Goal: Task Accomplishment & Management: Use online tool/utility

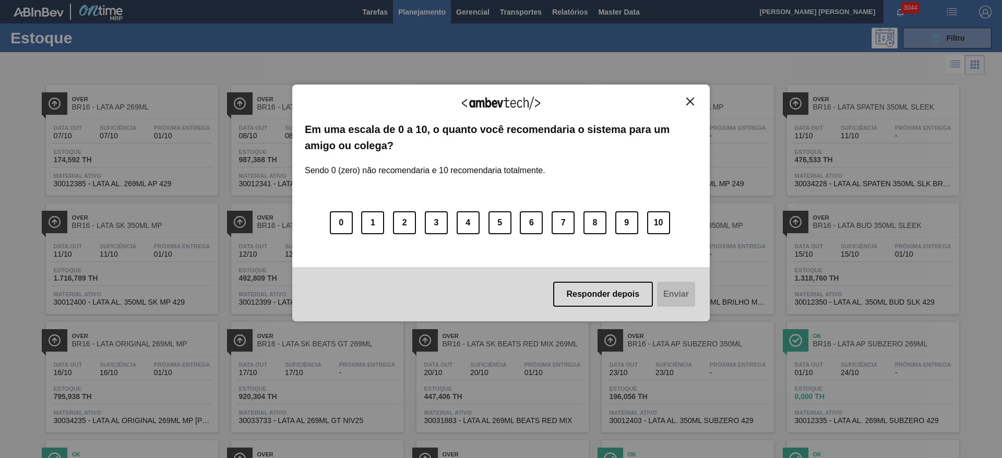
click at [688, 103] on img "Close" at bounding box center [690, 102] width 8 height 8
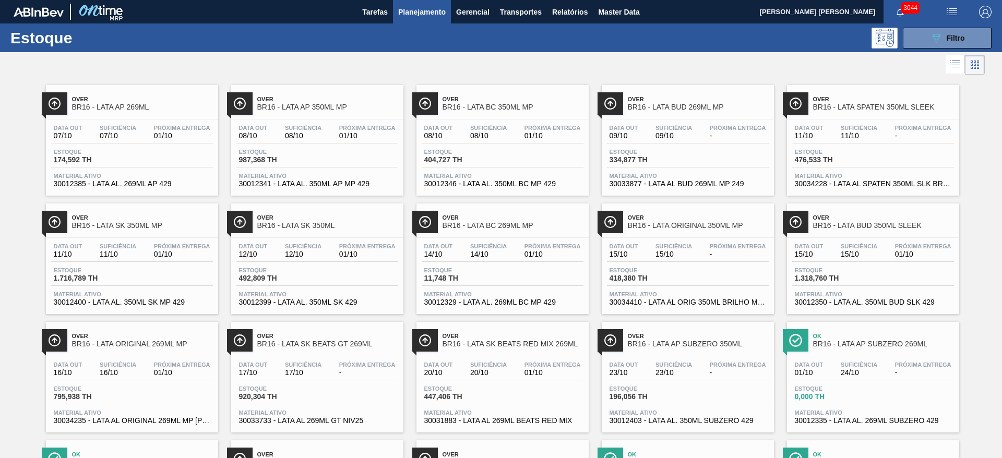
click at [667, 66] on div at bounding box center [492, 64] width 985 height 25
click at [949, 9] on img "button" at bounding box center [952, 12] width 13 height 13
click at [512, 10] on div at bounding box center [501, 229] width 1002 height 458
click at [521, 14] on span "Transportes" at bounding box center [521, 12] width 42 height 13
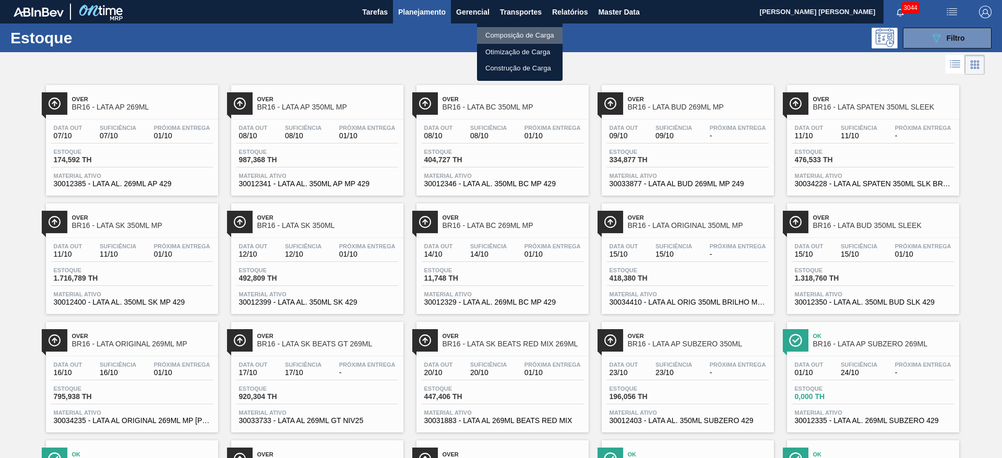
click at [521, 34] on li "Composição de Carga" at bounding box center [520, 35] width 86 height 17
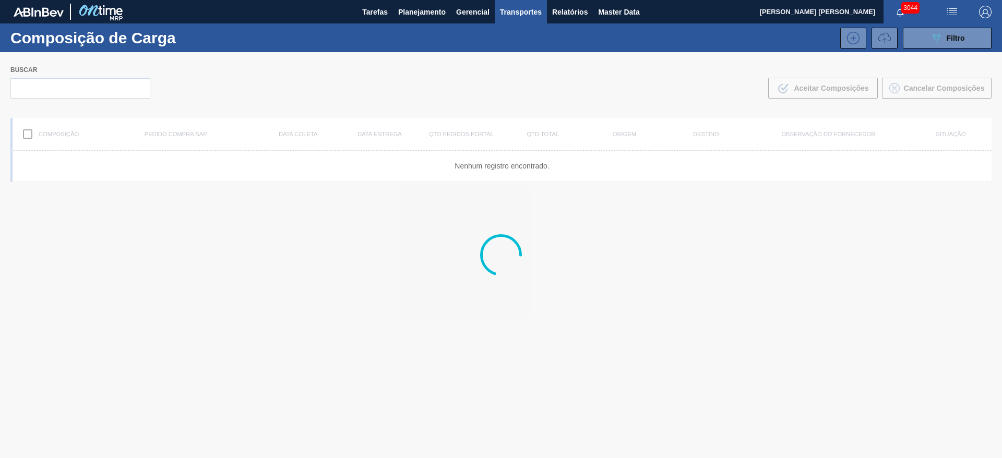
click at [881, 41] on icon at bounding box center [884, 38] width 13 height 13
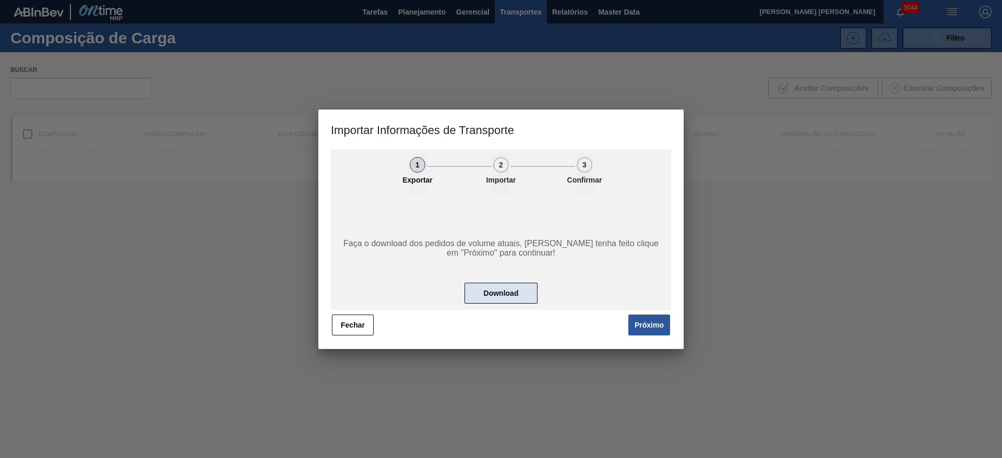
click at [490, 300] on button "Download" at bounding box center [500, 293] width 73 height 21
click at [516, 288] on button "Download" at bounding box center [500, 293] width 73 height 21
click at [350, 325] on button "Fechar" at bounding box center [353, 325] width 42 height 21
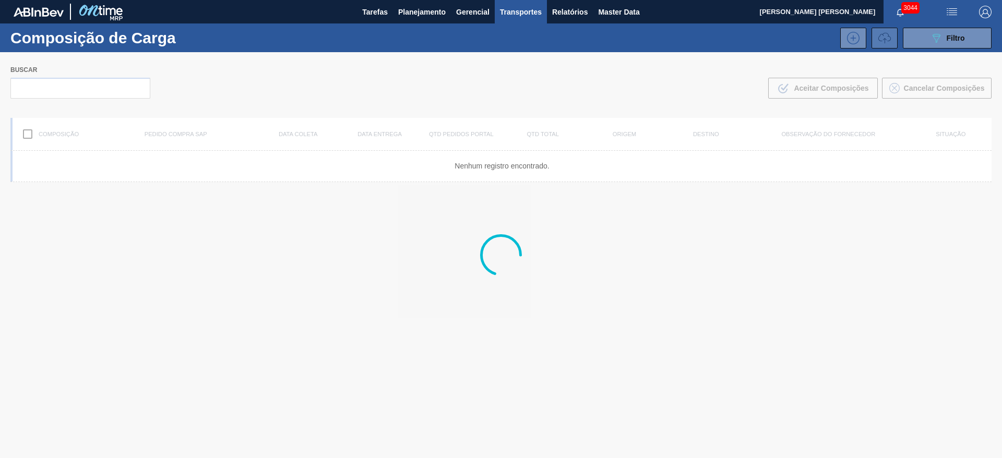
click at [878, 38] on icon at bounding box center [884, 38] width 13 height 13
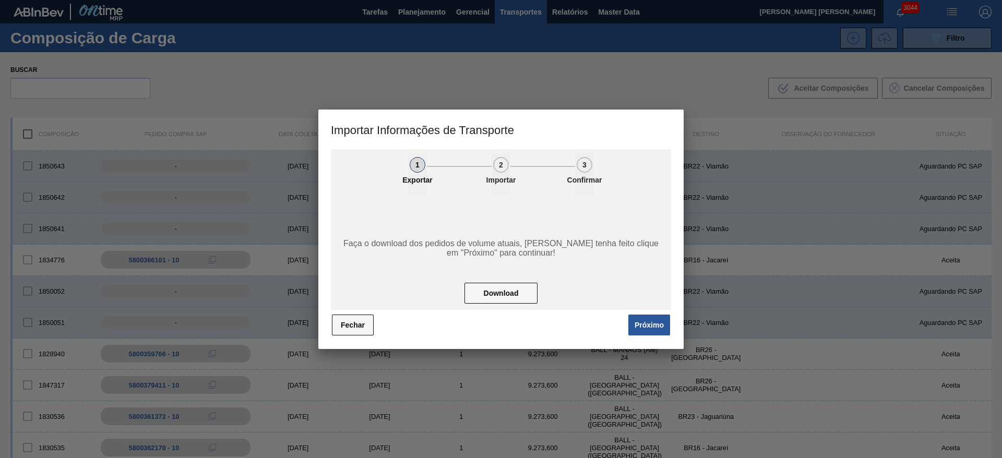
click at [354, 315] on button "Fechar" at bounding box center [353, 325] width 42 height 21
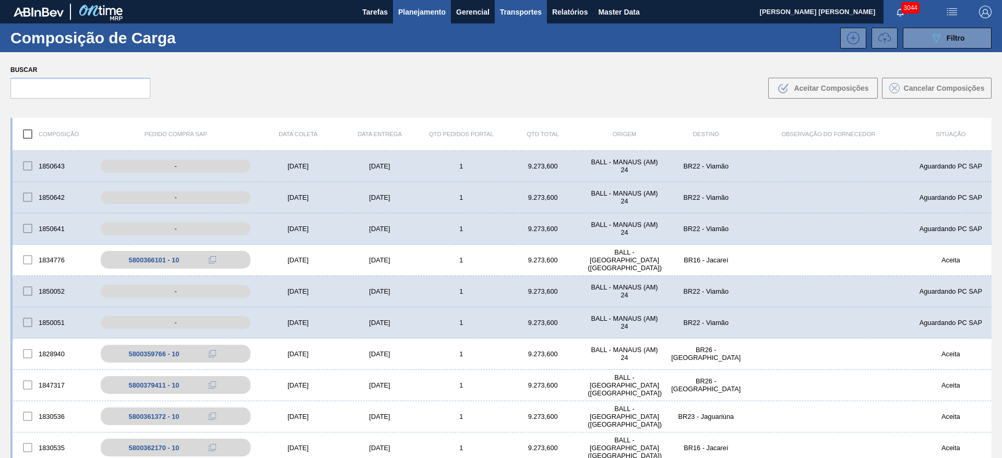
click at [419, 8] on span "Planejamento" at bounding box center [421, 12] width 47 height 13
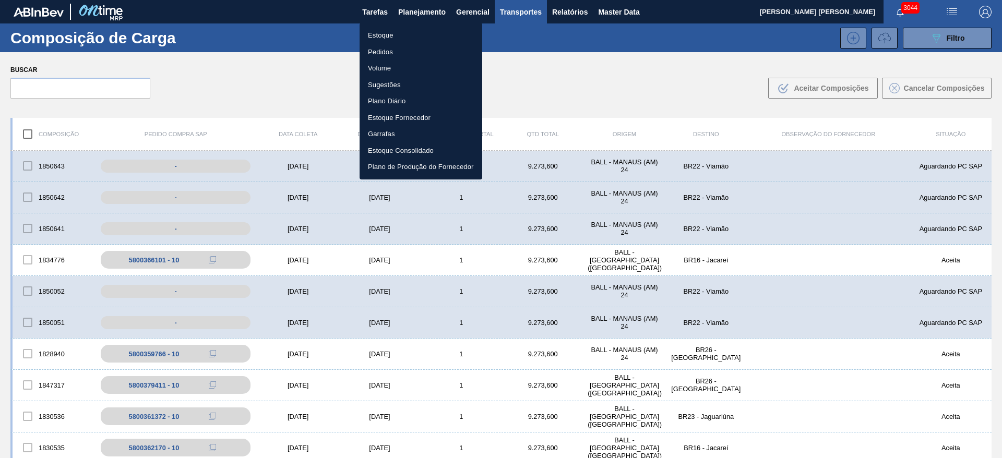
click at [381, 36] on li "Estoque" at bounding box center [421, 35] width 123 height 17
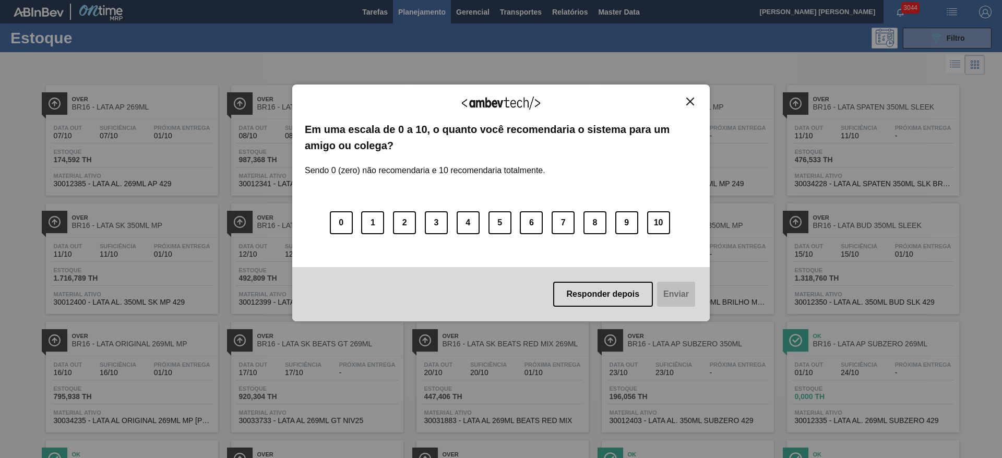
click at [690, 99] on img "Close" at bounding box center [690, 102] width 8 height 8
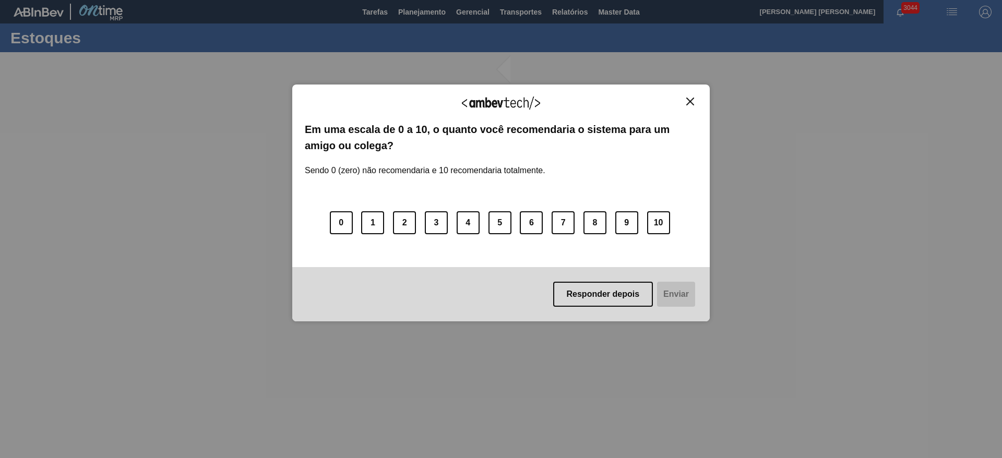
click at [694, 100] on img "Close" at bounding box center [690, 102] width 8 height 8
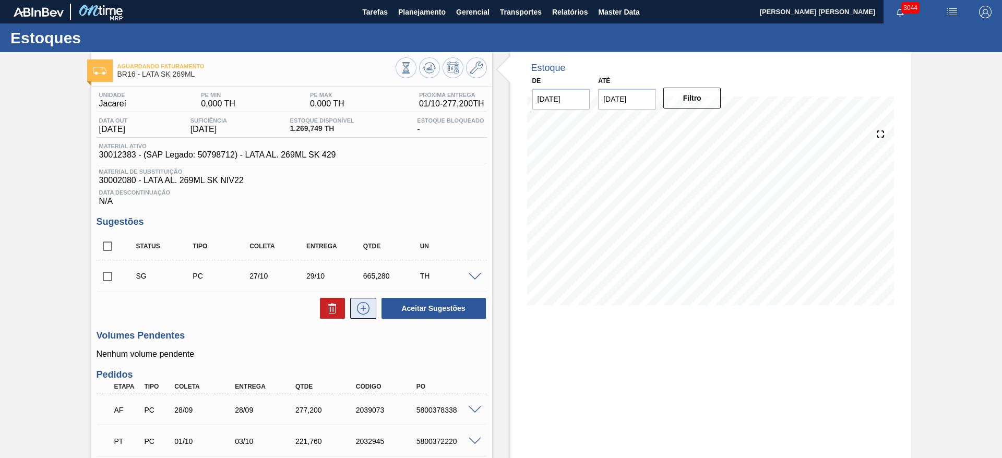
click at [360, 304] on icon at bounding box center [363, 308] width 17 height 13
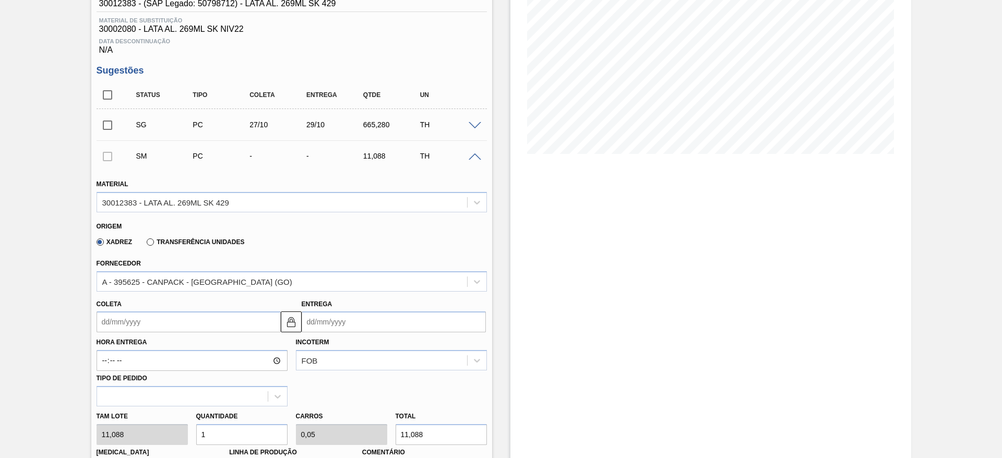
scroll to position [157, 0]
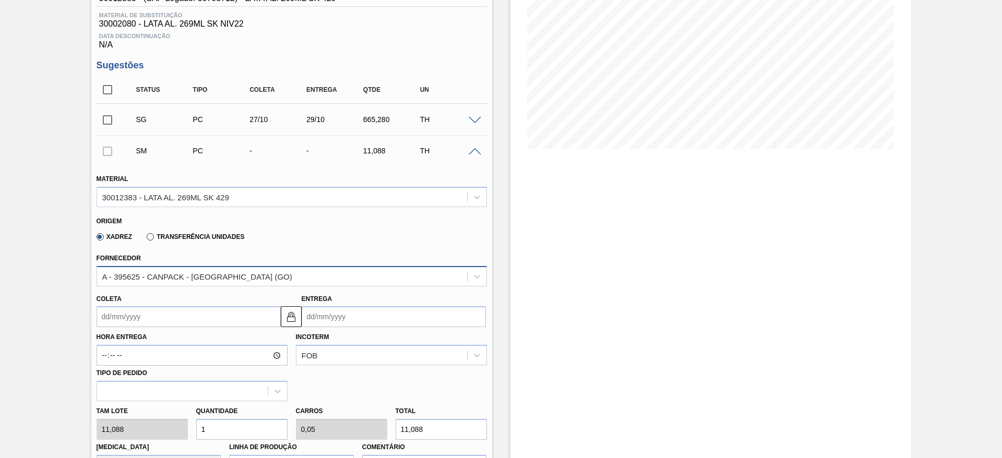
click at [256, 277] on div "A - 395625 - CANPACK - ITUMBIARA (GO)" at bounding box center [282, 276] width 370 height 15
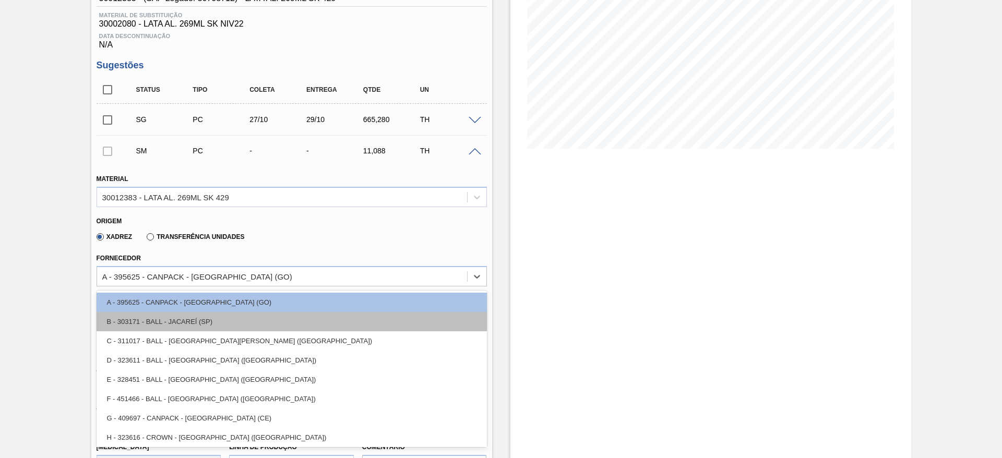
click at [214, 321] on div "B - 303171 - BALL - JACAREÍ (SP)" at bounding box center [292, 321] width 390 height 19
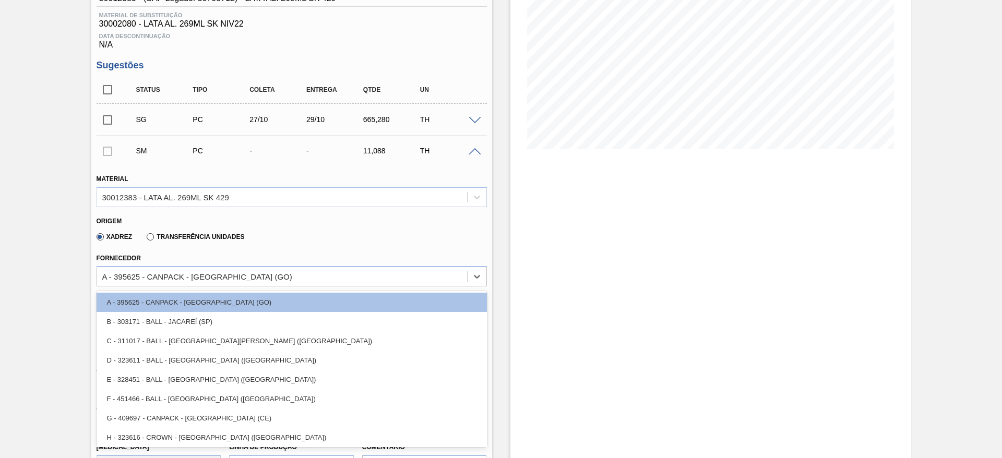
type input "0,04"
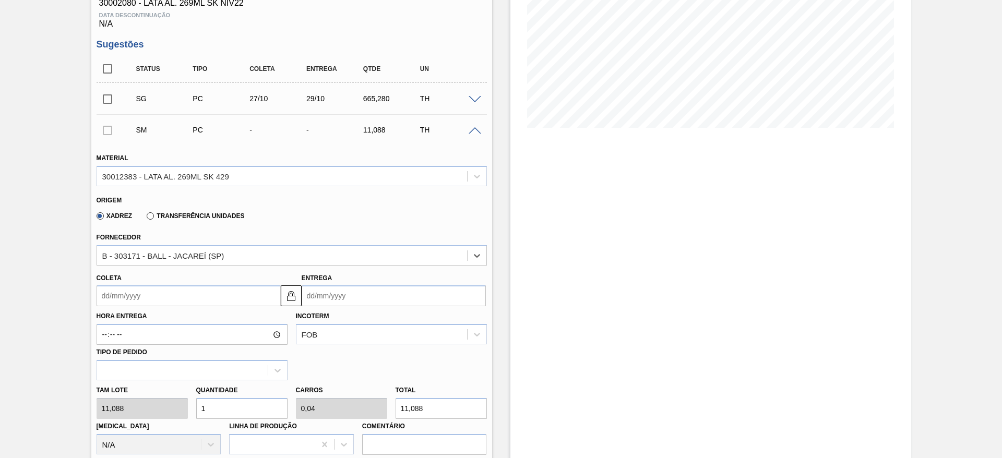
scroll to position [235, 0]
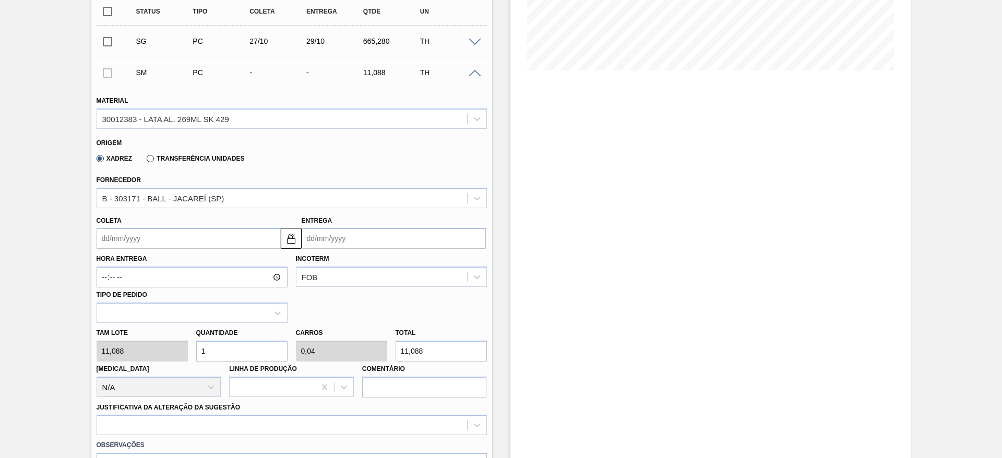
drag, startPoint x: 216, startPoint y: 348, endPoint x: 193, endPoint y: 354, distance: 24.2
click at [193, 354] on div "Quantidade 1" at bounding box center [242, 344] width 100 height 36
type input "15"
type input "0,6"
type input "166,32"
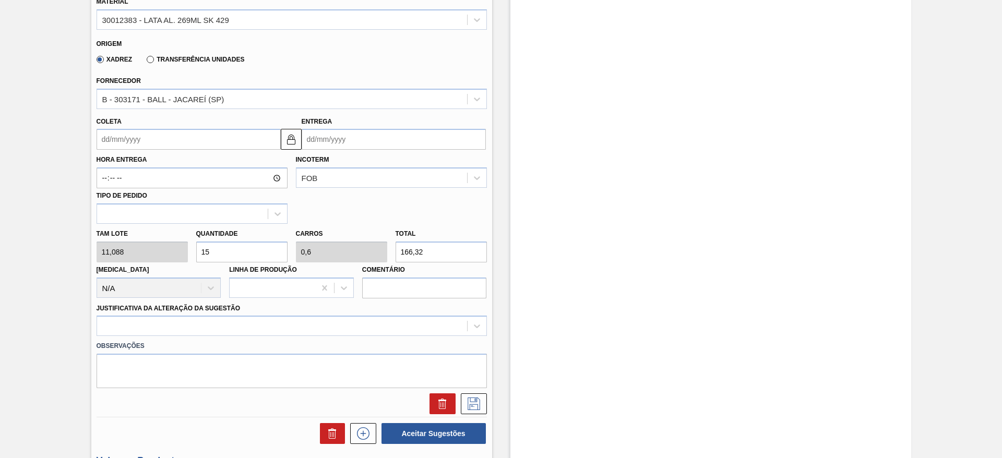
scroll to position [391, 0]
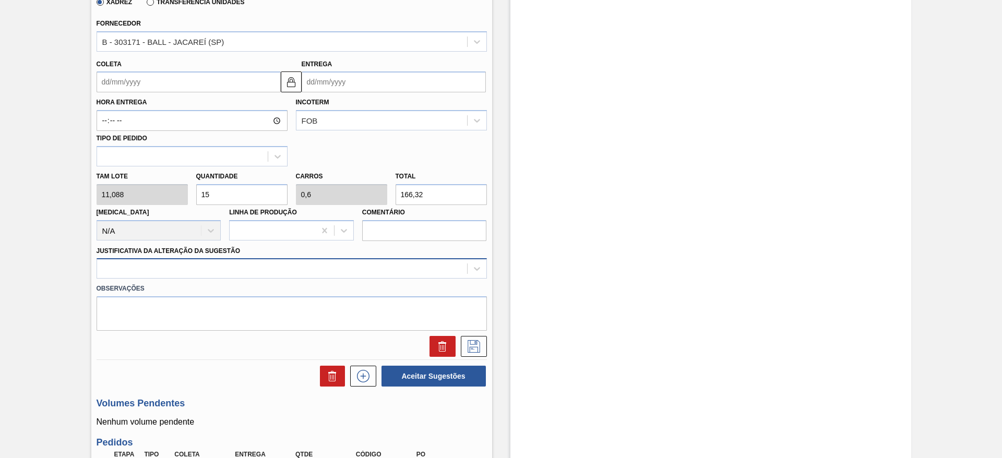
type input "15"
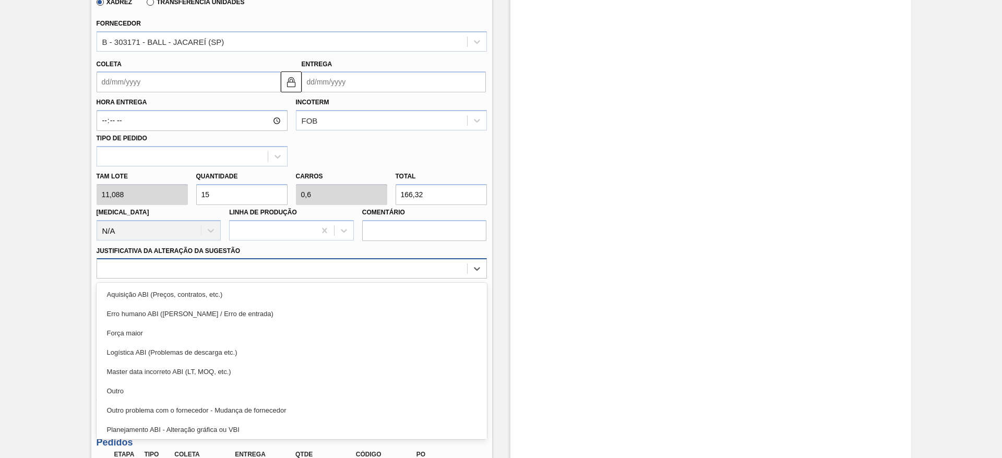
click at [260, 268] on div at bounding box center [282, 268] width 370 height 15
click at [148, 332] on div "Força maior" at bounding box center [292, 333] width 390 height 19
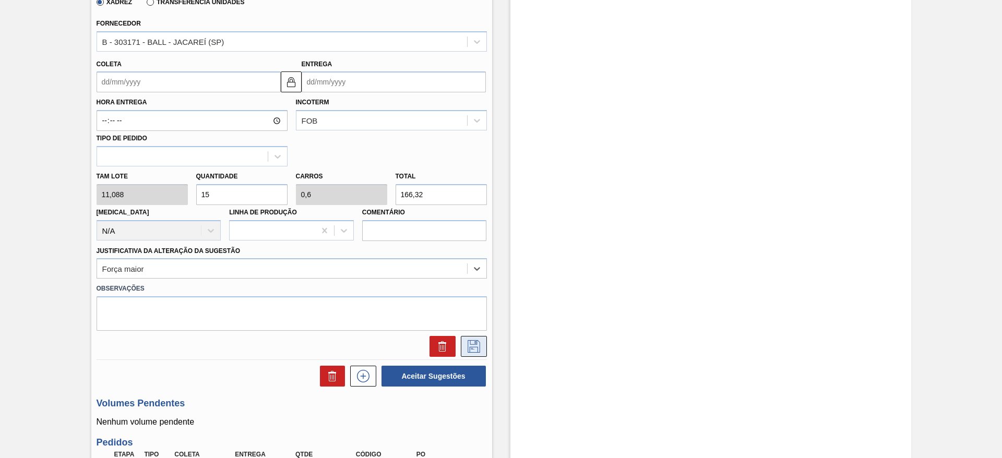
click at [475, 351] on icon at bounding box center [474, 346] width 17 height 13
click at [201, 77] on input "Coleta" at bounding box center [189, 81] width 184 height 21
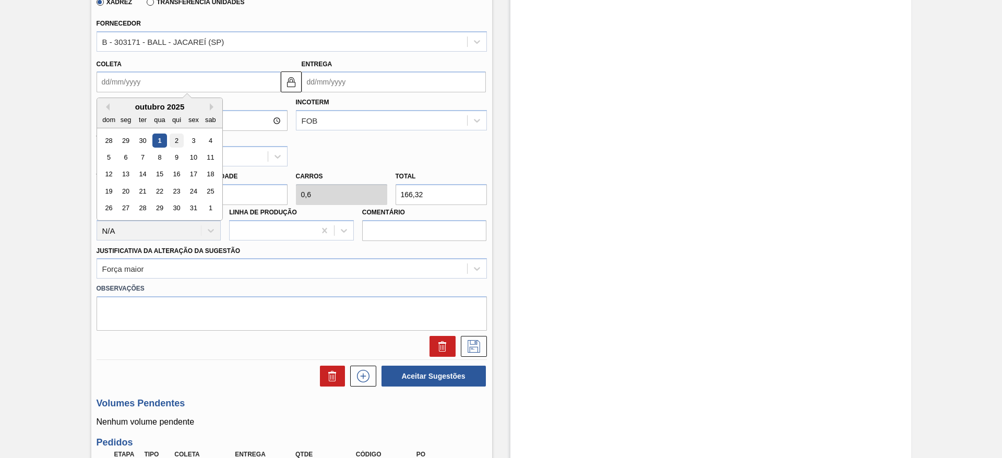
click at [176, 145] on div "2" at bounding box center [176, 141] width 14 height 14
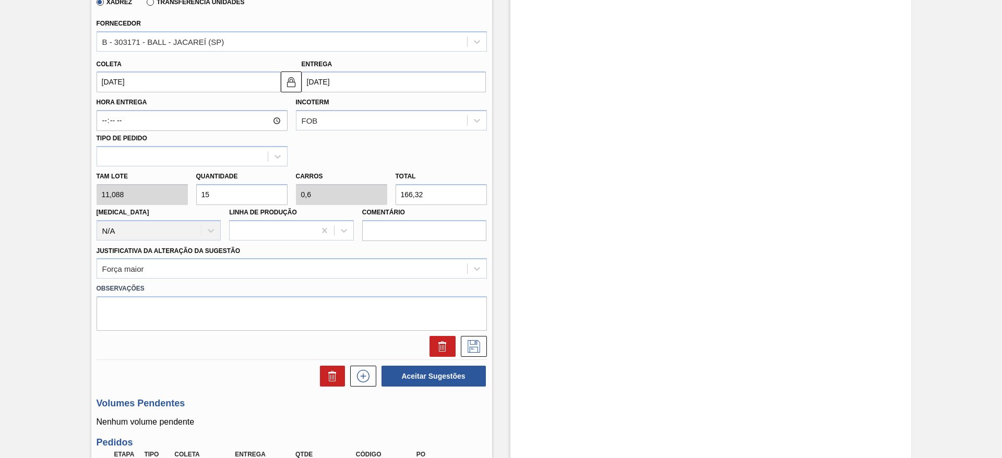
type input "[DATE]"
click at [471, 343] on icon at bounding box center [474, 346] width 17 height 13
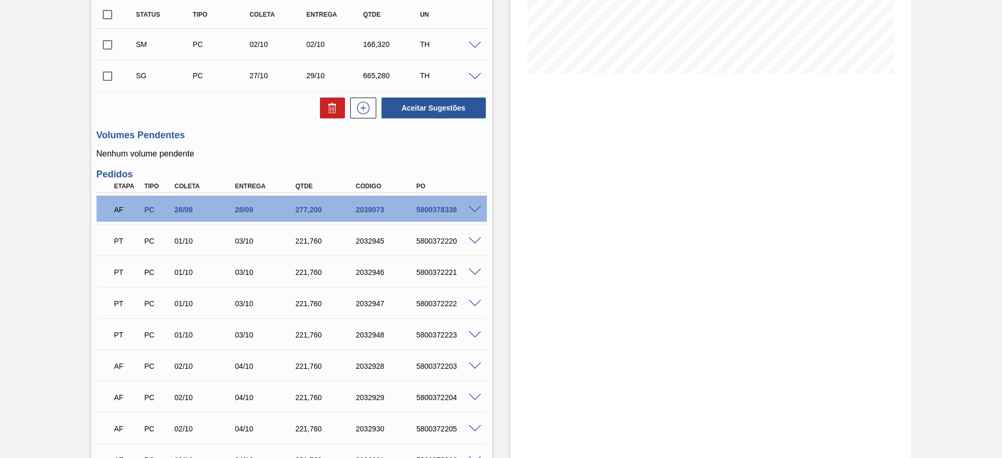
scroll to position [125, 0]
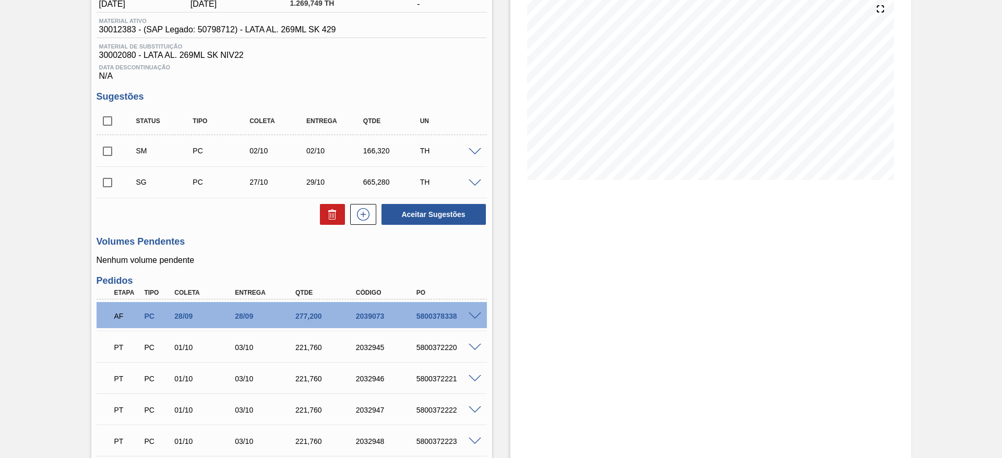
click at [476, 184] on span at bounding box center [475, 184] width 13 height 8
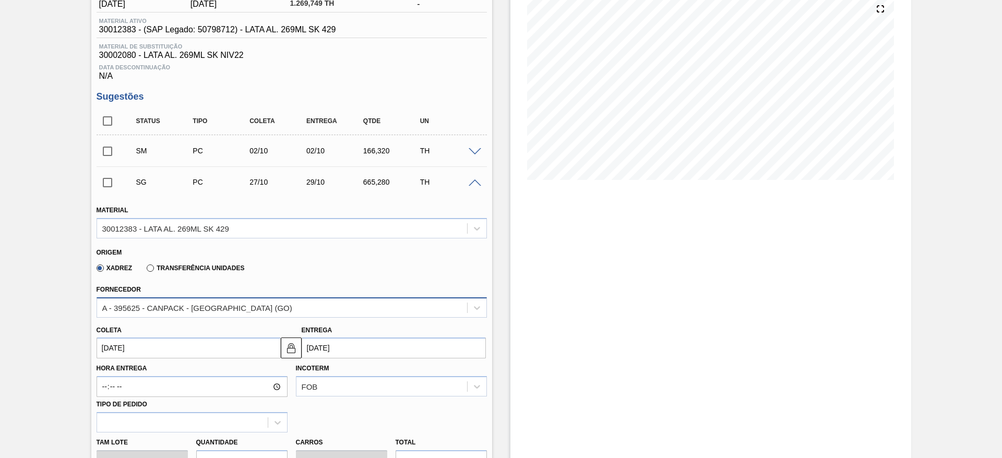
click at [214, 301] on div "A - 395625 - CANPACK - ITUMBIARA (GO)" at bounding box center [292, 307] width 390 height 20
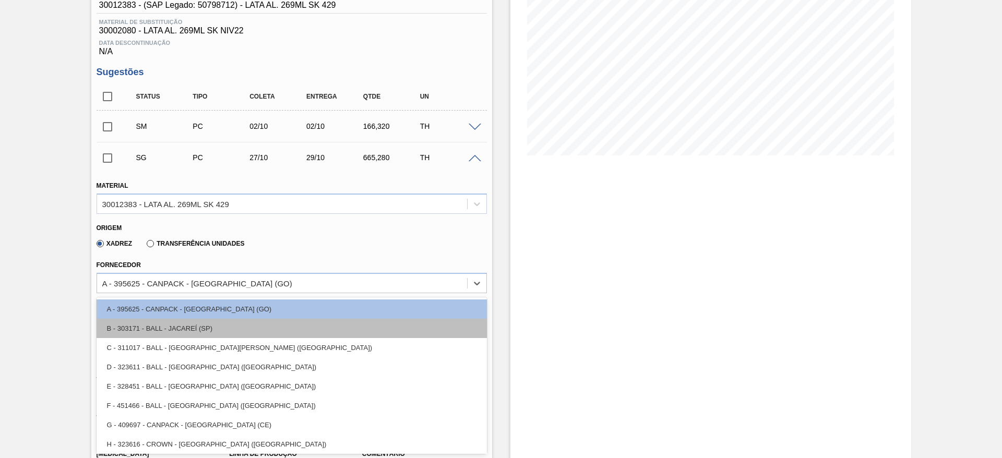
click at [218, 331] on div "B - 303171 - BALL - JACAREÍ (SP)" at bounding box center [292, 328] width 390 height 19
type input "27/10/2025"
type input "2,4"
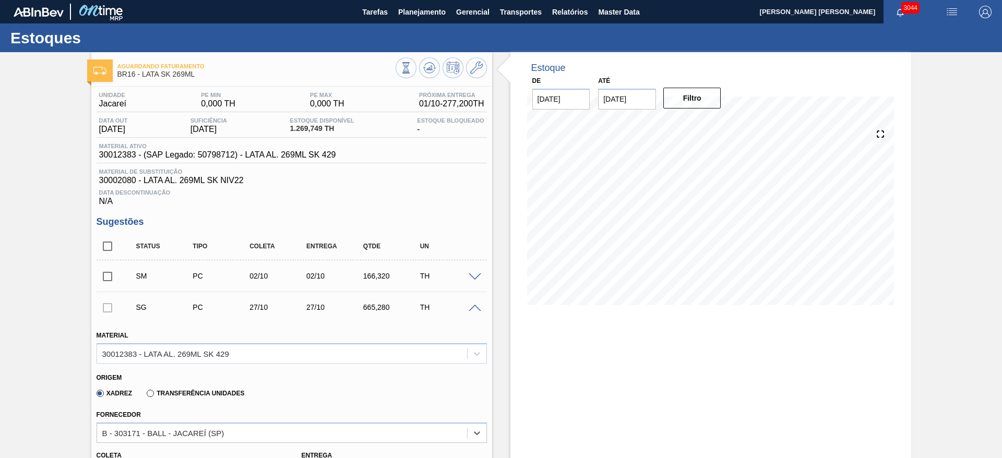
scroll to position [157, 0]
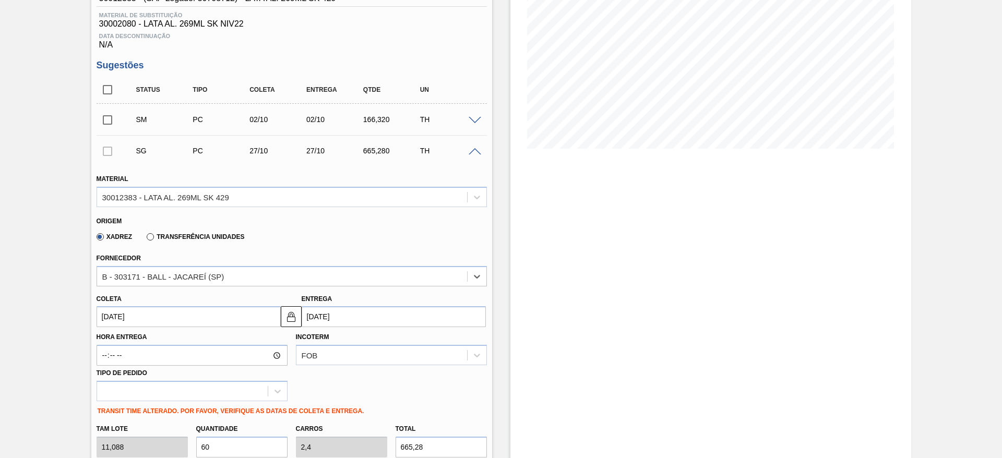
click at [172, 318] on input "27/10/2025" at bounding box center [189, 316] width 184 height 21
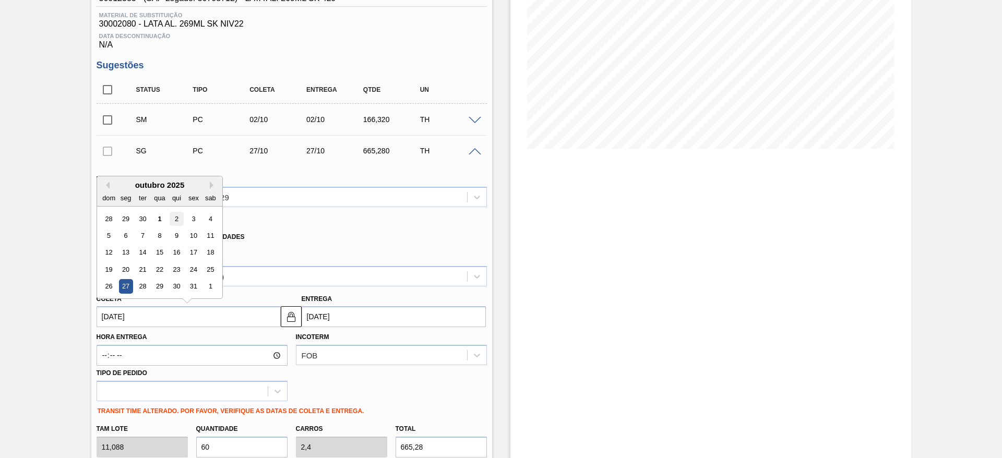
click at [173, 216] on div "2" at bounding box center [176, 219] width 14 height 14
type input "[DATE]"
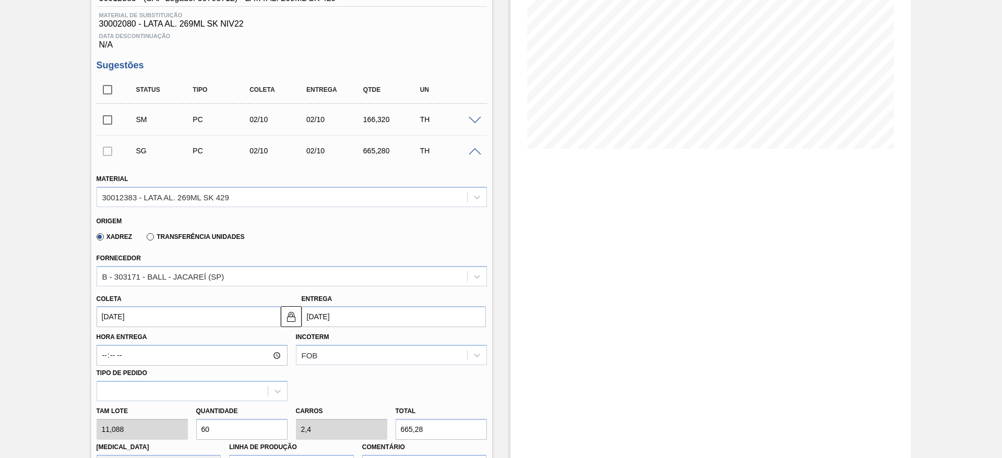
drag, startPoint x: 225, startPoint y: 428, endPoint x: 201, endPoint y: 424, distance: 24.3
click at [201, 424] on input "60" at bounding box center [241, 429] width 91 height 21
type input "1"
type input "0,04"
type input "11,088"
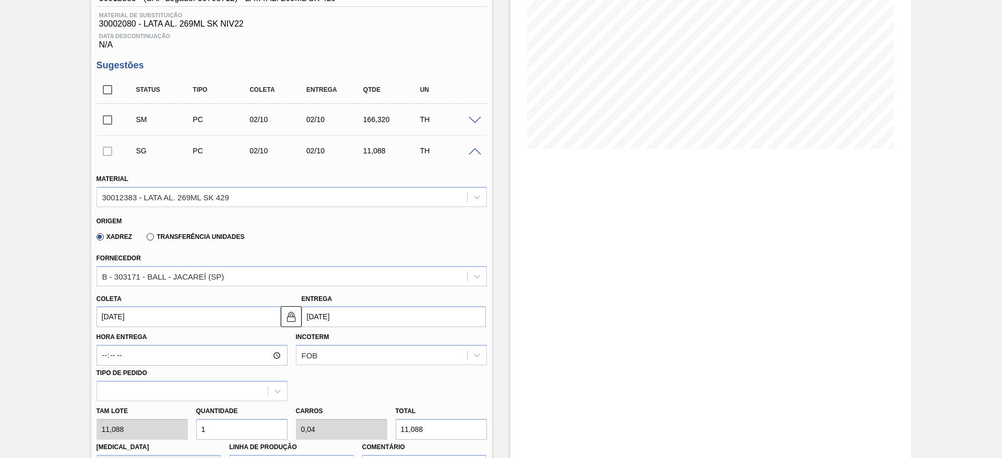
type input "10"
type input "0,4"
type input "110,88"
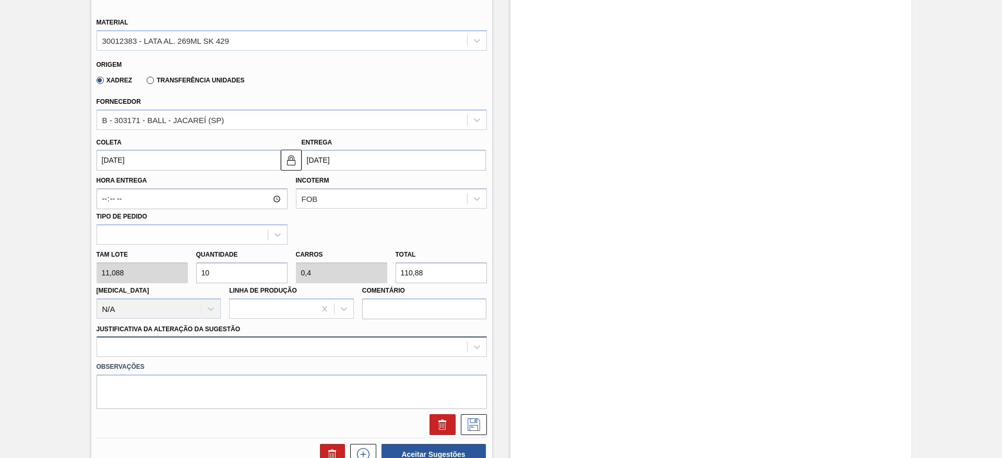
type input "10"
click at [211, 337] on div at bounding box center [292, 347] width 390 height 20
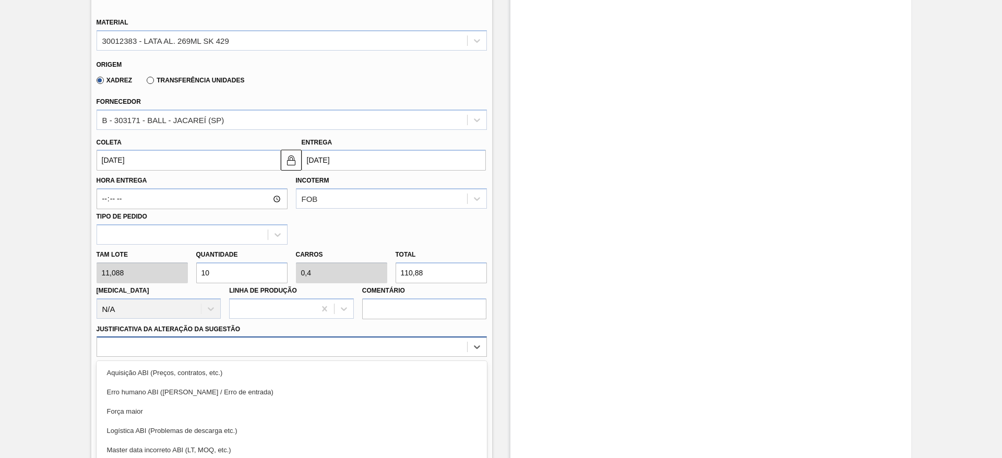
scroll to position [377, 0]
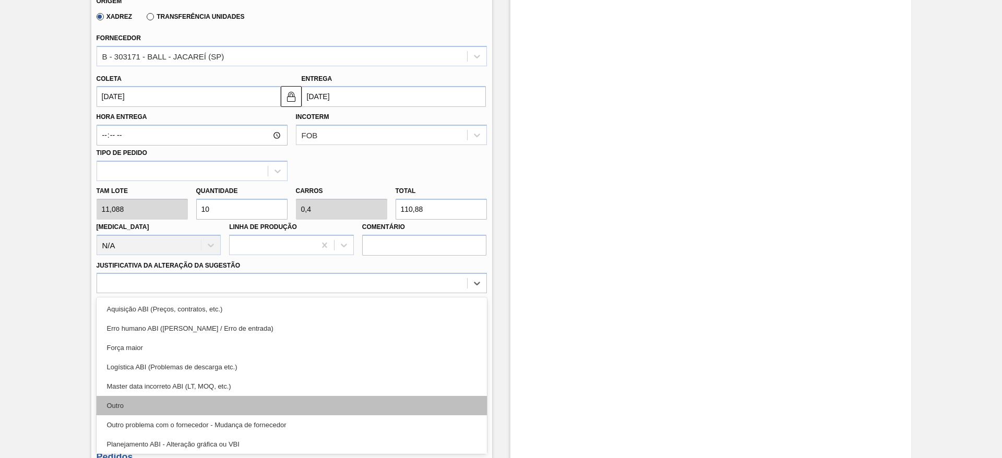
click at [143, 407] on div "Outro" at bounding box center [292, 405] width 390 height 19
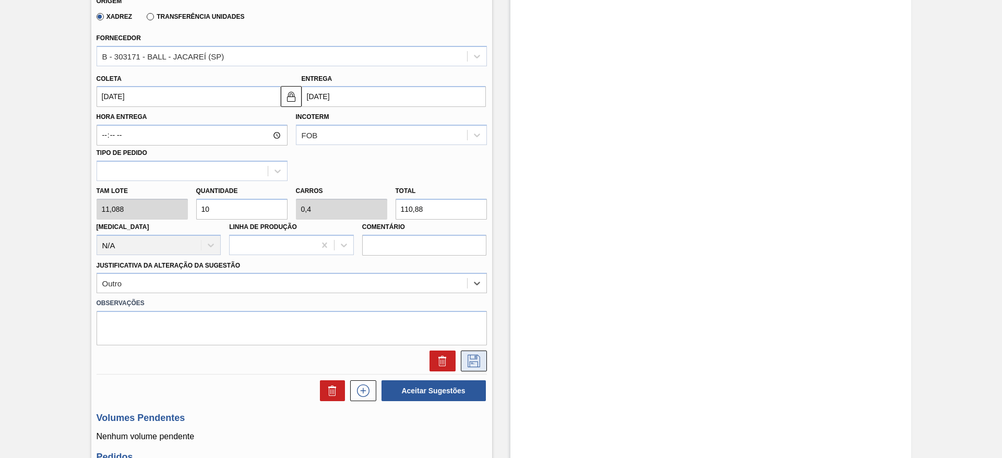
click at [472, 360] on icon at bounding box center [474, 361] width 17 height 13
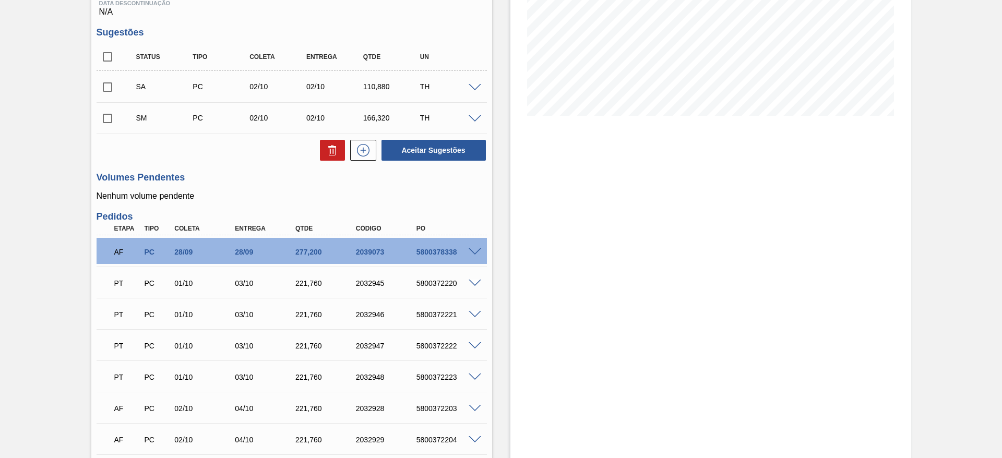
scroll to position [189, 0]
click at [113, 87] on input "checkbox" at bounding box center [108, 88] width 22 height 22
checkbox input "true"
click at [109, 121] on input "checkbox" at bounding box center [108, 119] width 22 height 22
checkbox input "true"
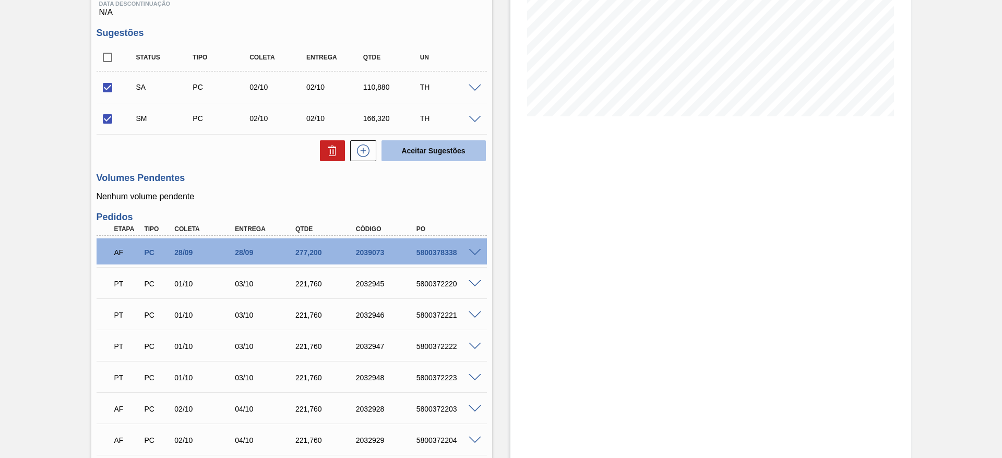
click at [436, 156] on button "Aceitar Sugestões" at bounding box center [433, 150] width 104 height 21
checkbox input "false"
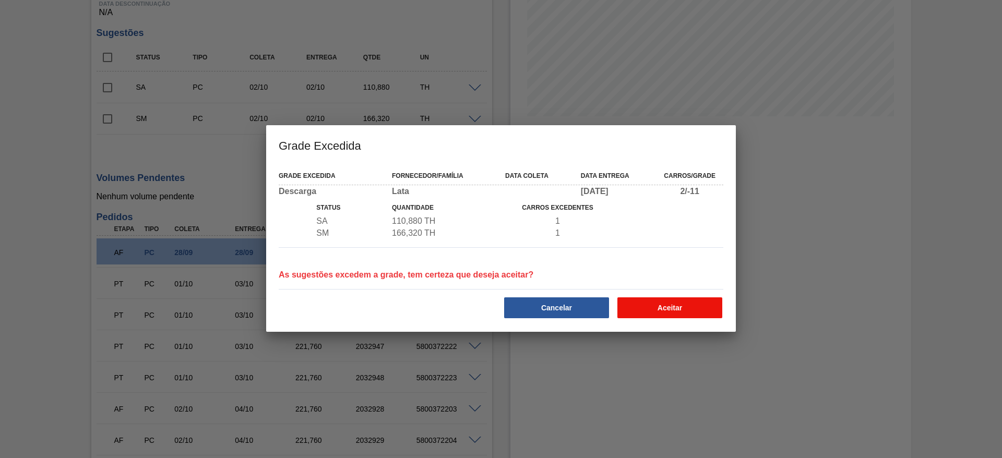
click at [699, 303] on button "Aceitar" at bounding box center [669, 307] width 105 height 21
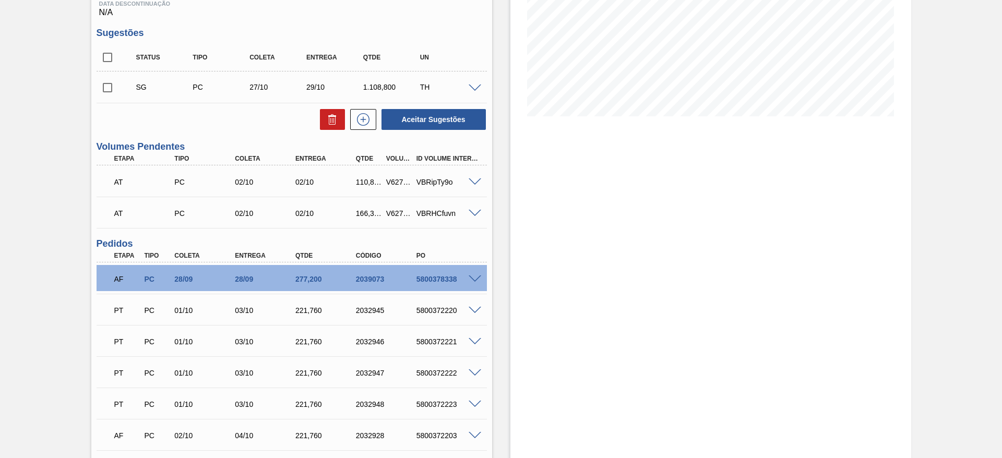
click at [367, 184] on div "110,880" at bounding box center [368, 182] width 31 height 8
copy div "110,880"
click at [362, 215] on div "166,320" at bounding box center [368, 213] width 31 height 8
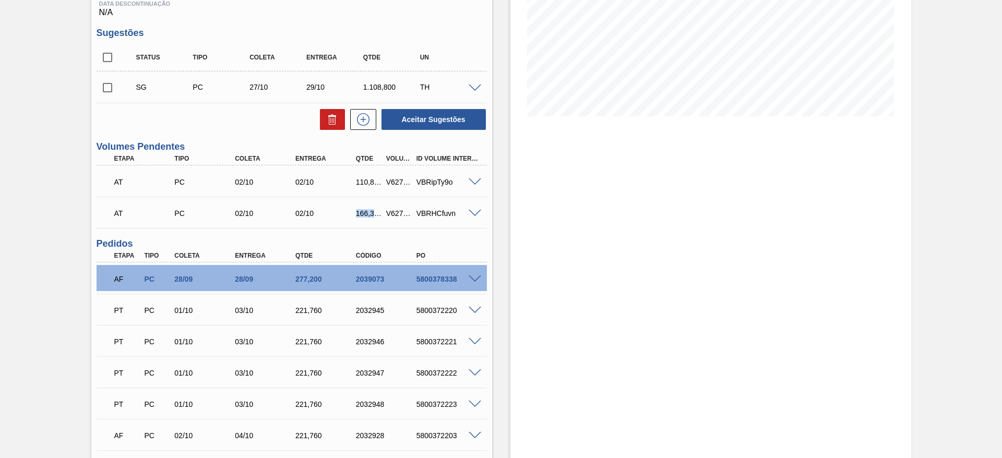
copy div "166,320"
click at [393, 182] on div "V627049" at bounding box center [399, 182] width 31 height 8
copy div "V627049"
click at [394, 213] on div "V627050" at bounding box center [399, 213] width 31 height 8
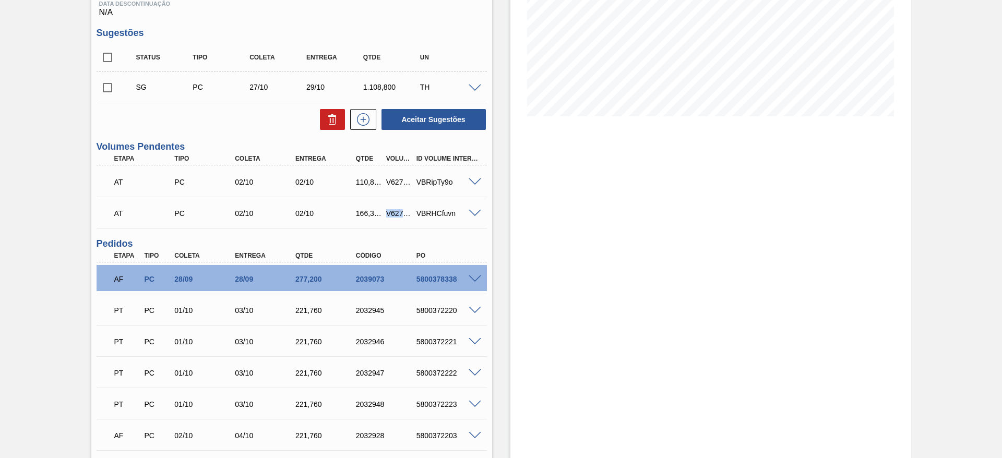
click at [394, 213] on div "V627050" at bounding box center [399, 213] width 31 height 8
copy div "V627050"
click at [393, 178] on div "V627049" at bounding box center [399, 182] width 31 height 8
click at [395, 178] on div "V627049" at bounding box center [399, 182] width 31 height 8
copy div "V627049"
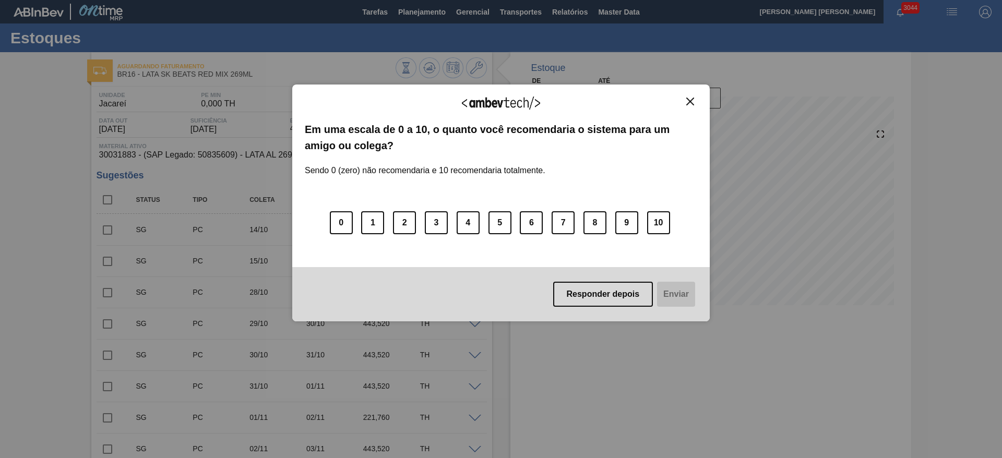
drag, startPoint x: 693, startPoint y: 102, endPoint x: 686, endPoint y: 109, distance: 9.6
click at [693, 103] on img "Close" at bounding box center [690, 102] width 8 height 8
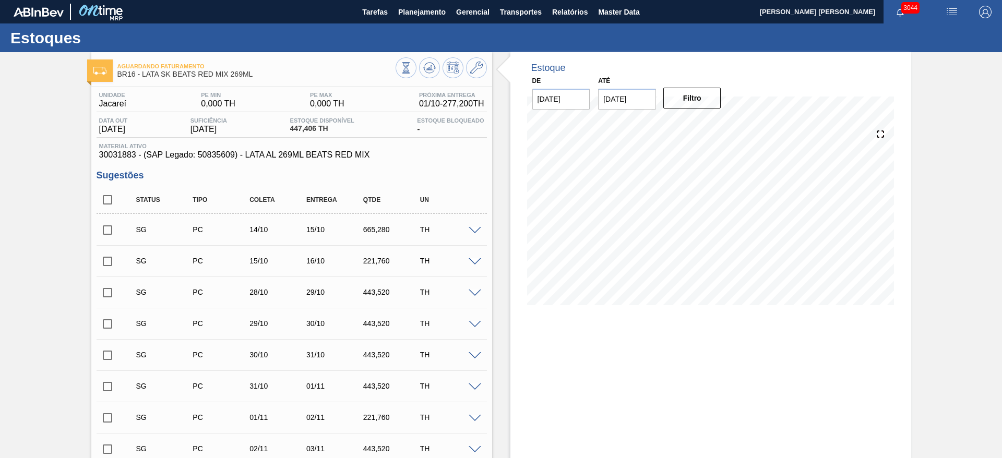
click at [475, 233] on div "TH" at bounding box center [449, 229] width 63 height 8
click at [475, 230] on span at bounding box center [475, 231] width 13 height 8
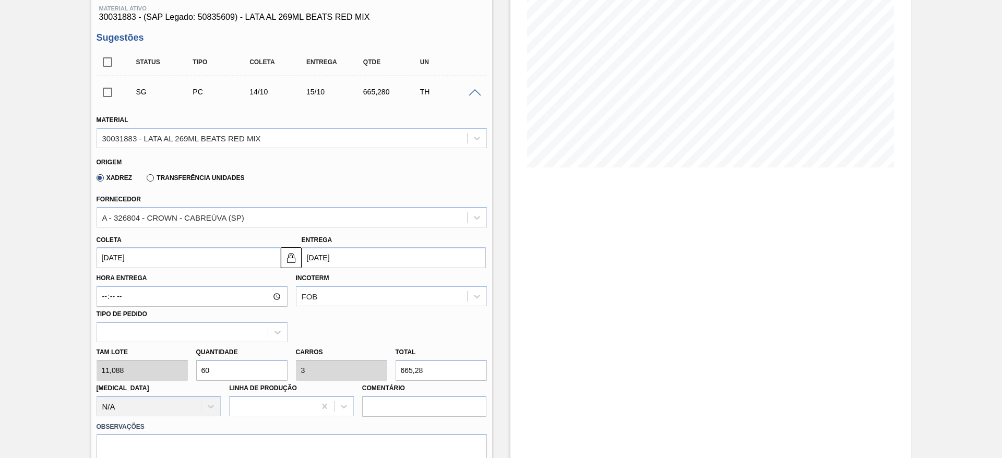
scroll to position [157, 0]
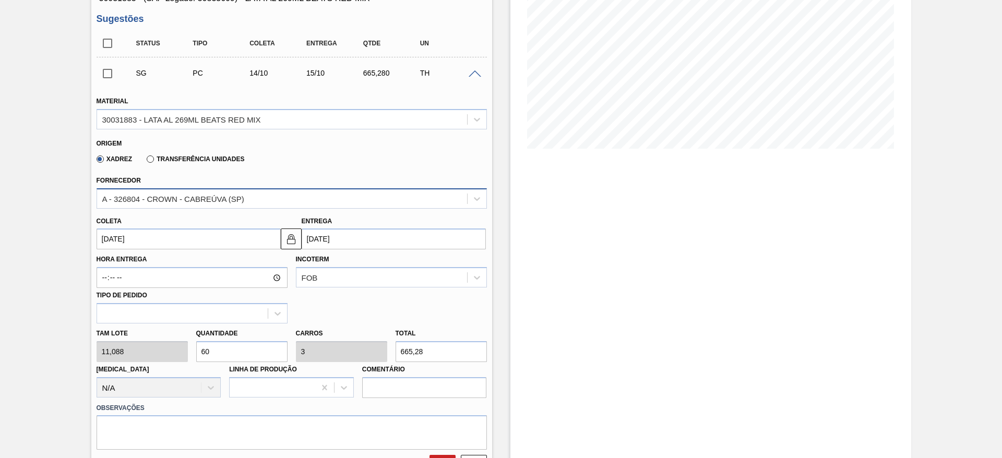
click at [214, 196] on div "A - 326804 - CROWN - CABREÚVA (SP)" at bounding box center [173, 198] width 142 height 9
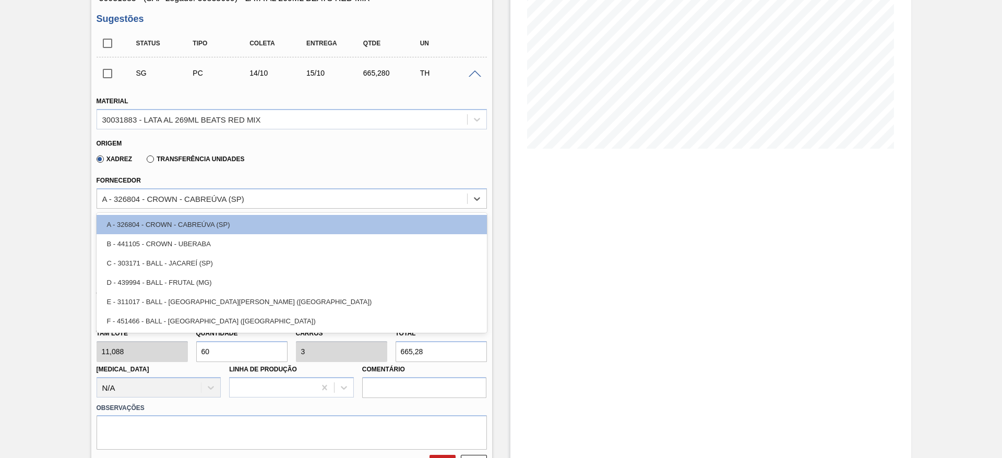
click at [217, 264] on div "C - 303171 - BALL - JACAREÍ (SP)" at bounding box center [292, 263] width 390 height 19
type input "[DATE]"
type input "2,4"
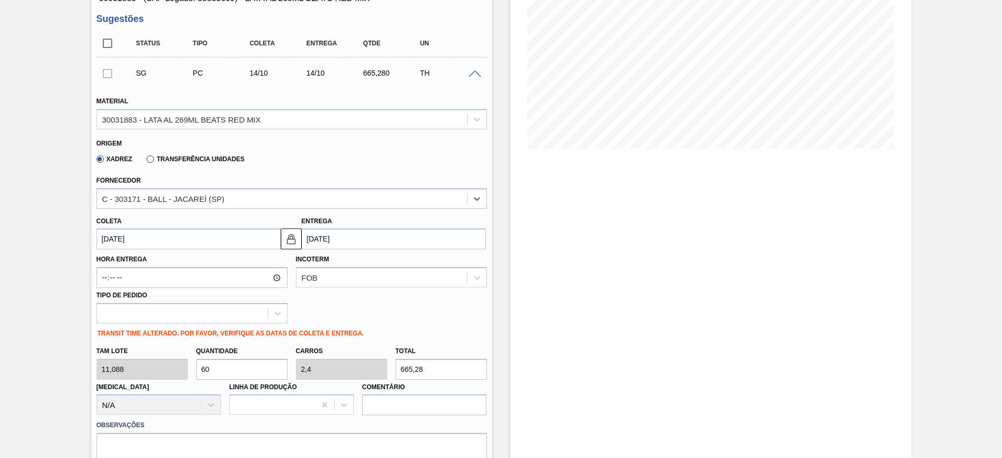
click at [175, 240] on input "[DATE]" at bounding box center [189, 239] width 184 height 21
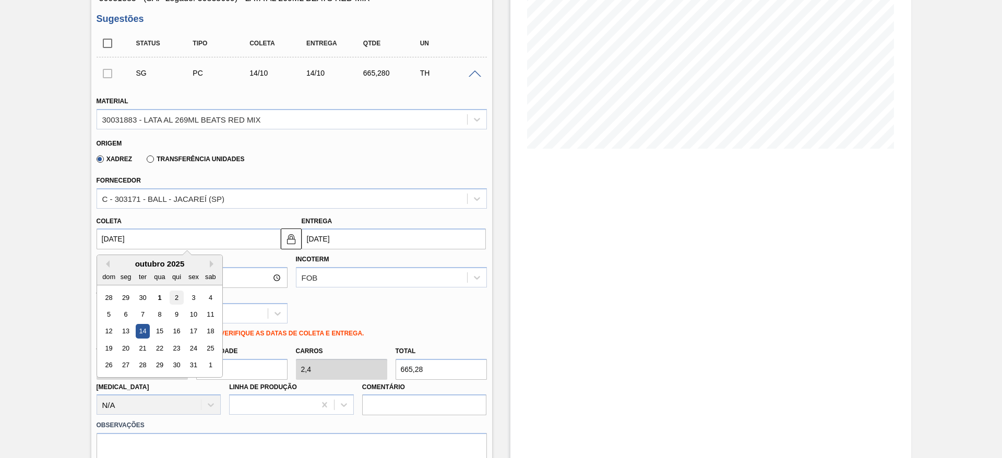
click at [178, 299] on div "2" at bounding box center [176, 298] width 14 height 14
type input "[DATE]"
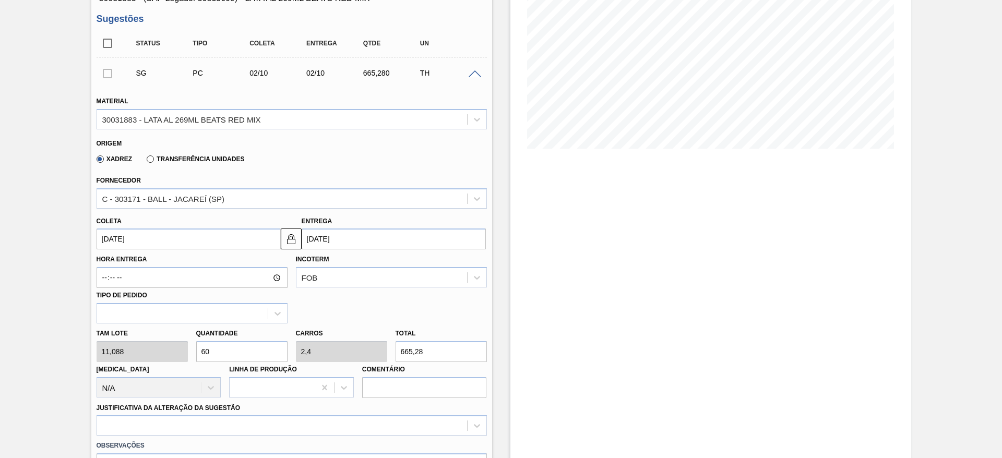
click at [175, 348] on div "Tam lote 11,088 Quantidade 60 Carros 2,4 Total 665,28 Doca N/A Linha de Produçã…" at bounding box center [291, 361] width 399 height 75
type input "1"
type input "0,04"
type input "11,088"
type input "15"
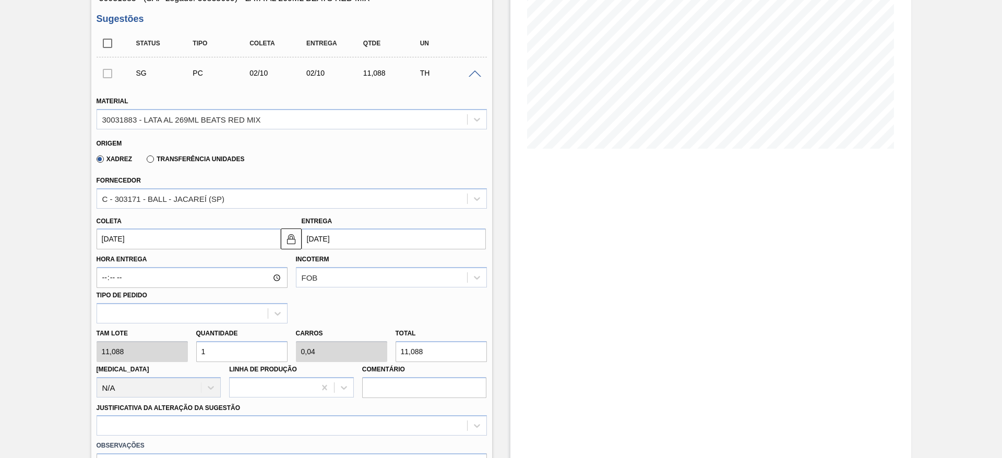
type input "0,6"
type input "166,32"
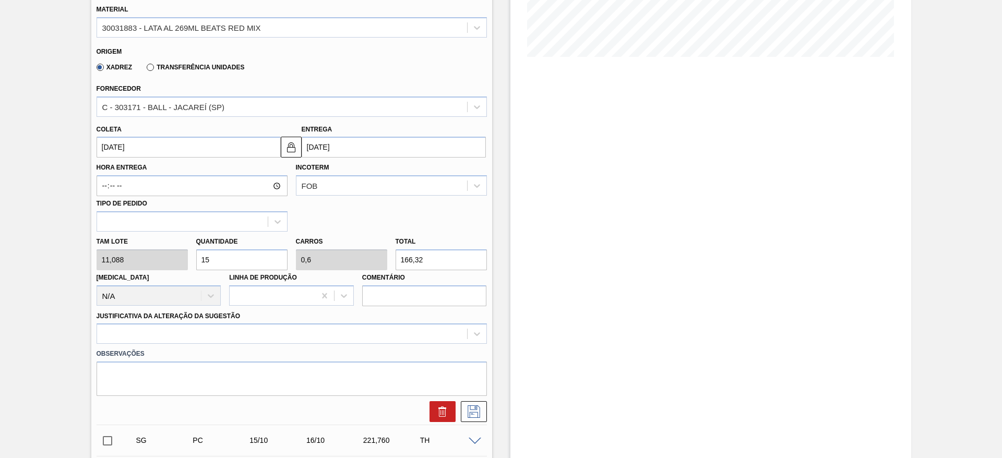
scroll to position [313, 0]
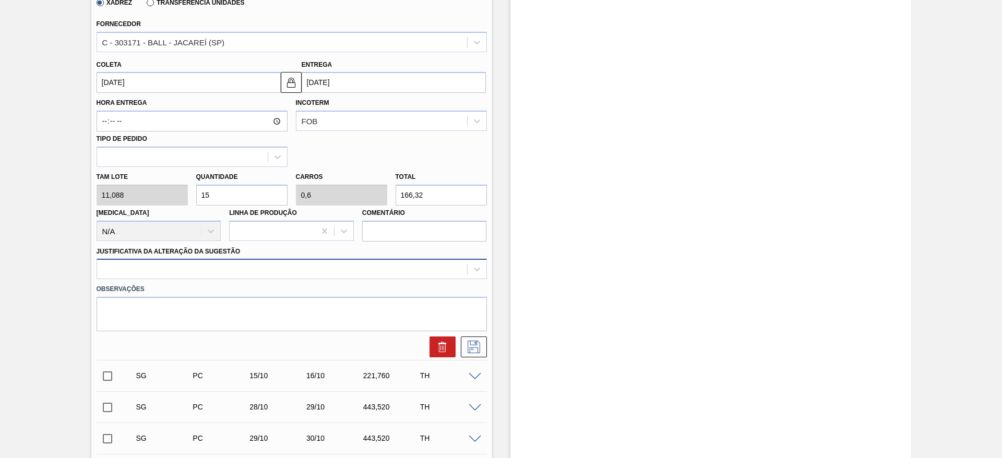
type input "15"
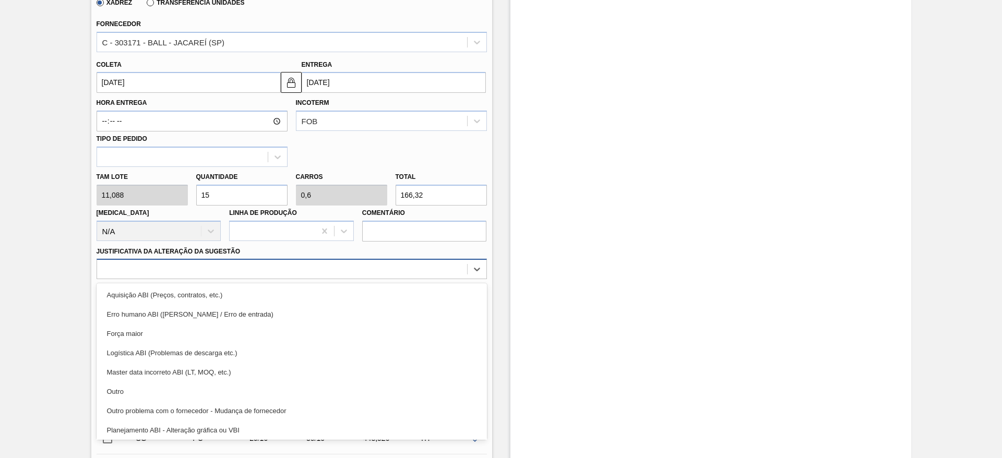
click at [222, 262] on div at bounding box center [292, 269] width 390 height 20
drag, startPoint x: 123, startPoint y: 394, endPoint x: 159, endPoint y: 377, distance: 40.2
click at [124, 393] on div "Outro" at bounding box center [292, 391] width 390 height 19
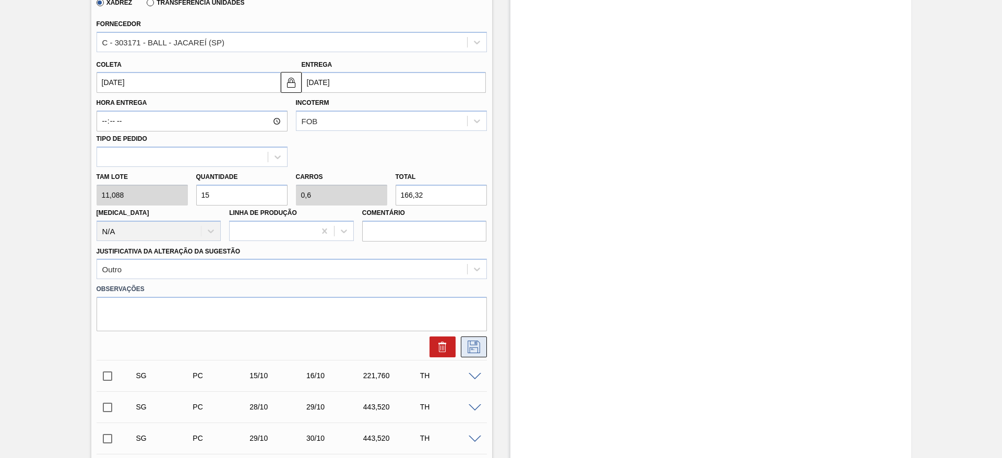
click at [473, 347] on icon at bounding box center [474, 347] width 17 height 13
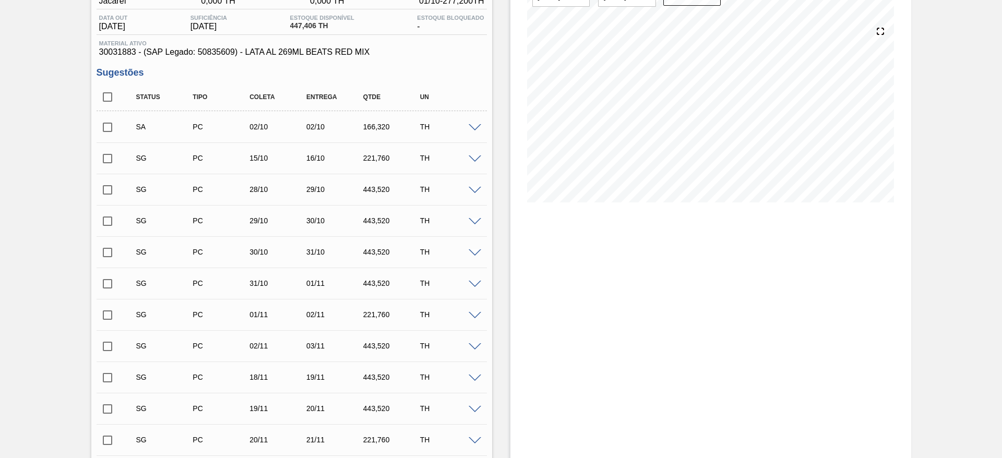
scroll to position [78, 0]
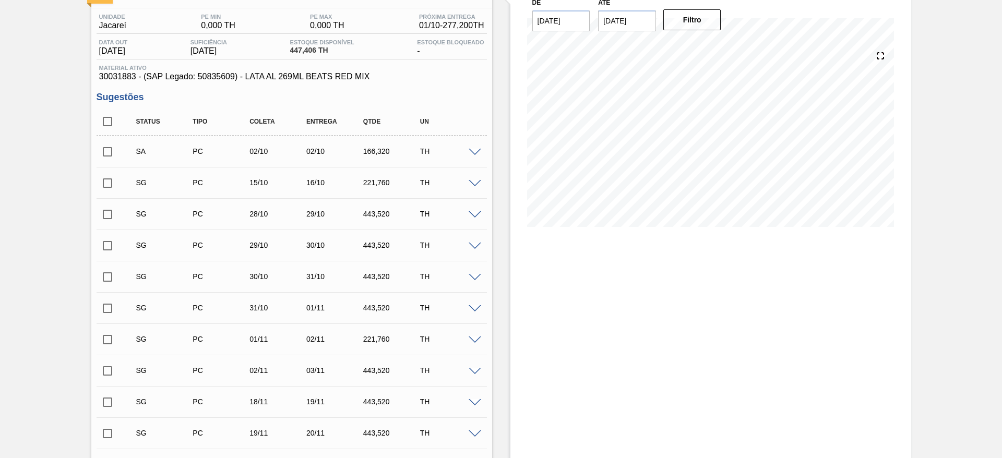
click at [473, 185] on span at bounding box center [475, 184] width 13 height 8
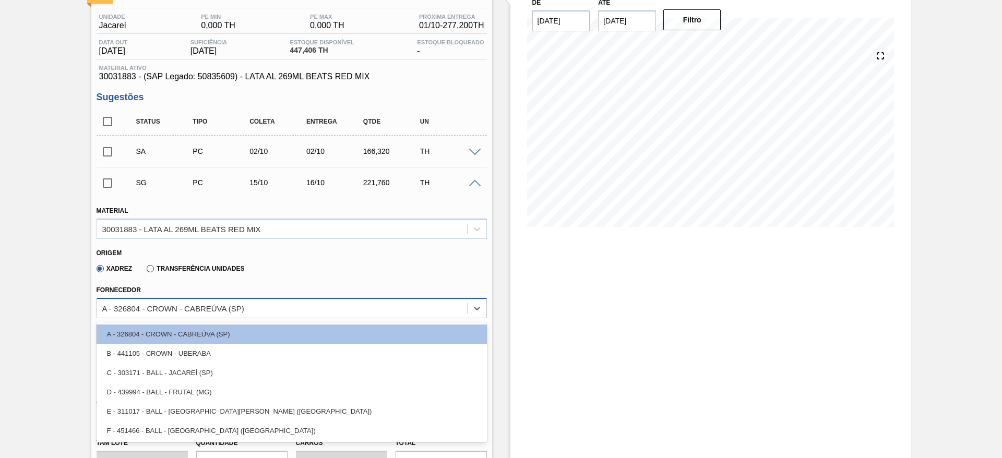
click at [241, 311] on div "A - 326804 - CROWN - CABREÚVA (SP)" at bounding box center [173, 308] width 142 height 9
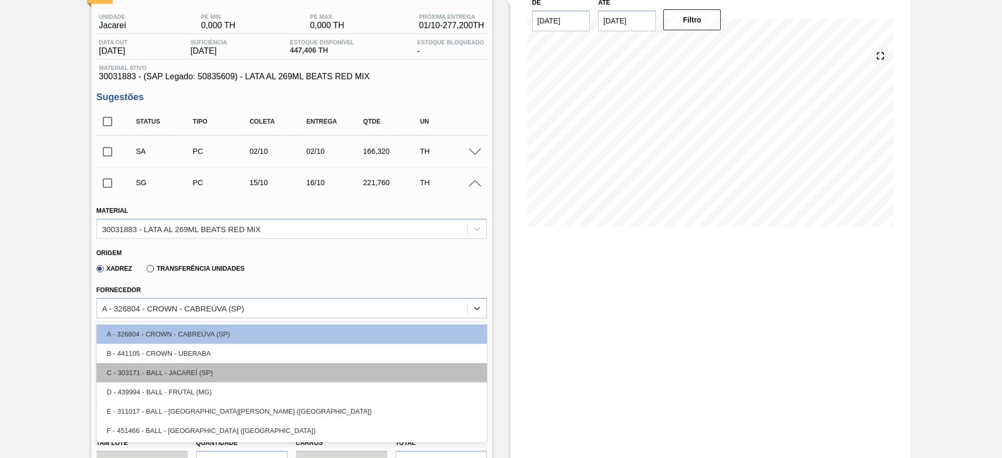
click at [201, 376] on div "C - 303171 - BALL - JACAREÍ (SP)" at bounding box center [292, 372] width 390 height 19
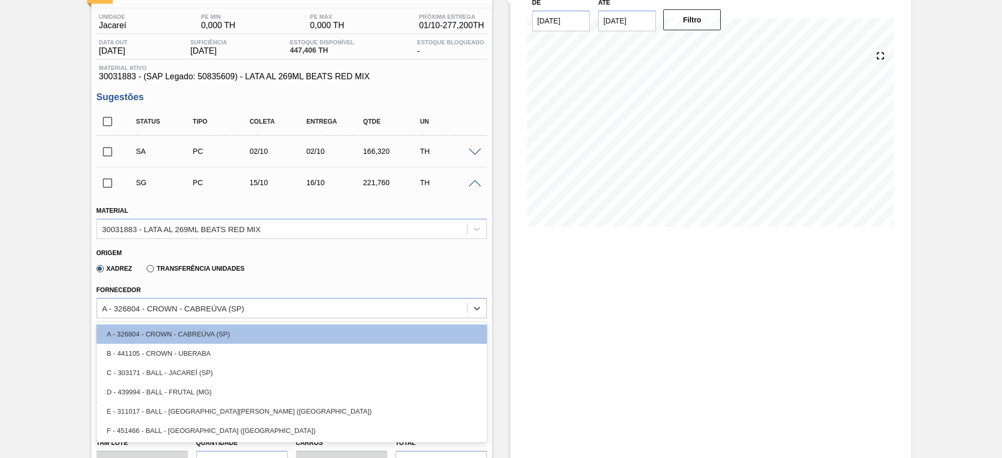
type input "15/10/2025"
type input "0,8"
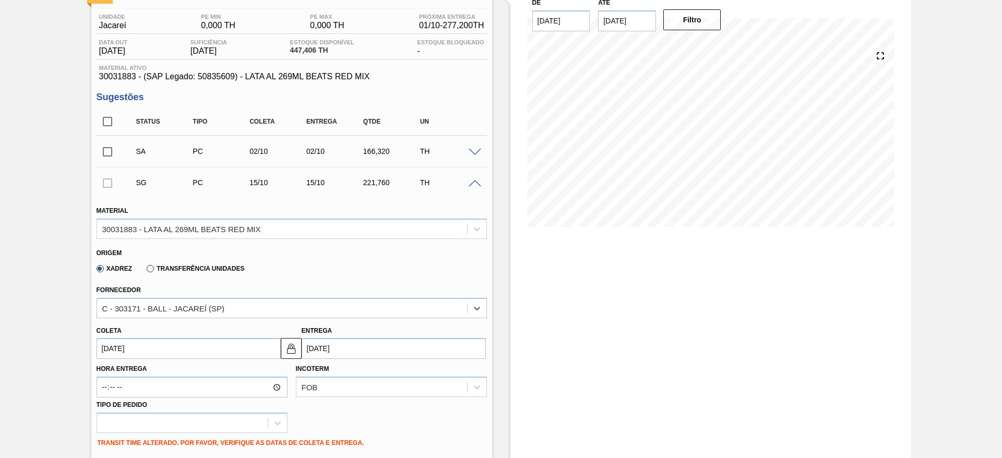
click at [168, 356] on input "15/10/2025" at bounding box center [189, 348] width 184 height 21
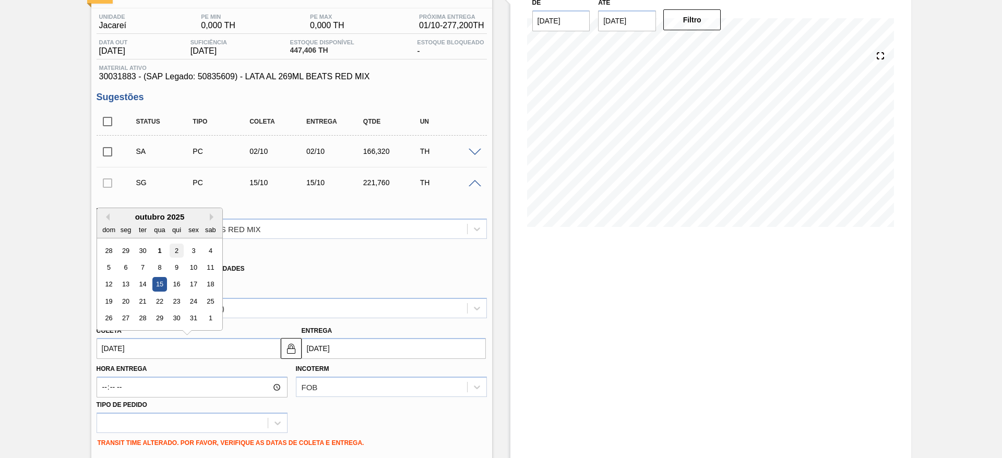
click at [177, 248] on div "2" at bounding box center [176, 251] width 14 height 14
type input "02/10/2025"
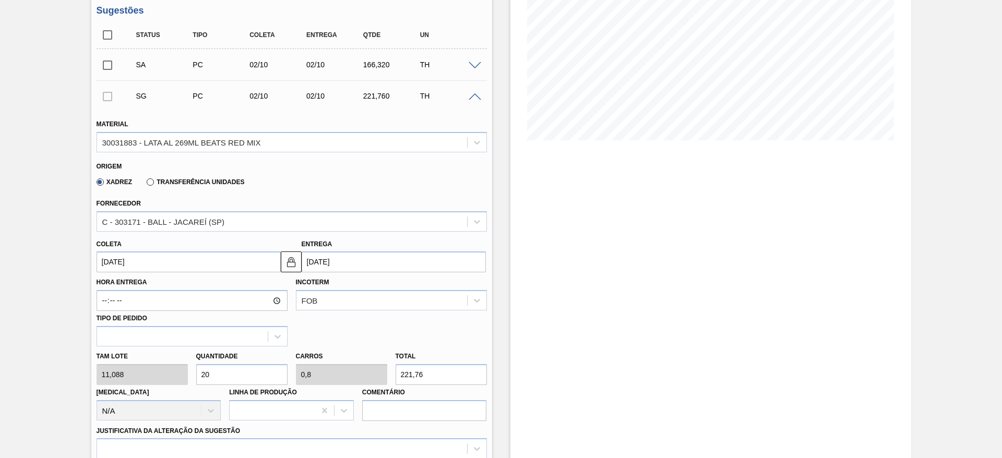
scroll to position [235, 0]
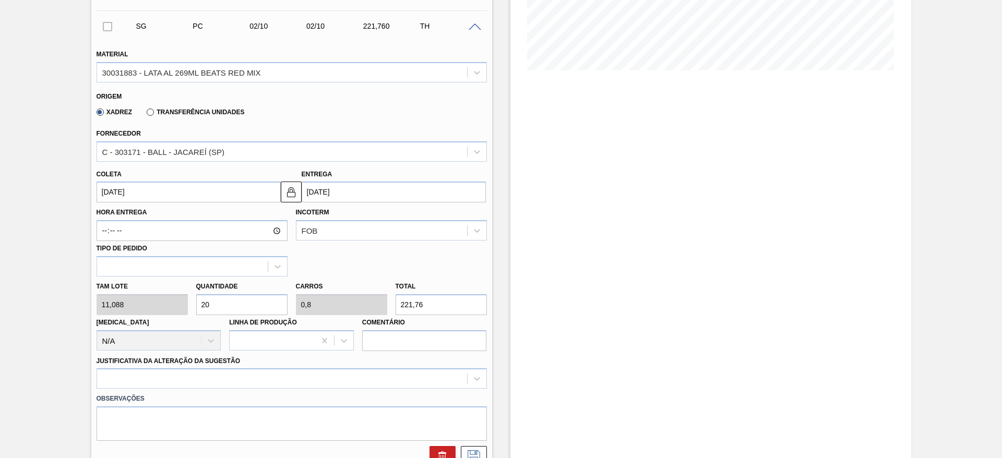
click at [172, 302] on div "Tam lote 11,088 Quantidade 20 Carros 0,8 Total 221,76 Doca N/A Linha de Produçã…" at bounding box center [291, 314] width 399 height 75
type input "1"
type input "0,04"
type input "11,088"
type input "10"
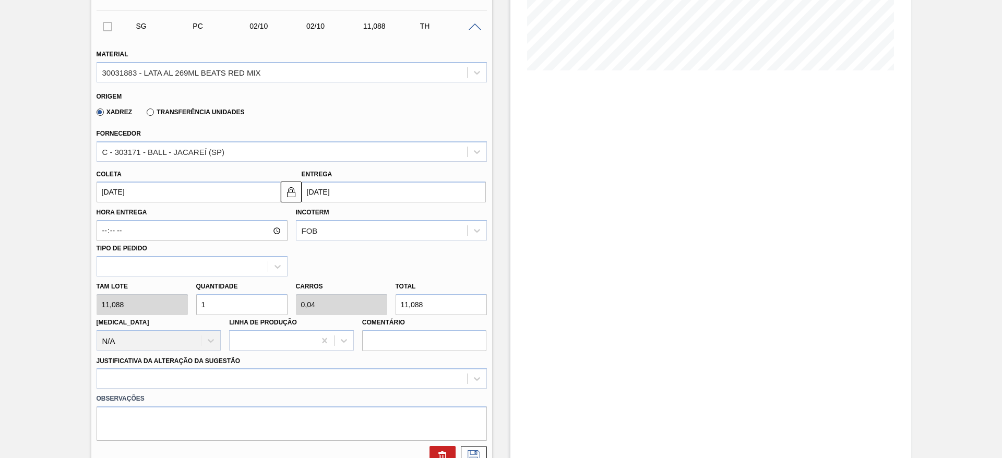
type input "0,4"
type input "110,88"
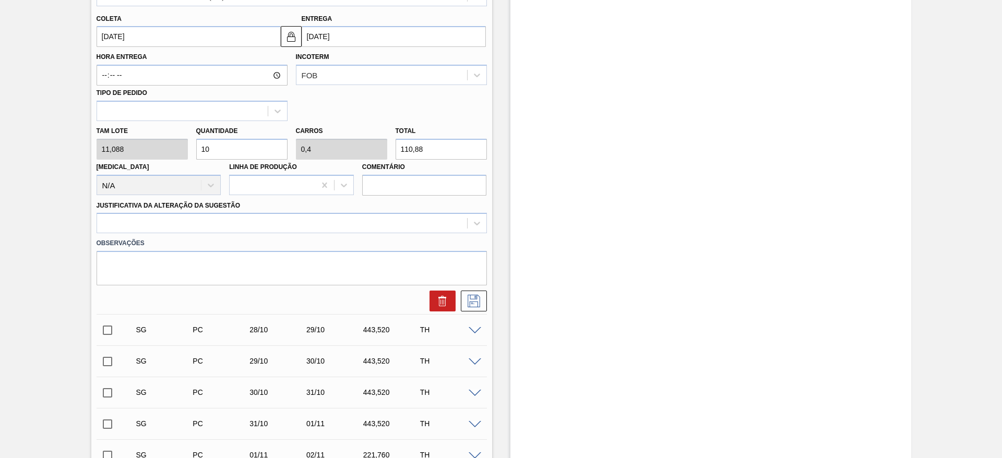
scroll to position [391, 0]
type input "10"
click at [255, 218] on div at bounding box center [282, 222] width 370 height 15
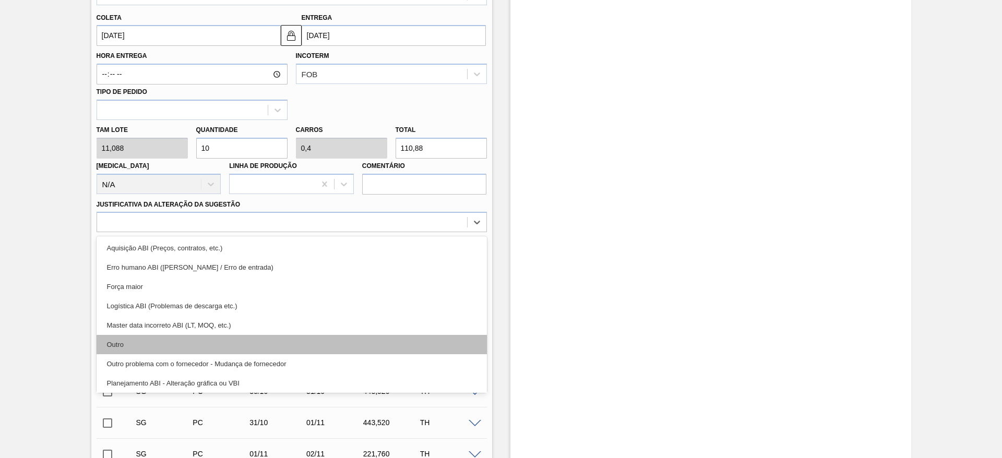
click at [176, 343] on div "Outro" at bounding box center [292, 344] width 390 height 19
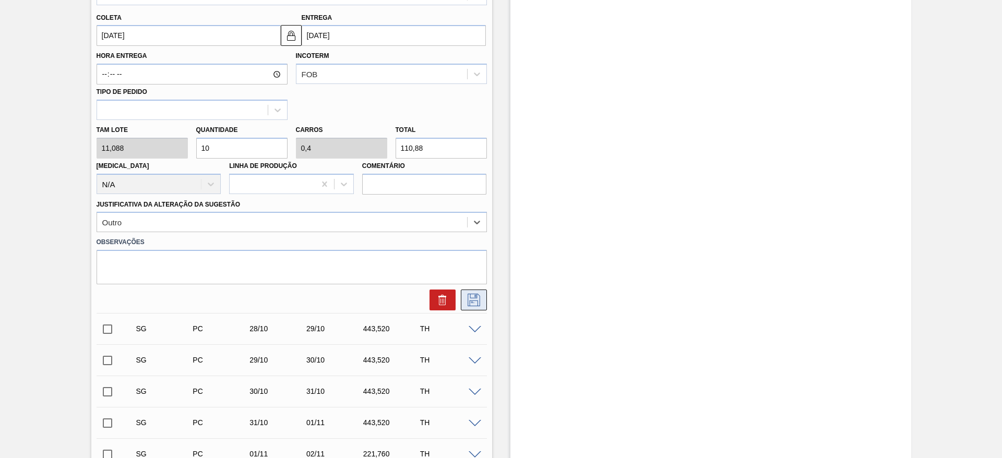
click at [477, 296] on icon at bounding box center [474, 300] width 17 height 13
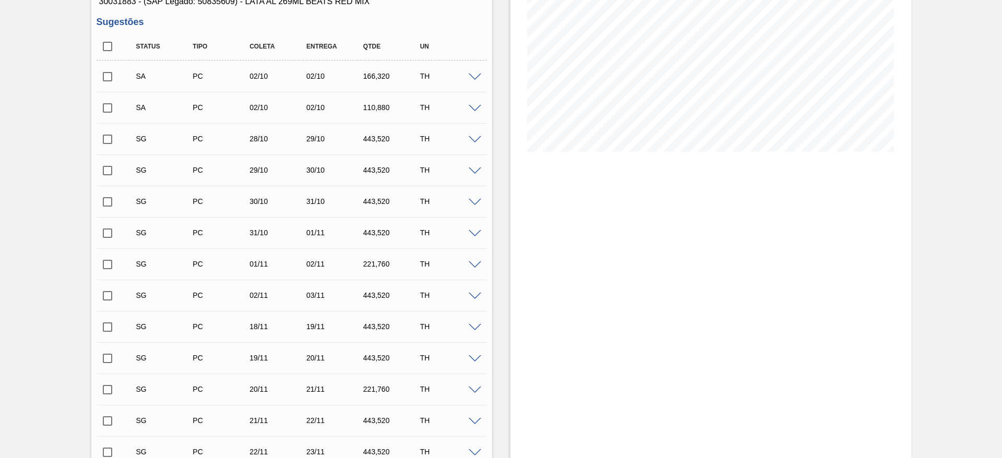
scroll to position [78, 0]
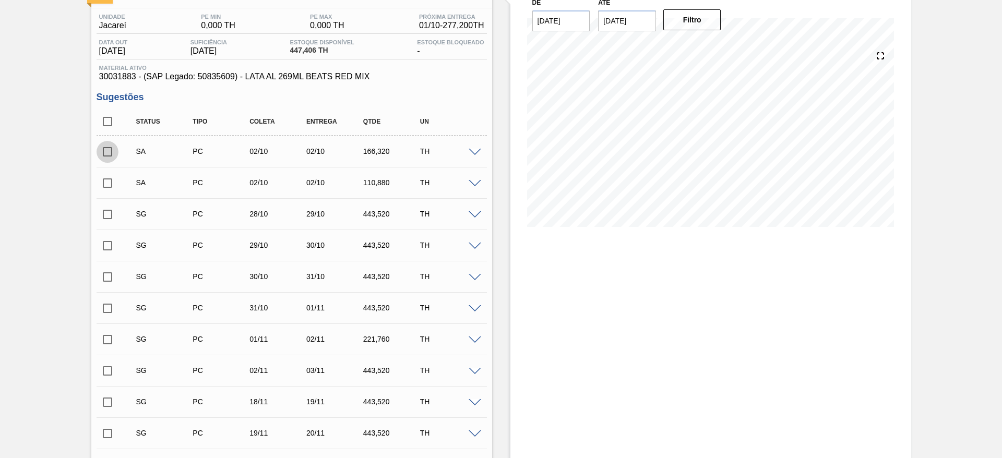
click at [105, 153] on input "checkbox" at bounding box center [108, 152] width 22 height 22
checkbox input "true"
click at [110, 182] on input "checkbox" at bounding box center [108, 183] width 22 height 22
checkbox input "true"
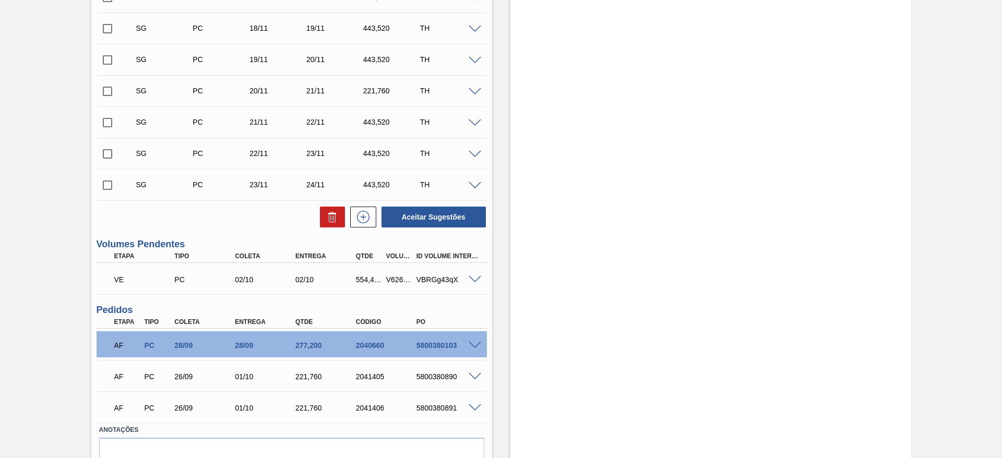
scroll to position [470, 0]
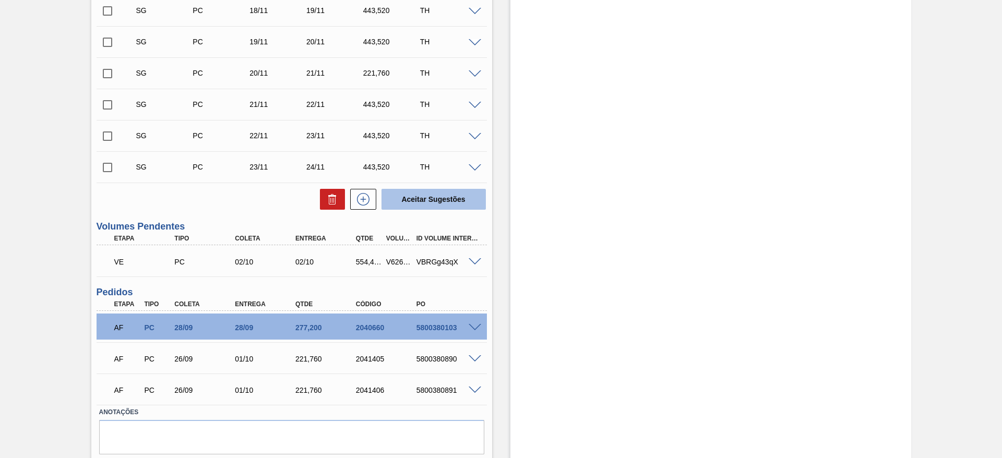
click at [450, 194] on button "Aceitar Sugestões" at bounding box center [433, 199] width 104 height 21
checkbox input "false"
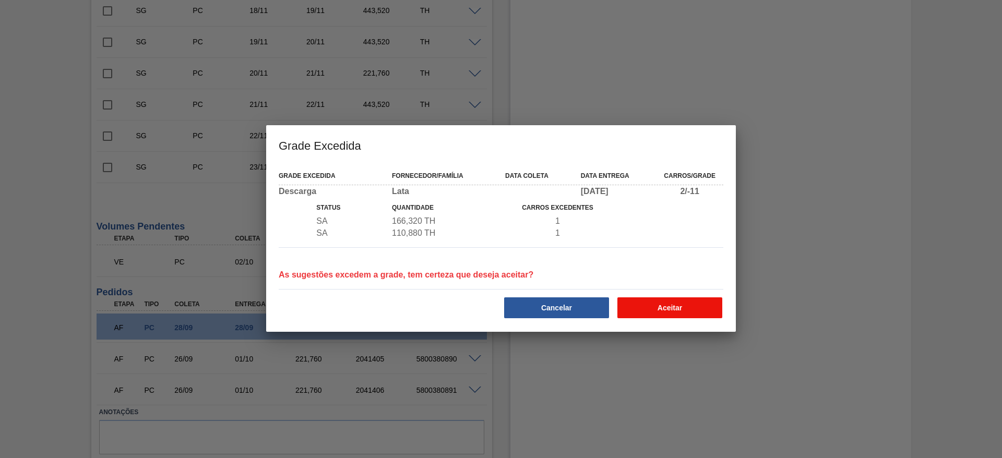
click at [653, 303] on button "Aceitar" at bounding box center [669, 307] width 105 height 21
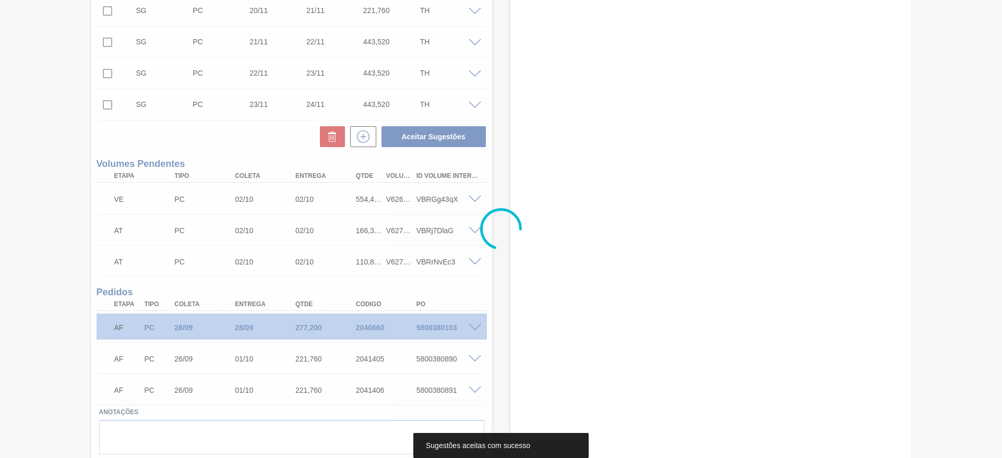
scroll to position [407, 0]
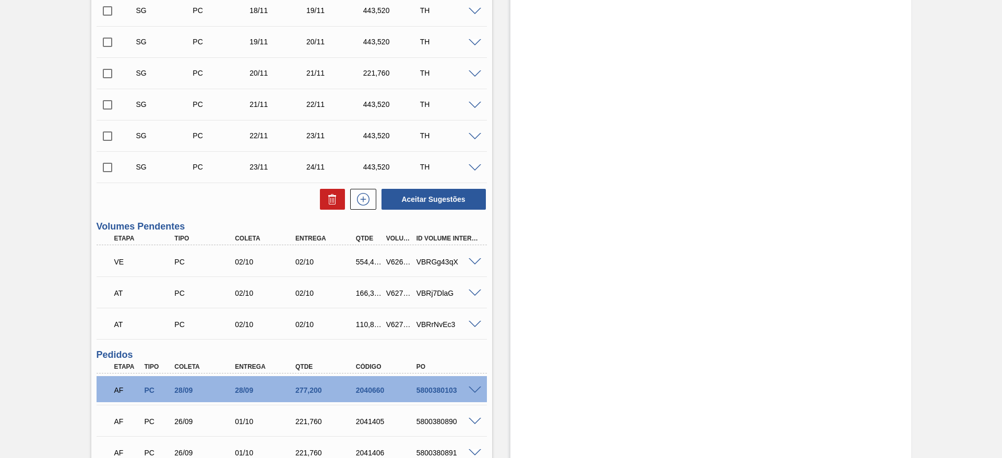
click at [399, 292] on div "V627047" at bounding box center [399, 293] width 31 height 8
copy div "V627047"
click at [397, 260] on div "V626841" at bounding box center [399, 262] width 31 height 8
click at [397, 323] on div "V627048" at bounding box center [399, 324] width 31 height 8
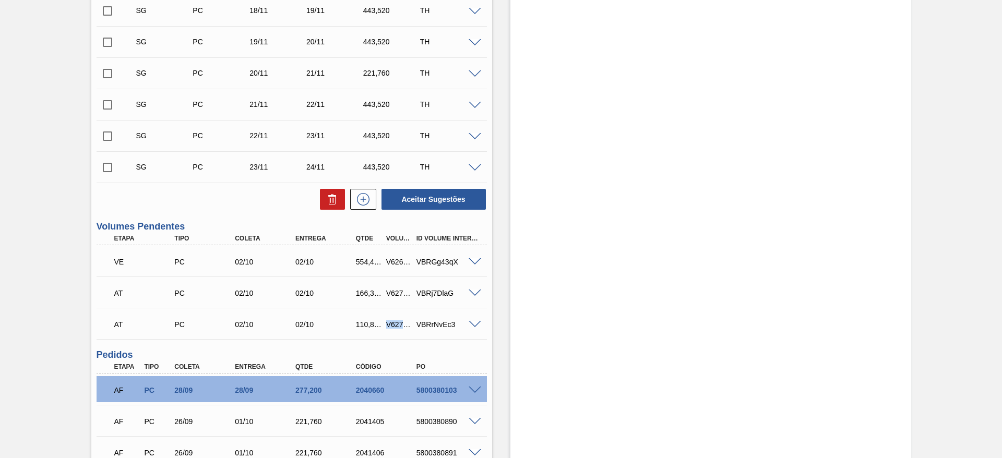
click at [397, 323] on div "V627048" at bounding box center [399, 324] width 31 height 8
copy div "V627048"
click at [396, 295] on div "V627047" at bounding box center [399, 293] width 31 height 8
click at [399, 324] on div "V627048" at bounding box center [399, 324] width 31 height 8
click at [395, 324] on div "V627048" at bounding box center [399, 324] width 31 height 8
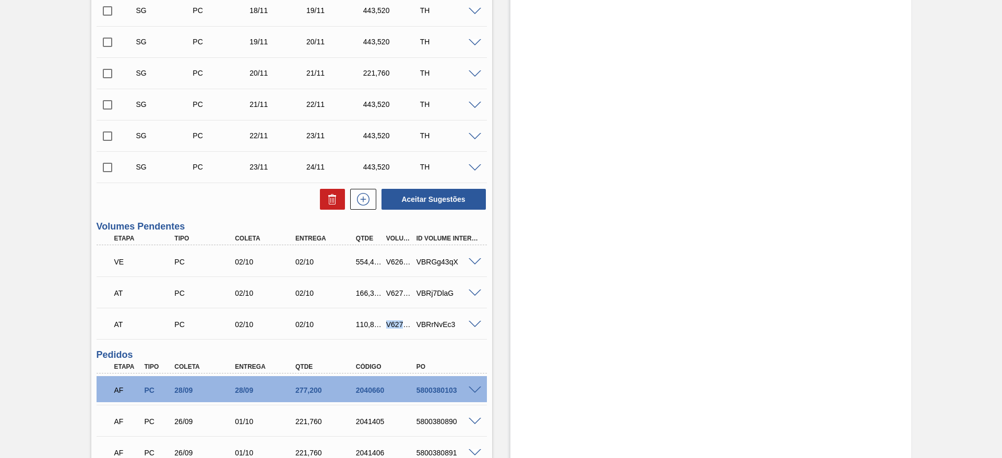
click at [395, 324] on div "V627048" at bounding box center [399, 324] width 31 height 8
copy div "V627048"
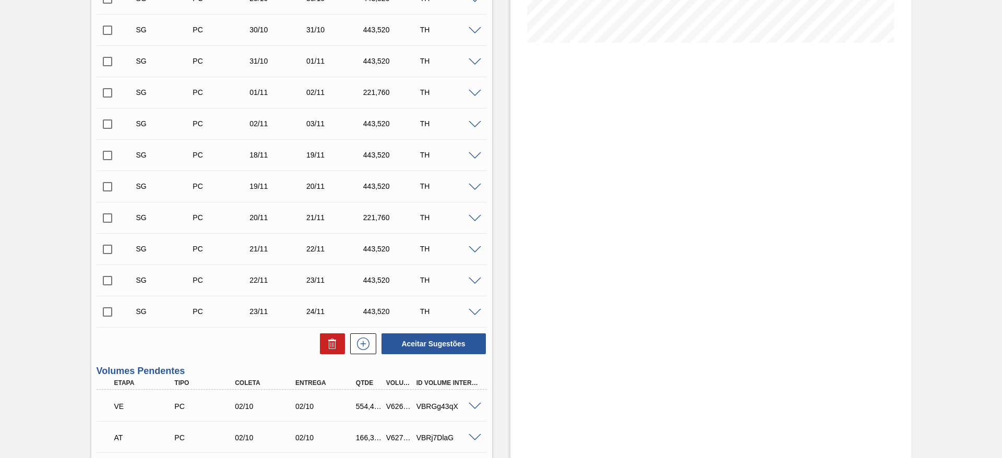
scroll to position [391, 0]
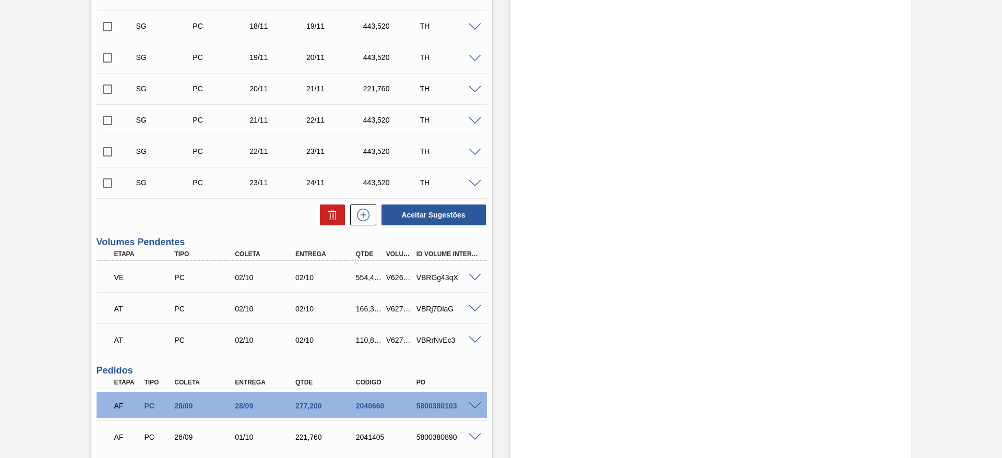
click at [396, 306] on div "V627047" at bounding box center [399, 309] width 31 height 8
copy div "V627047"
click at [390, 338] on div "V627048" at bounding box center [399, 340] width 31 height 8
click at [389, 336] on div "V627048" at bounding box center [399, 340] width 31 height 8
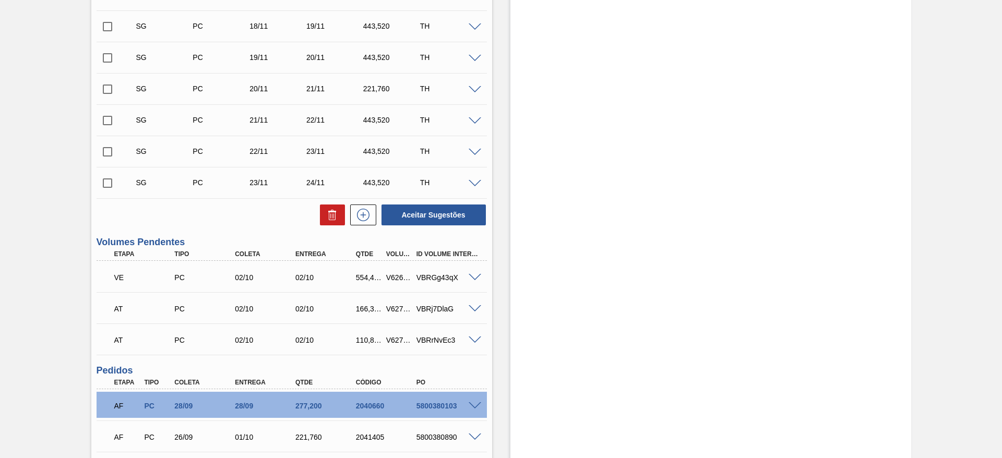
click at [397, 340] on div "V627048" at bounding box center [399, 340] width 31 height 8
click at [397, 339] on div "V627048" at bounding box center [399, 340] width 31 height 8
copy div "V627048"
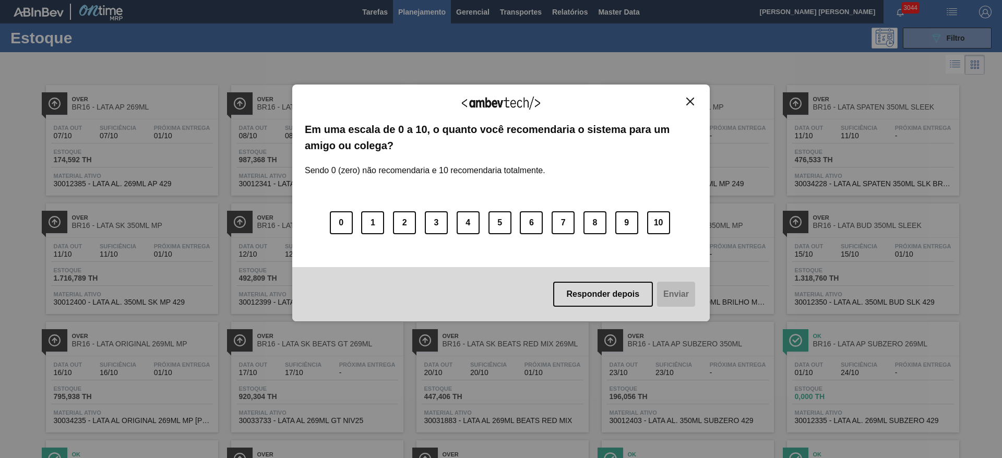
click at [688, 101] on img "Close" at bounding box center [690, 102] width 8 height 8
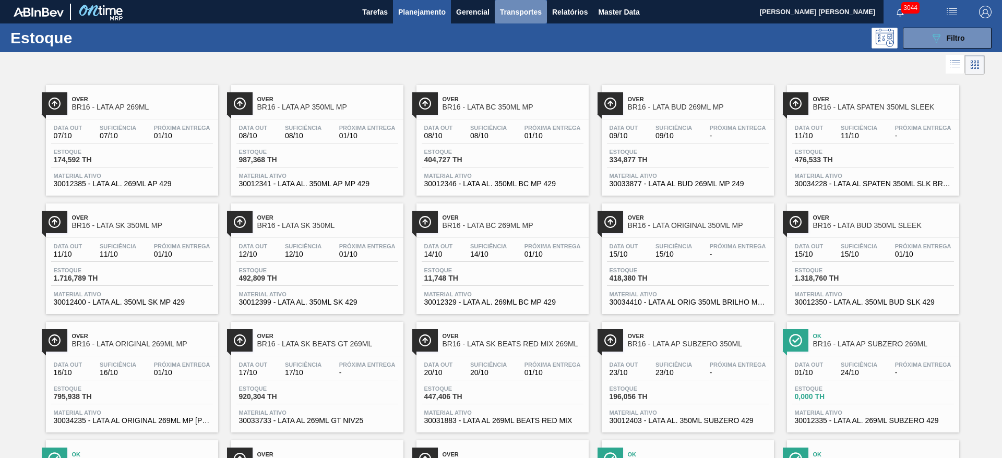
click at [521, 14] on span "Transportes" at bounding box center [521, 12] width 42 height 13
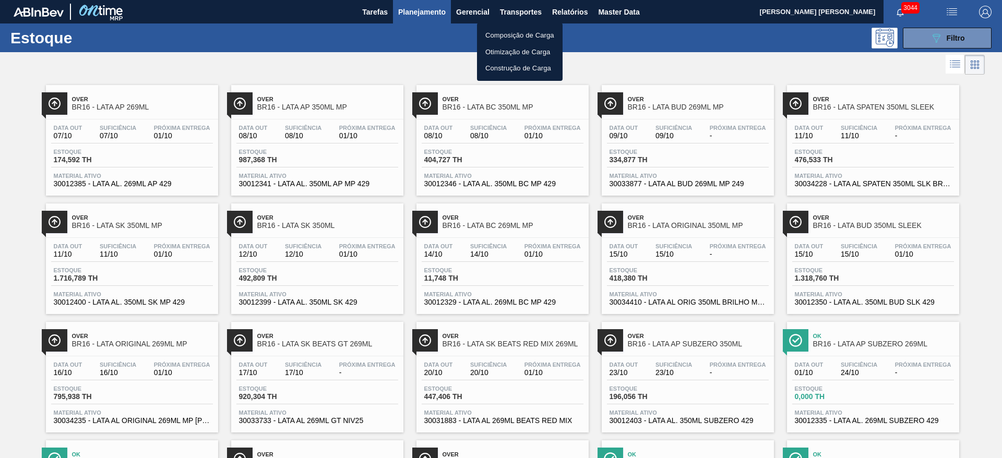
click at [518, 35] on li "Composição de Carga" at bounding box center [520, 35] width 86 height 17
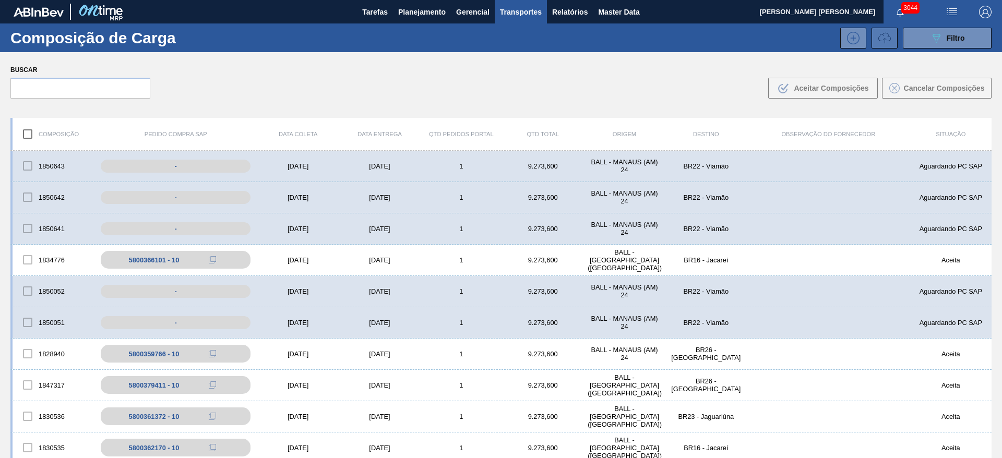
click at [889, 37] on icon at bounding box center [884, 38] width 13 height 13
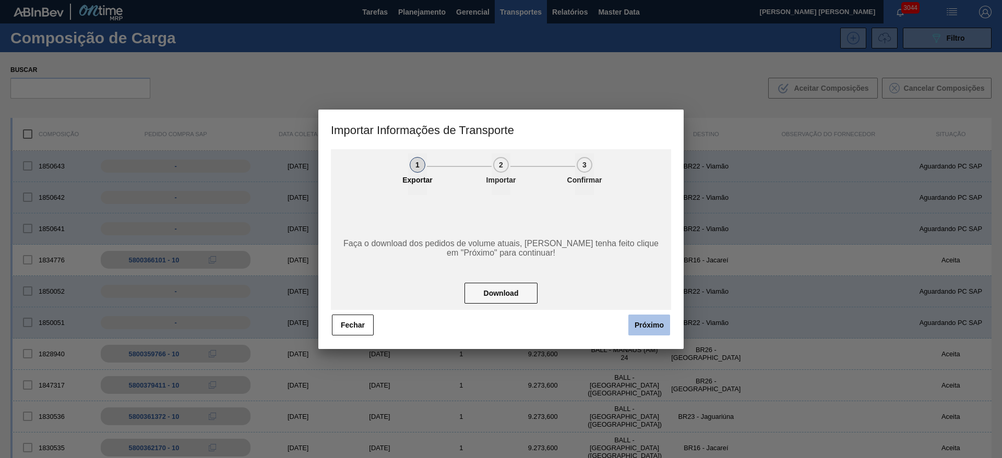
click at [664, 327] on button "Próximo" at bounding box center [649, 325] width 42 height 21
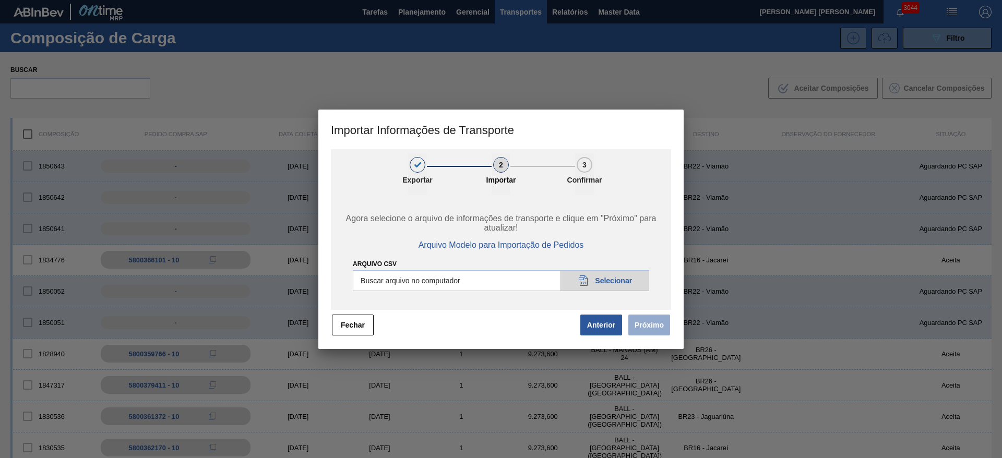
click at [621, 282] on input "Arquivo CSV" at bounding box center [501, 280] width 296 height 21
type input "C:\fakepath\IMP.csv"
click at [661, 327] on button "Próximo" at bounding box center [649, 325] width 42 height 21
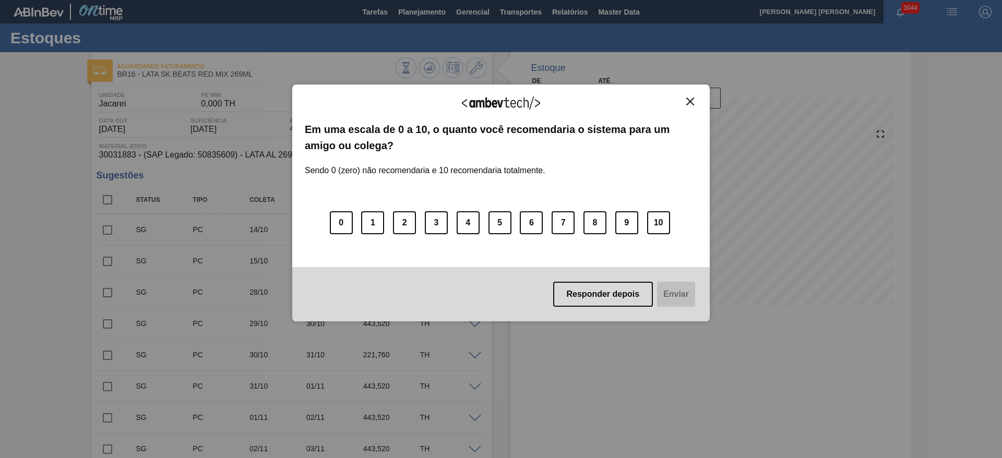
click at [688, 100] on img "Close" at bounding box center [690, 102] width 8 height 8
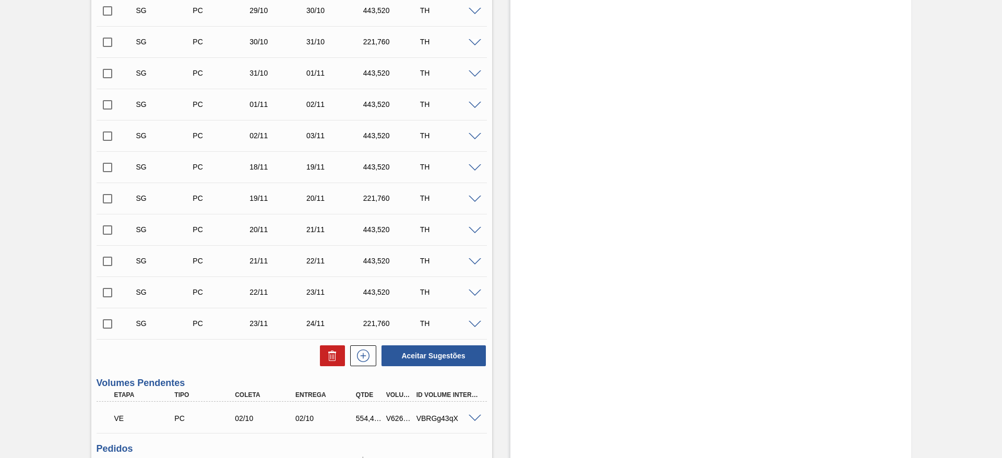
scroll to position [548, 0]
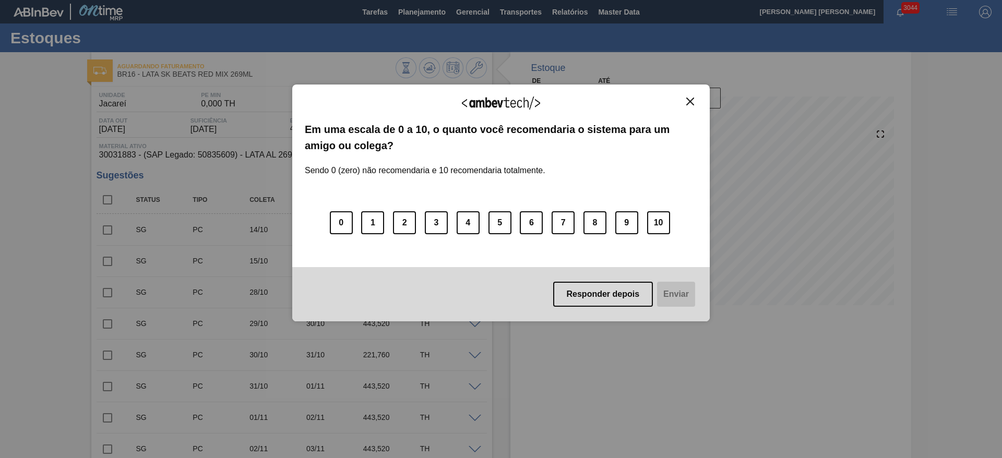
click at [693, 102] on img "Close" at bounding box center [690, 102] width 8 height 8
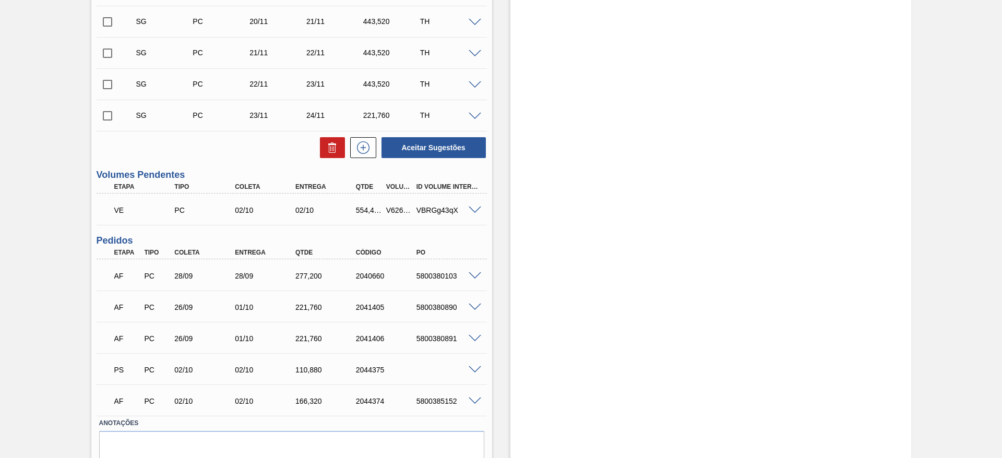
scroll to position [548, 0]
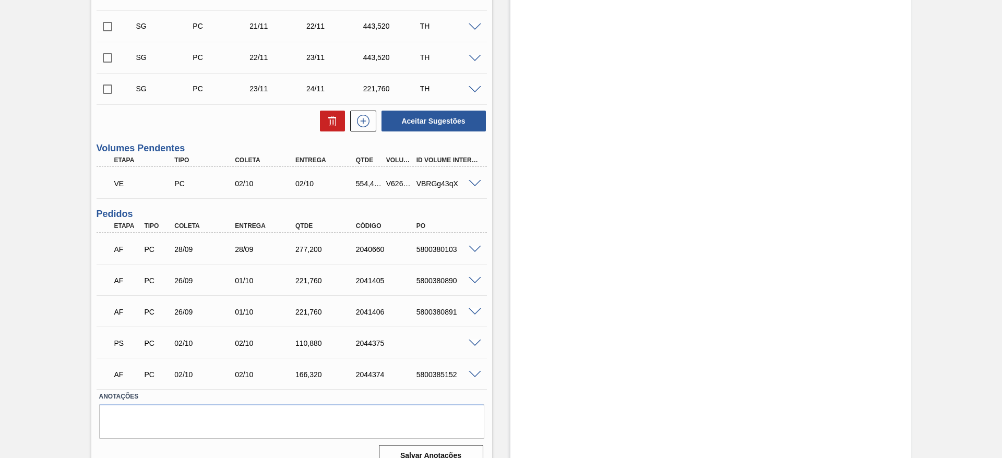
click at [433, 374] on div "5800385152" at bounding box center [448, 375] width 68 height 8
copy div "5800385152"
click at [479, 342] on span at bounding box center [475, 344] width 13 height 8
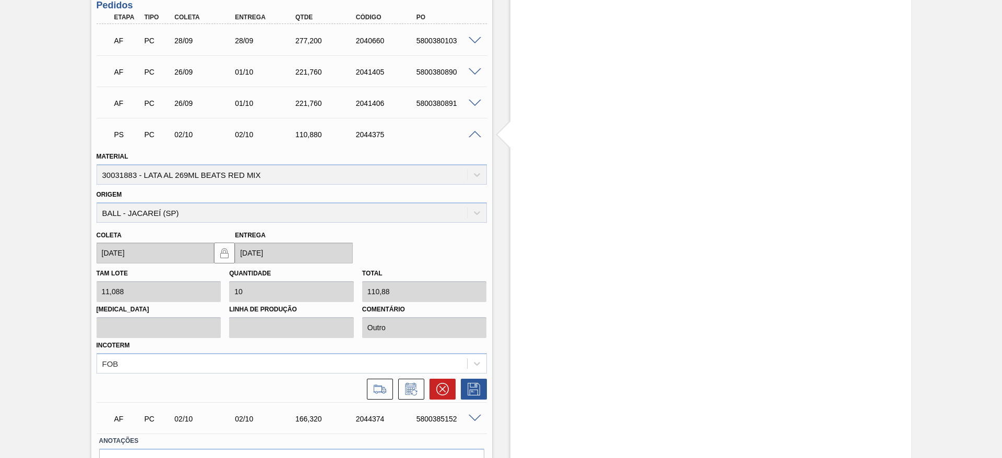
scroll to position [818, 0]
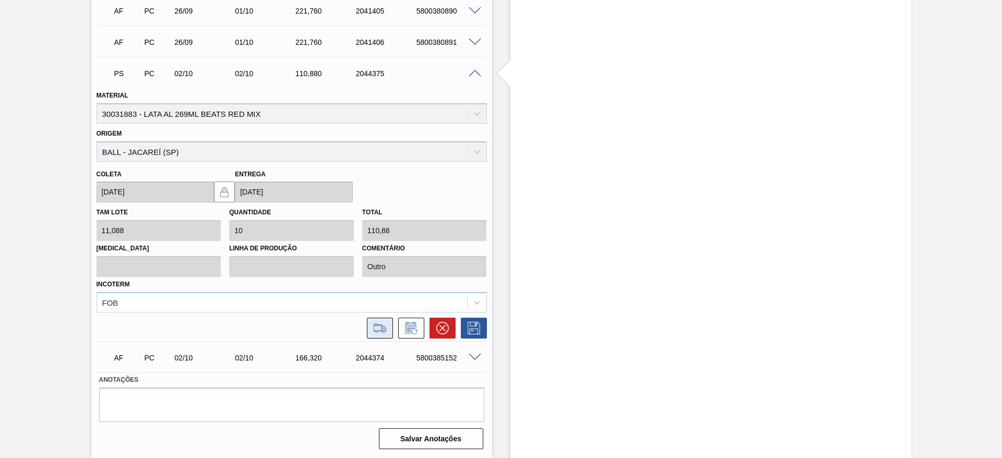
click at [387, 329] on button at bounding box center [380, 328] width 26 height 21
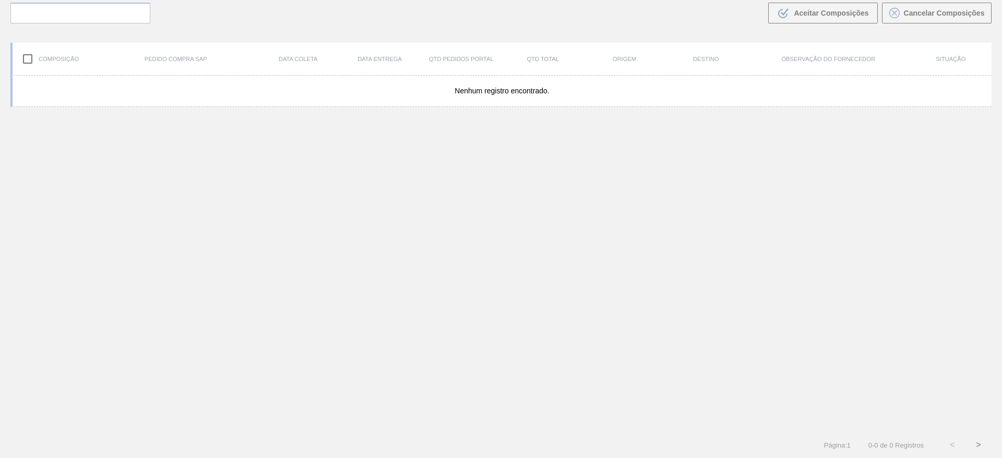
scroll to position [75, 0]
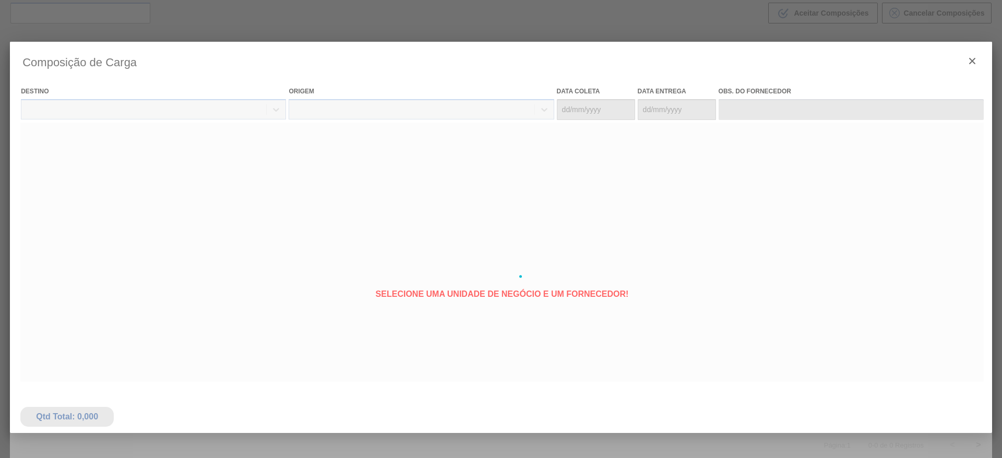
type coleta "[DATE]"
type entrega "[DATE]"
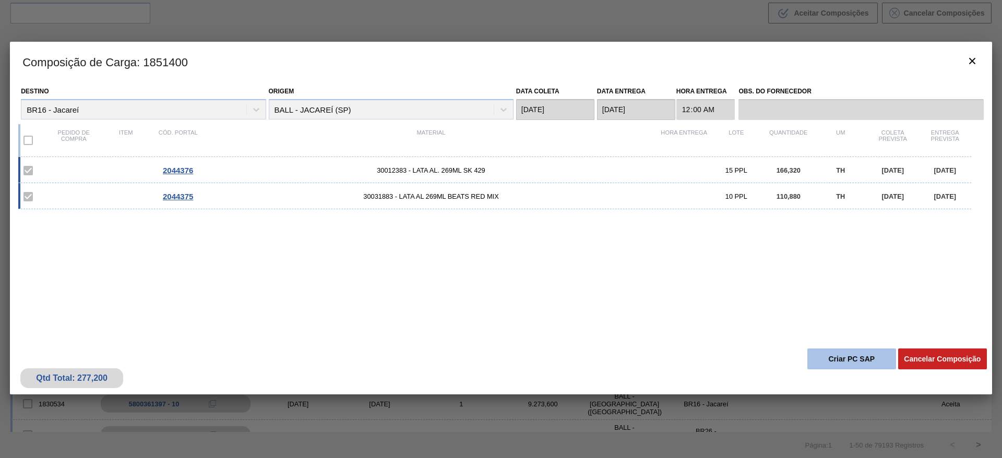
click at [841, 357] on button "Criar PC SAP" at bounding box center [851, 359] width 89 height 21
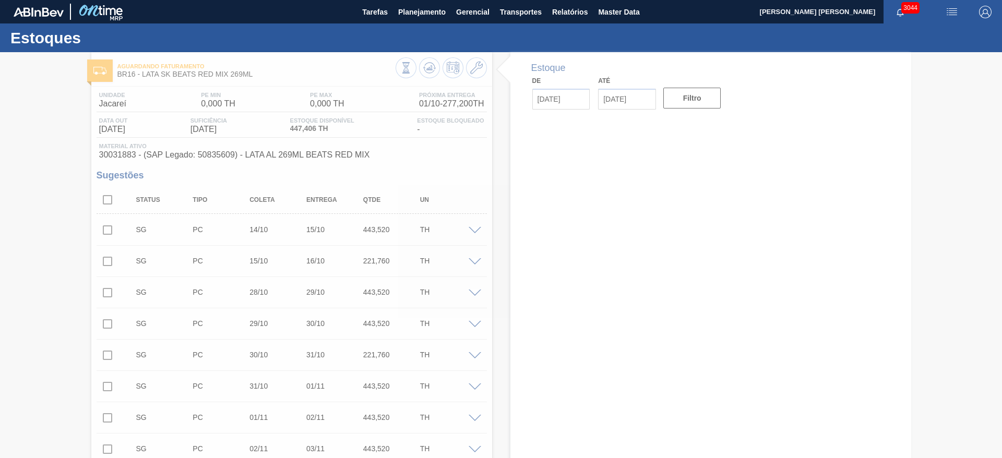
type input "[DATE]"
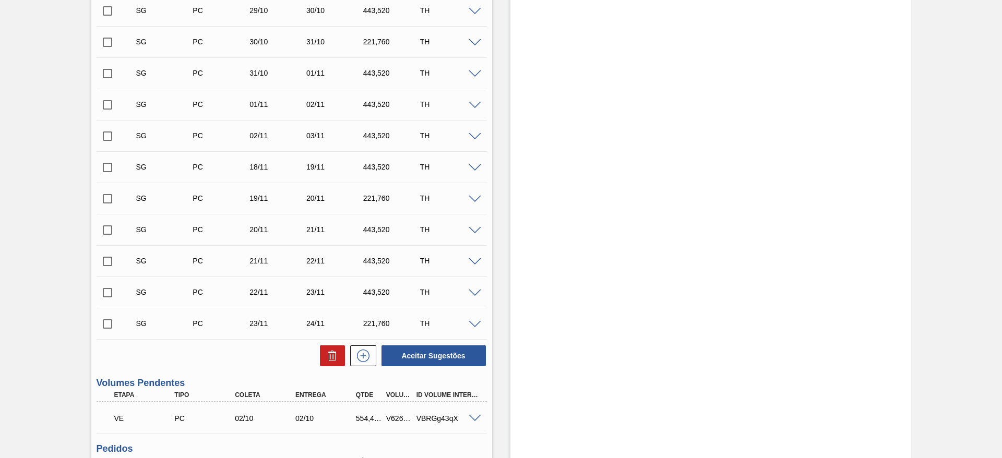
scroll to position [548, 0]
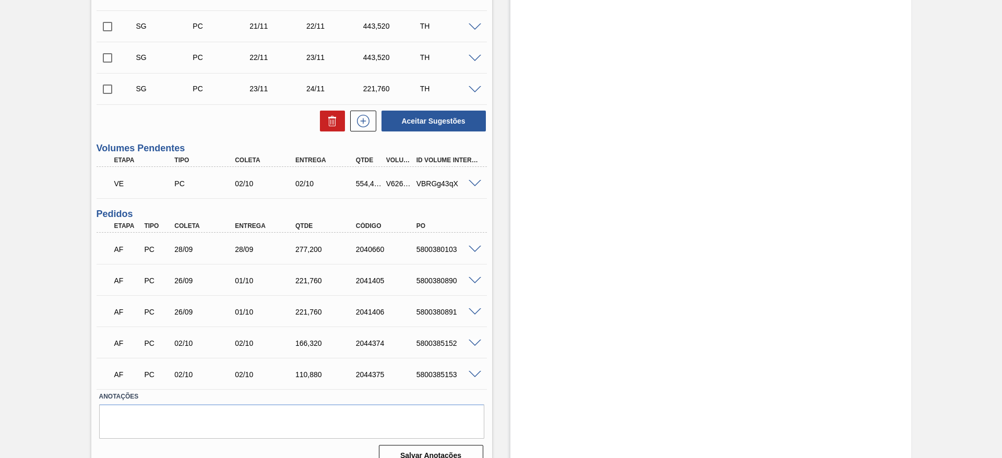
click at [434, 377] on div "5800385153" at bounding box center [448, 375] width 68 height 8
copy div "5800385153"
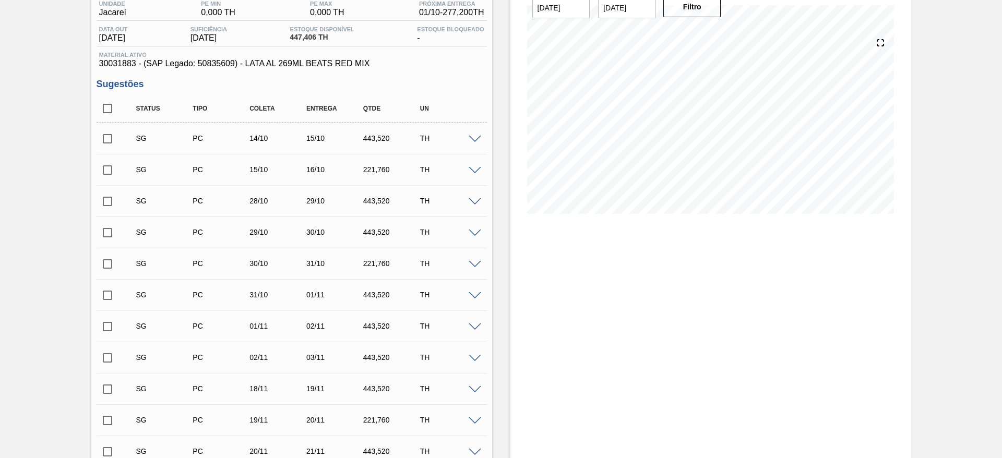
scroll to position [0, 0]
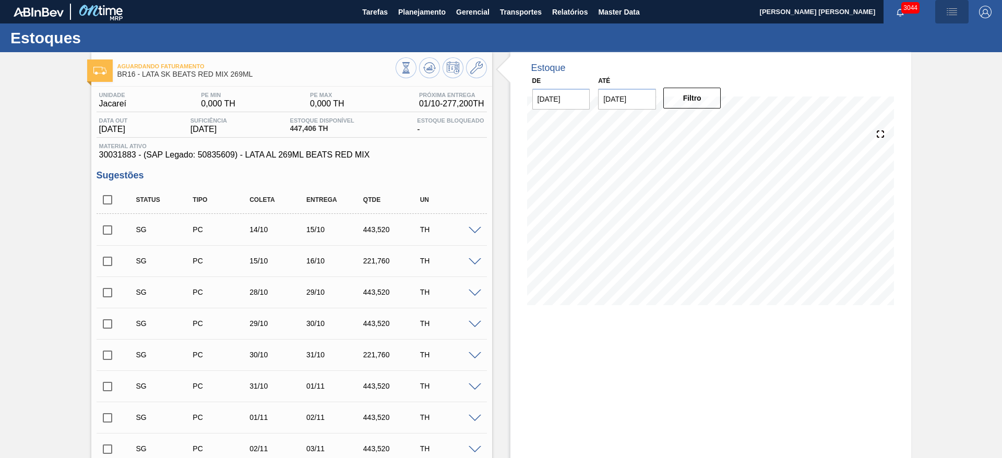
click at [953, 13] on img "button" at bounding box center [952, 12] width 13 height 13
click at [929, 38] on li "Pedido Contingência" at bounding box center [946, 37] width 96 height 19
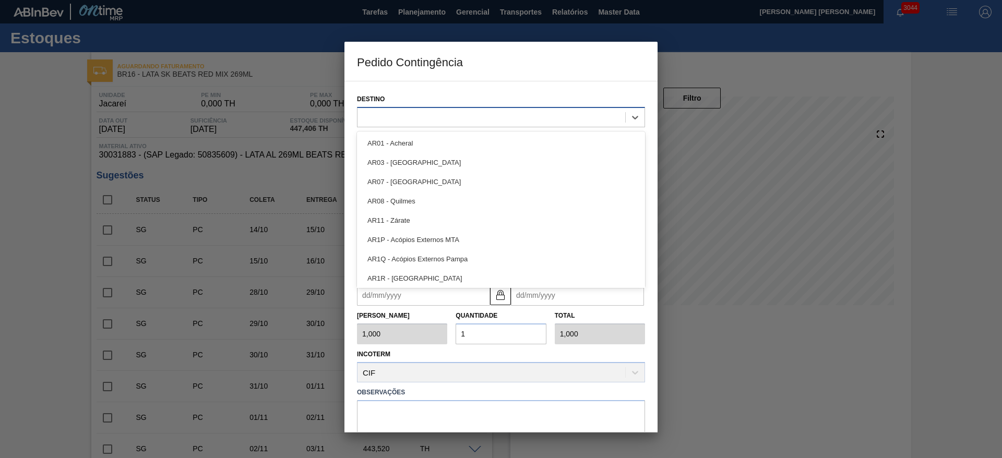
click at [592, 123] on div at bounding box center [491, 117] width 268 height 15
type input "16"
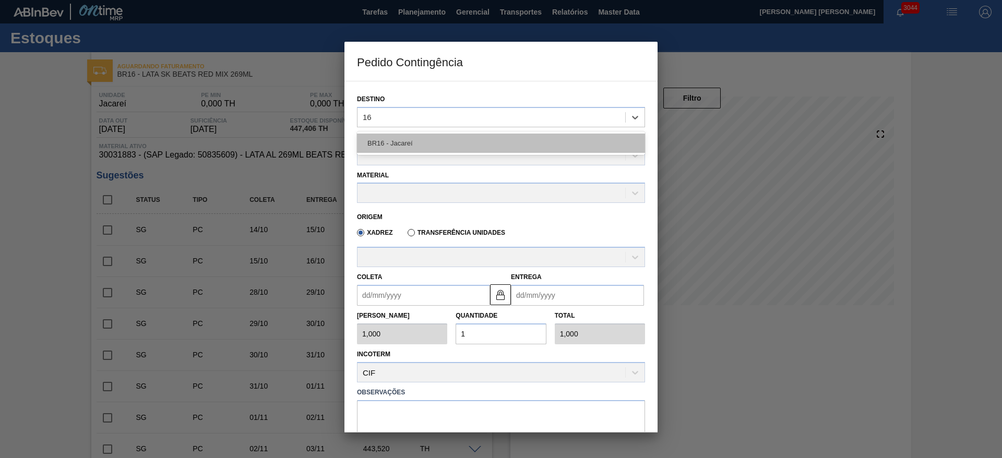
click at [516, 134] on div "BR16 - Jacareí" at bounding box center [501, 143] width 288 height 19
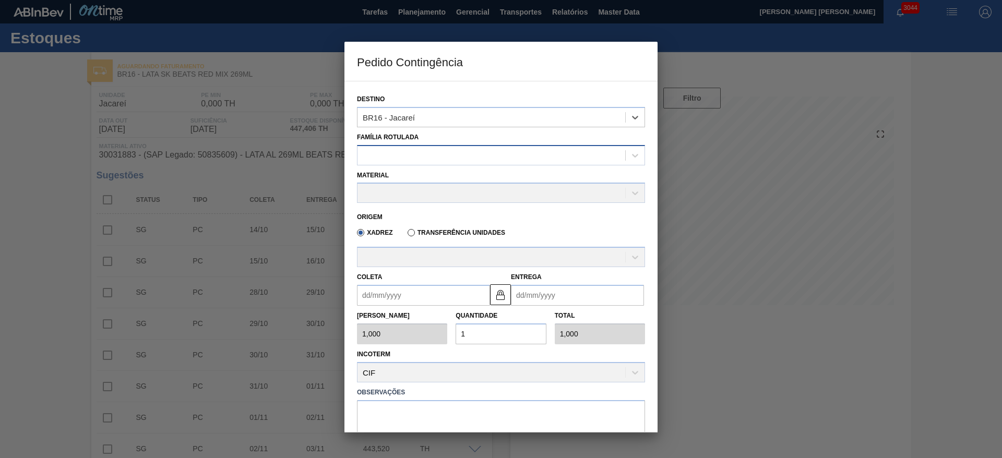
click at [493, 160] on div at bounding box center [491, 155] width 268 height 15
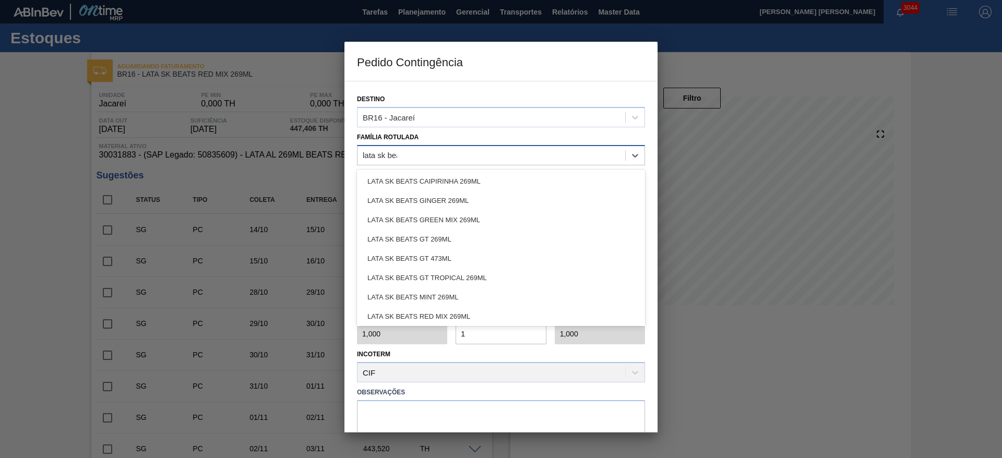
type Rotulada "lata sk beats"
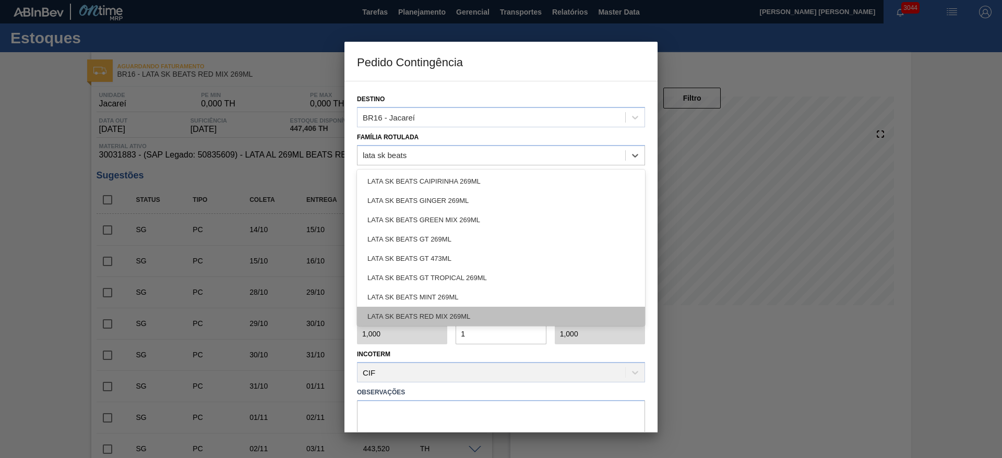
click at [467, 314] on div "LATA SK BEATS RED MIX 269ML" at bounding box center [501, 316] width 288 height 19
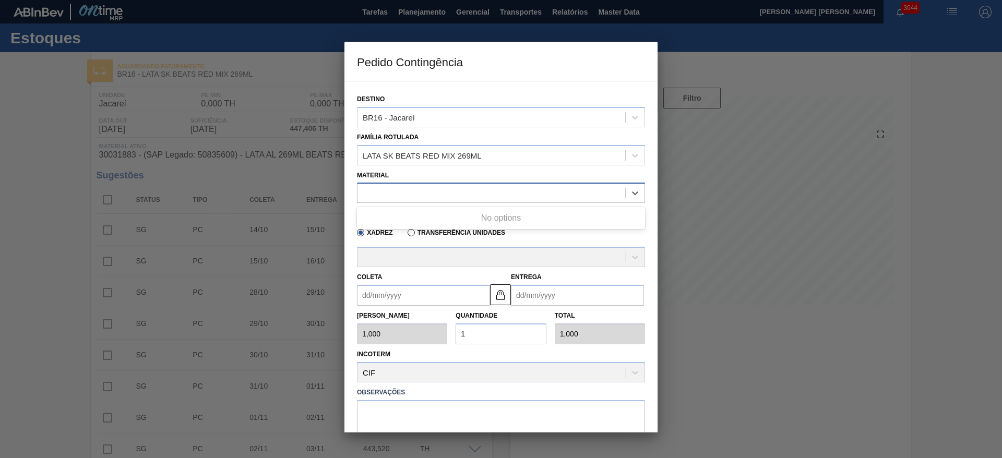
click at [422, 197] on div at bounding box center [491, 193] width 268 height 15
click at [426, 185] on div at bounding box center [501, 193] width 288 height 20
click at [432, 188] on div at bounding box center [491, 193] width 268 height 15
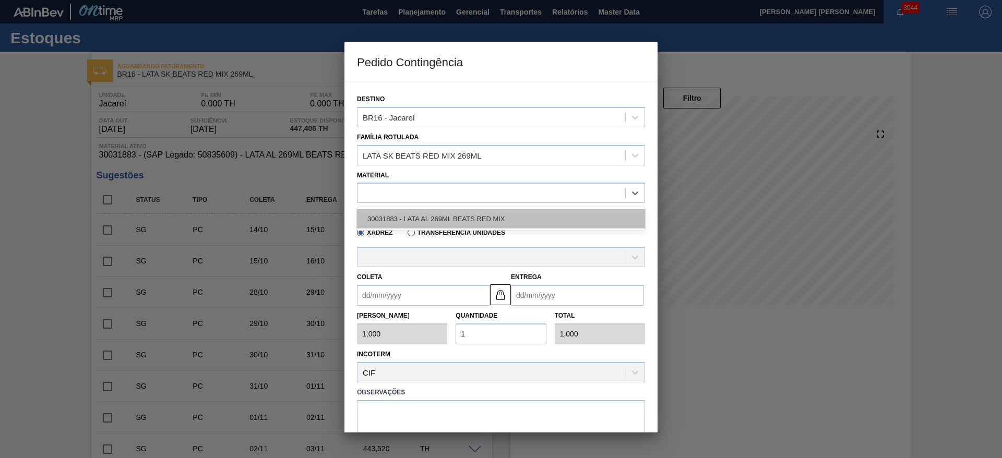
click at [433, 221] on div "30031883 - LATA AL 269ML BEATS RED MIX" at bounding box center [501, 218] width 288 height 19
type input "11,088"
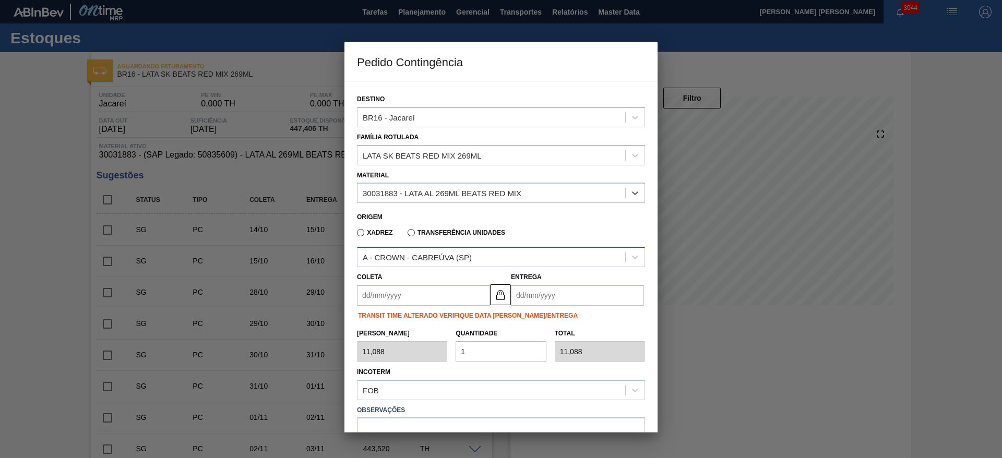
click at [451, 256] on div "A - CROWN - CABREÚVA (SP)" at bounding box center [417, 257] width 109 height 9
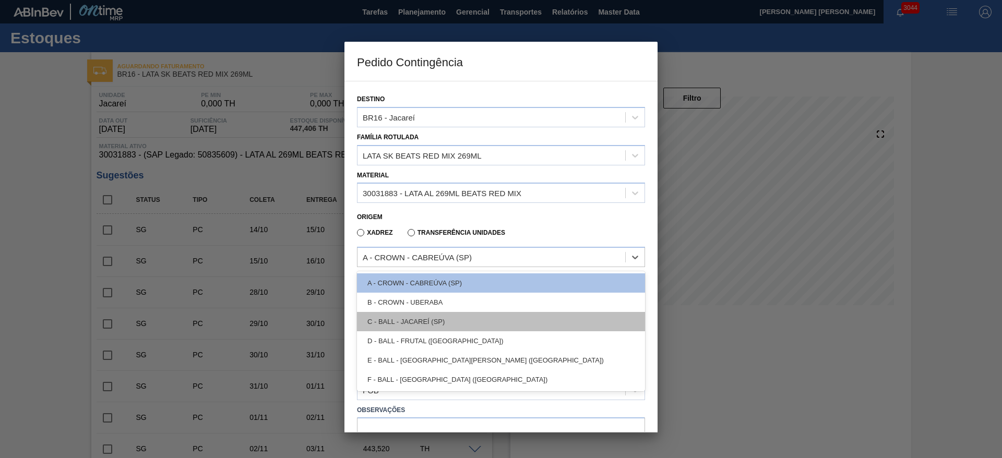
click at [446, 318] on div "C - BALL - JACAREÍ (SP)" at bounding box center [501, 321] width 288 height 19
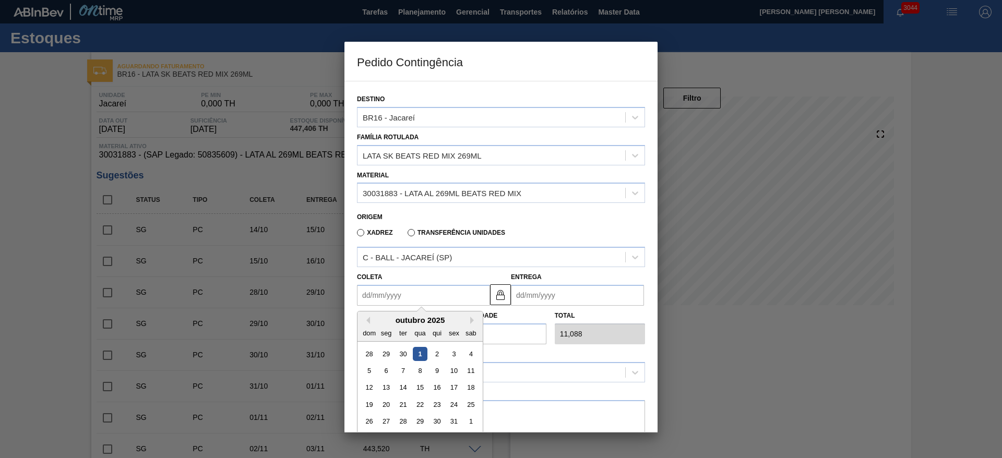
click at [455, 293] on input "Coleta" at bounding box center [423, 295] width 133 height 21
click at [437, 354] on div "2" at bounding box center [437, 354] width 14 height 14
type input "[DATE]"
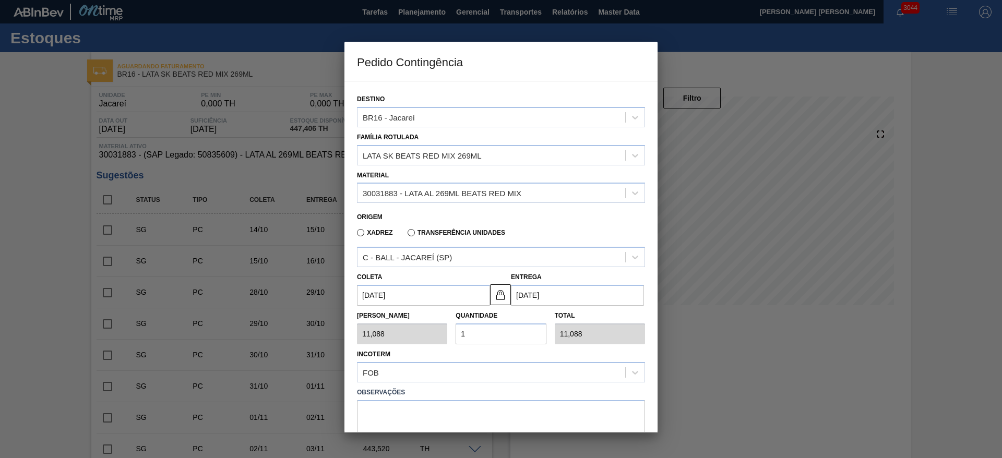
drag, startPoint x: 491, startPoint y: 331, endPoint x: 450, endPoint y: 332, distance: 41.2
click at [450, 332] on div "Tam Lote 11,088 Quantidade 1 Total 11,088" at bounding box center [501, 325] width 296 height 39
type input "2"
type input "22,176"
type input "25"
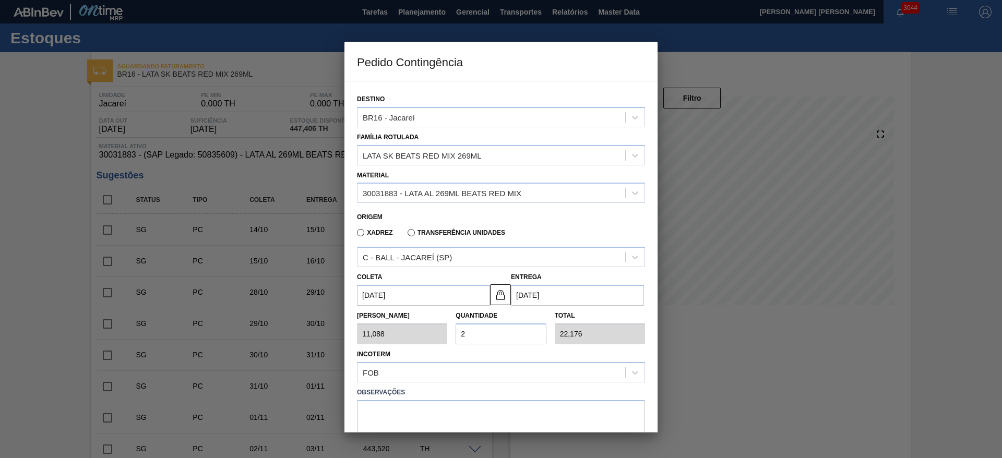
type input "277,200"
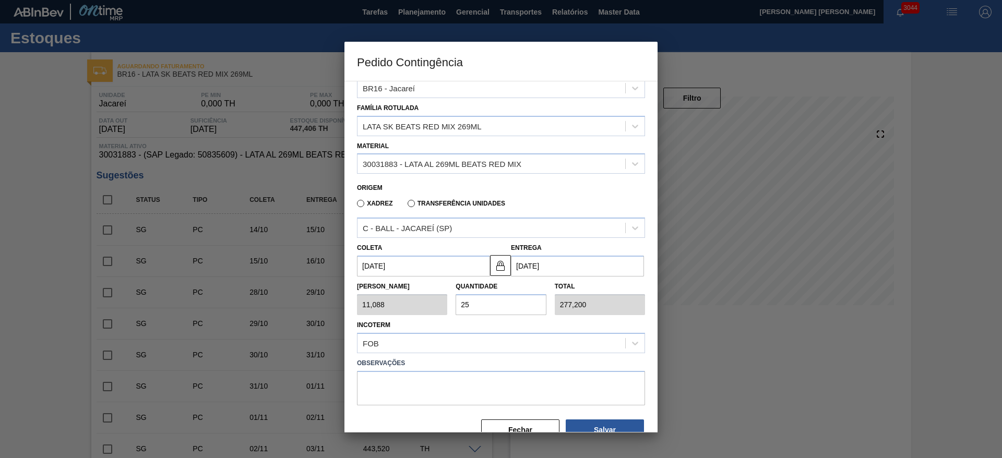
scroll to position [54, 0]
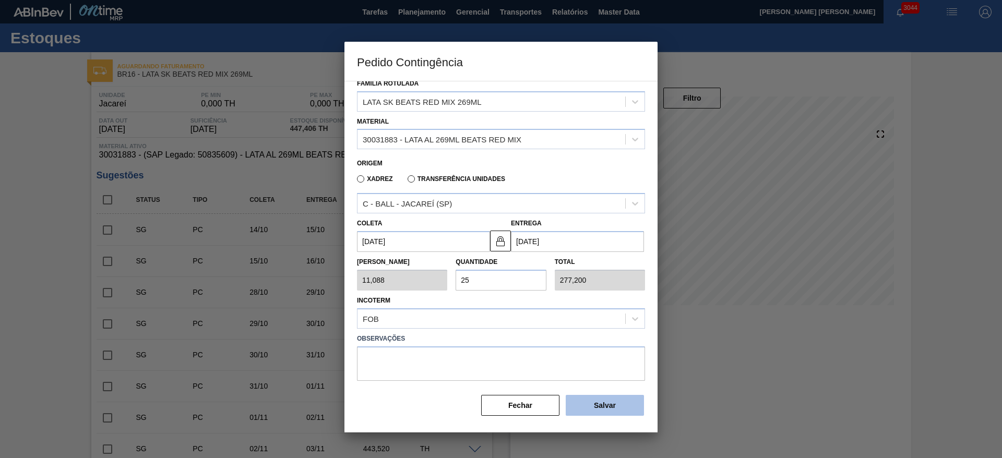
type input "25"
click at [597, 408] on button "Salvar" at bounding box center [605, 405] width 78 height 21
click at [838, 335] on div at bounding box center [501, 229] width 1002 height 458
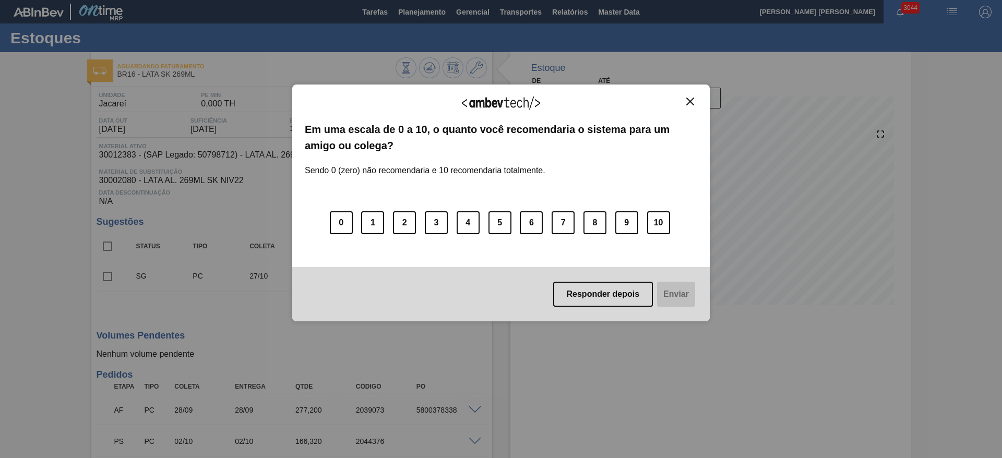
click at [694, 107] on div "Agradecemos seu feedback!" at bounding box center [501, 109] width 392 height 25
click at [692, 99] on img "Close" at bounding box center [690, 102] width 8 height 8
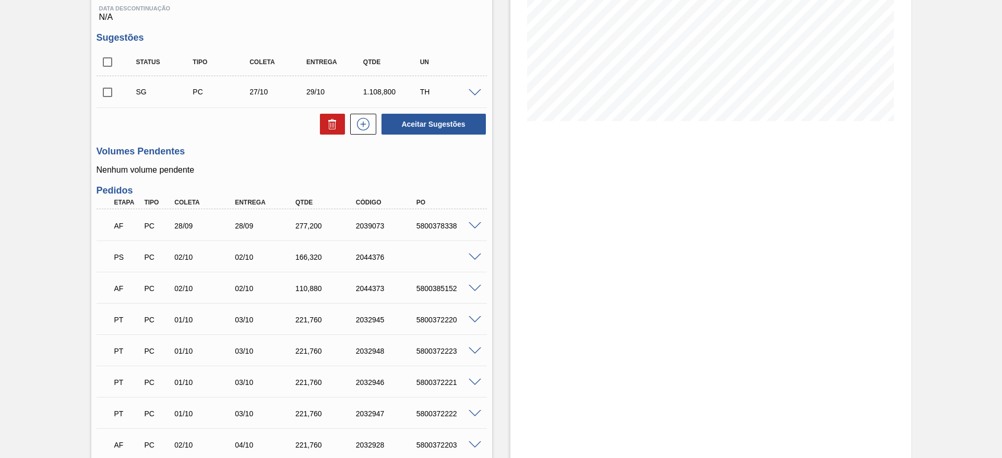
scroll to position [235, 0]
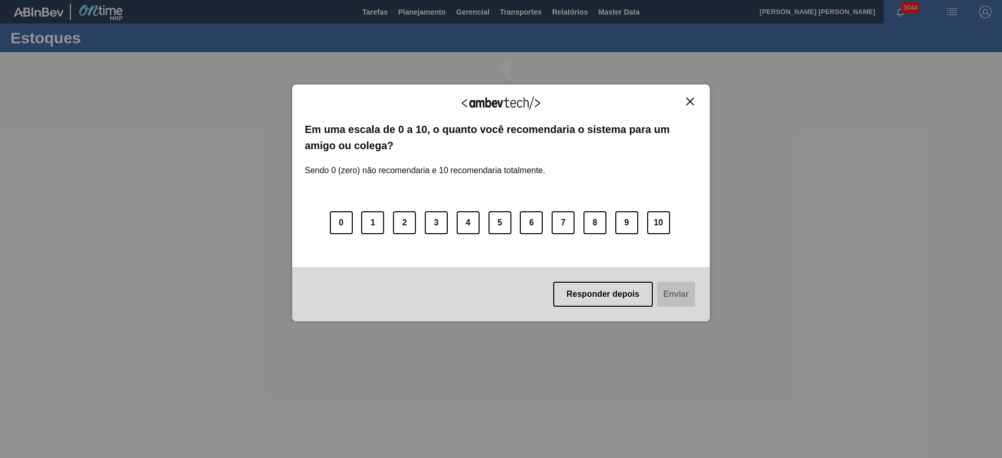
click at [692, 101] on img "Close" at bounding box center [690, 102] width 8 height 8
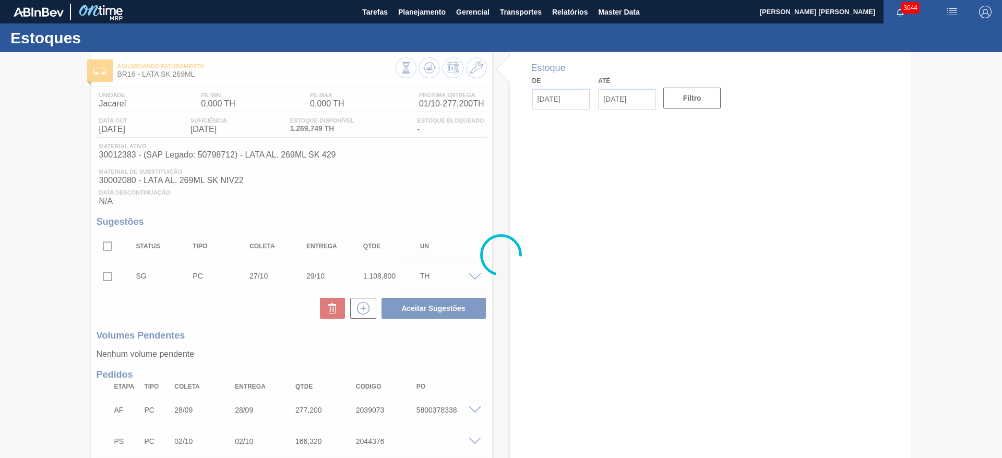
type input "[DATE]"
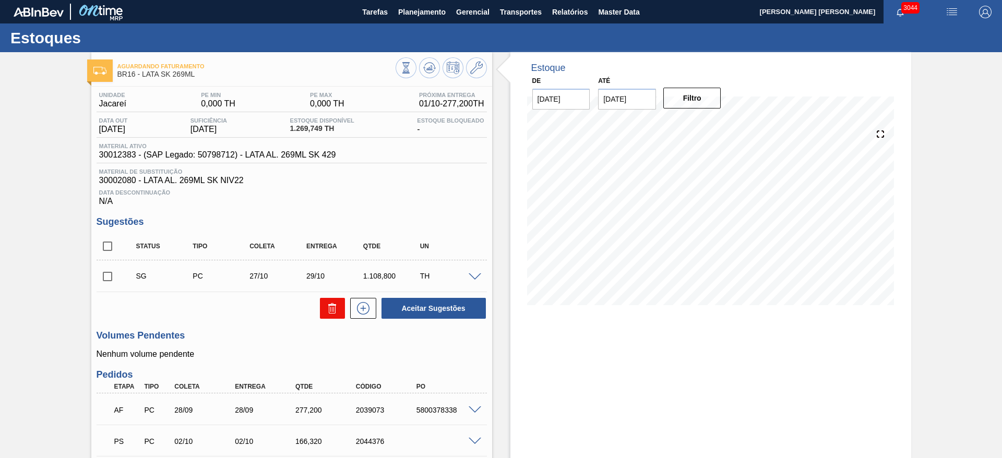
scroll to position [157, 0]
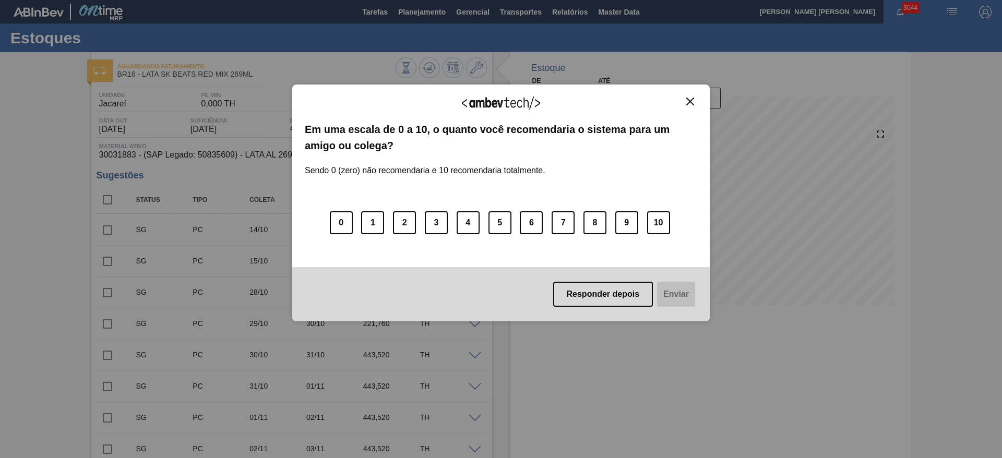
click at [687, 102] on img "Close" at bounding box center [690, 102] width 8 height 8
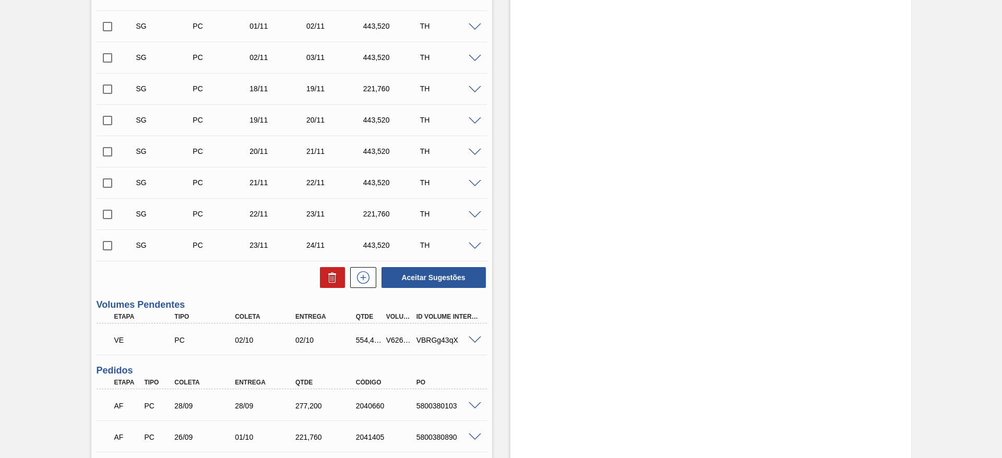
scroll to position [596, 0]
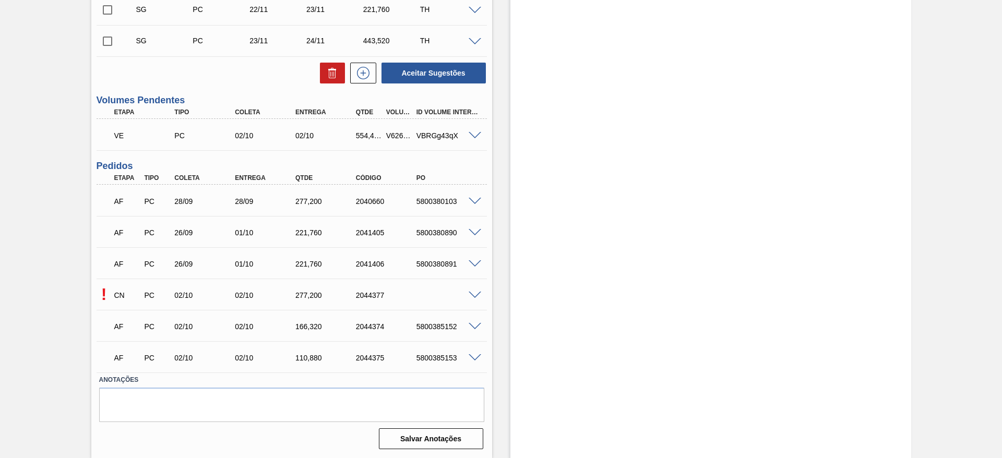
click at [471, 292] on span at bounding box center [475, 296] width 13 height 8
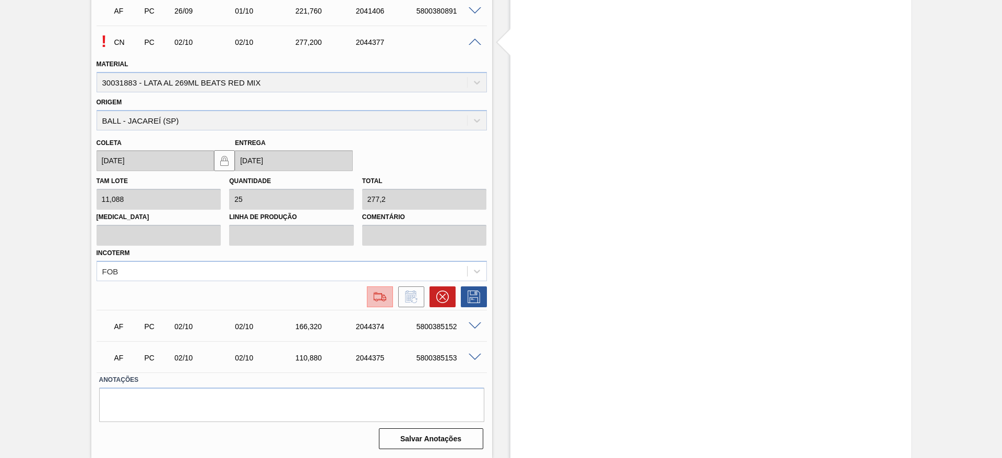
click at [375, 303] on img at bounding box center [380, 297] width 17 height 13
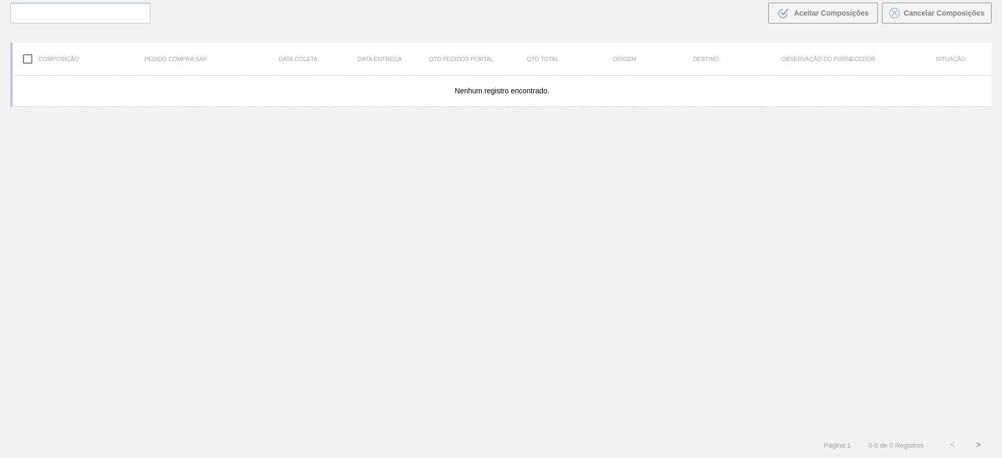
scroll to position [75, 0]
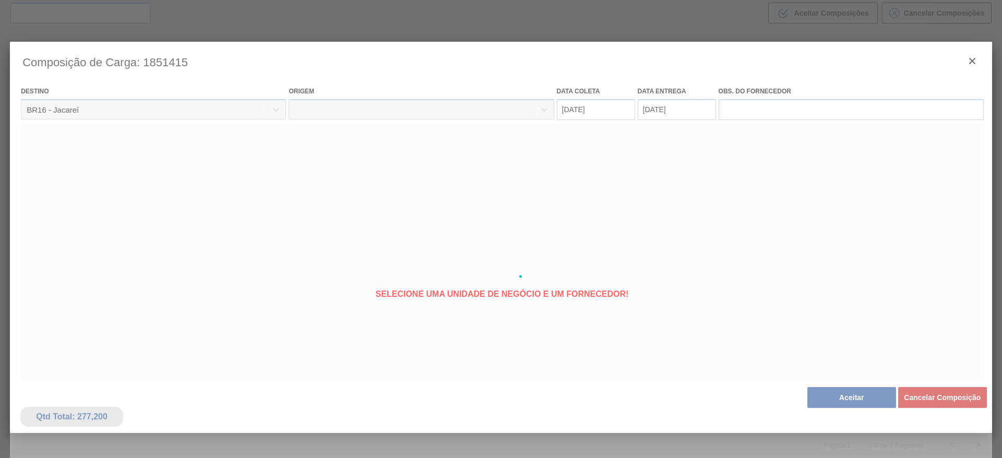
type coleta "[DATE]"
type entrega "[DATE]"
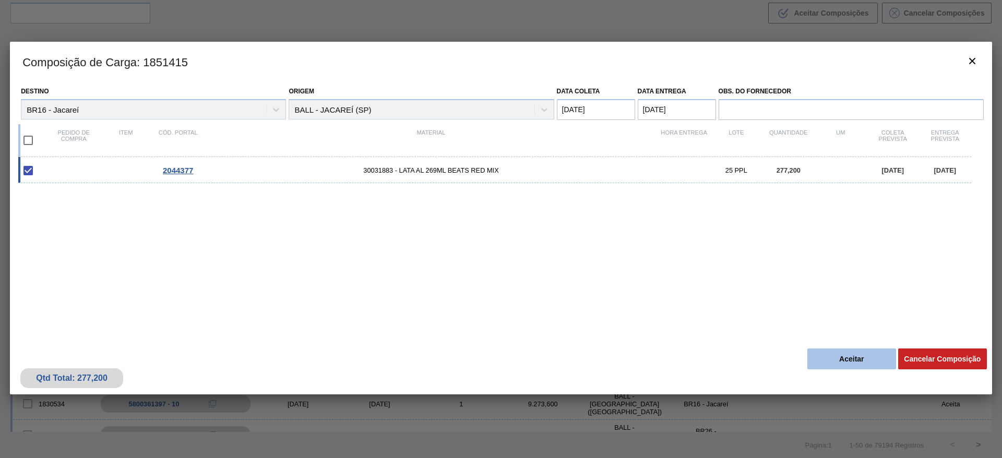
click at [862, 357] on button "Aceitar" at bounding box center [851, 359] width 89 height 21
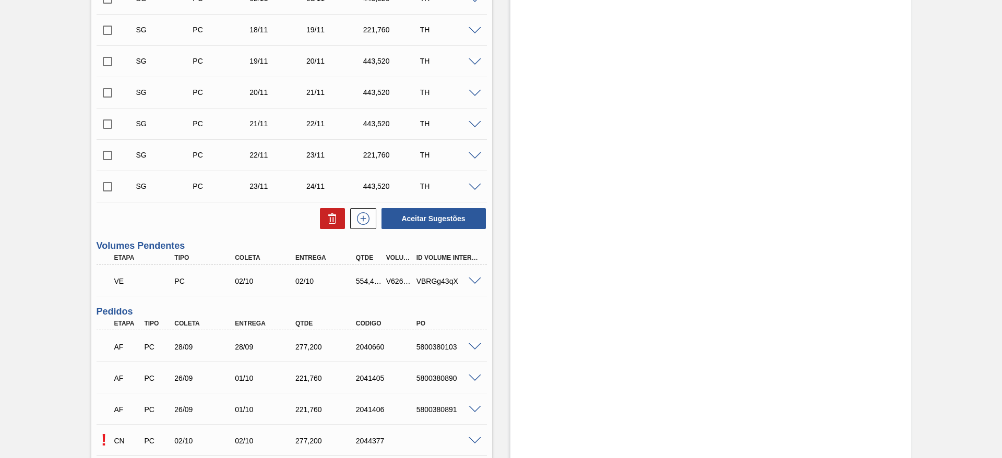
scroll to position [596, 0]
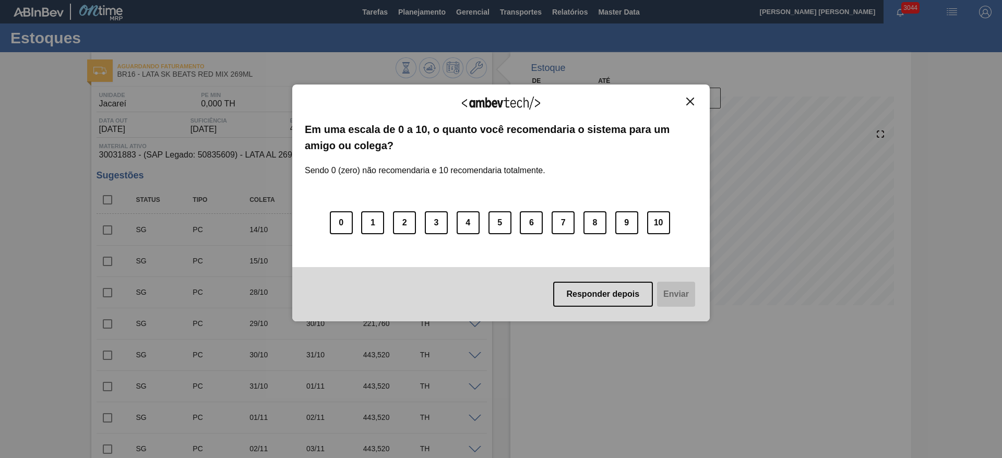
click at [691, 100] on img "Close" at bounding box center [690, 102] width 8 height 8
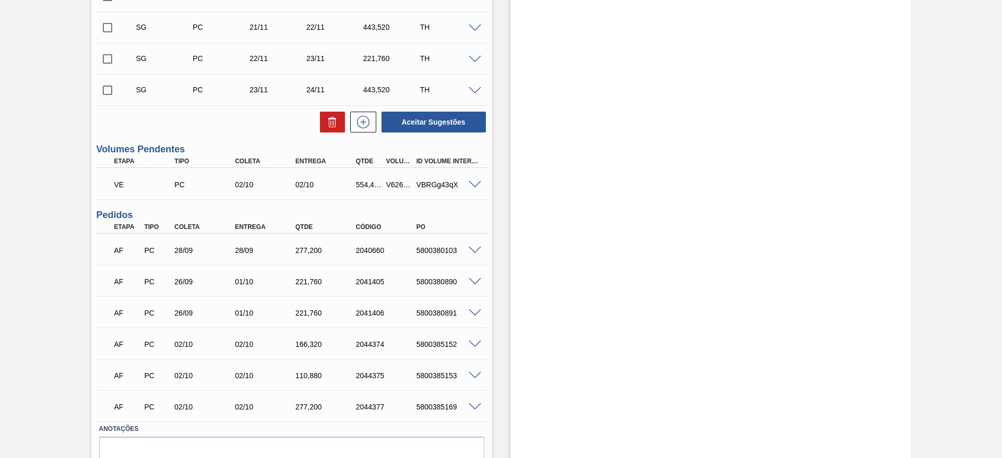
scroll to position [596, 0]
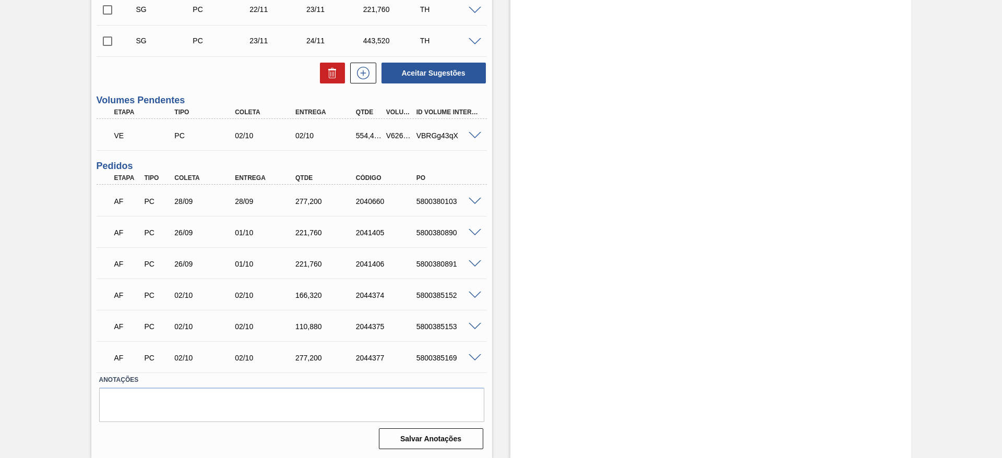
click at [446, 357] on div "5800385169" at bounding box center [448, 358] width 68 height 8
copy div "5800385169"
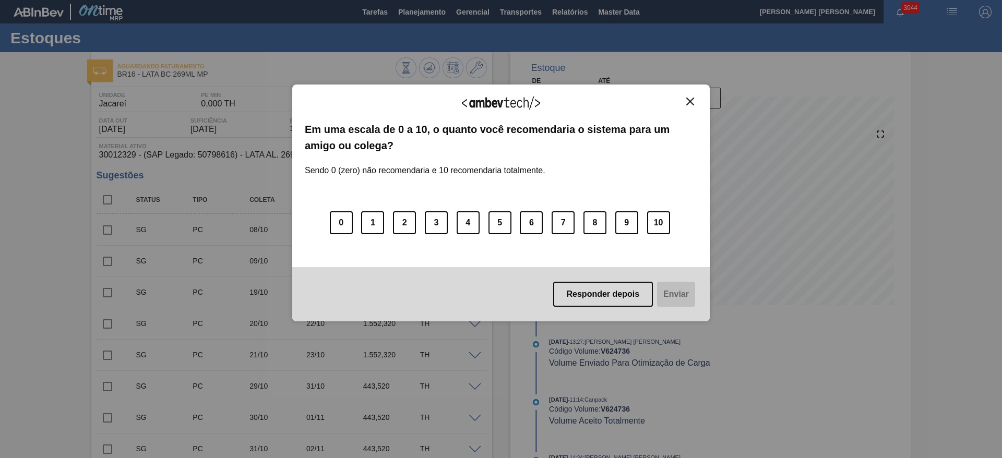
scroll to position [235, 0]
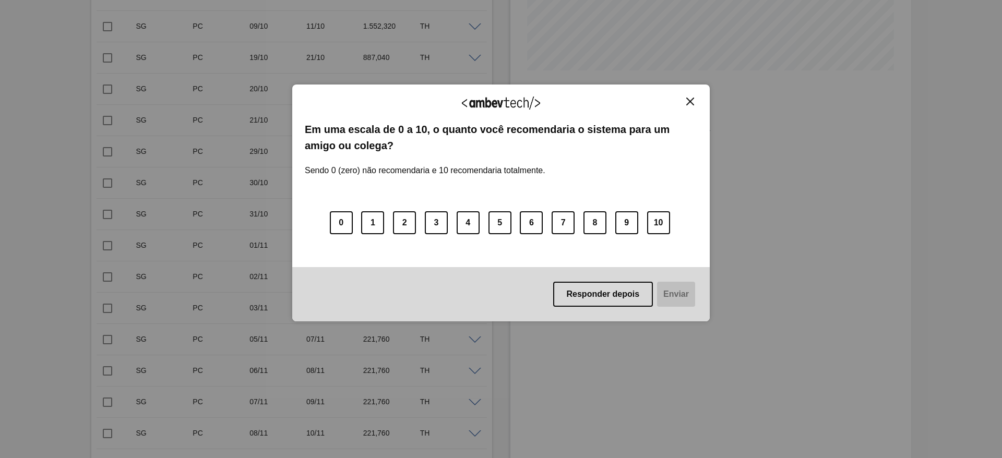
click at [694, 102] on button "Close" at bounding box center [690, 101] width 14 height 9
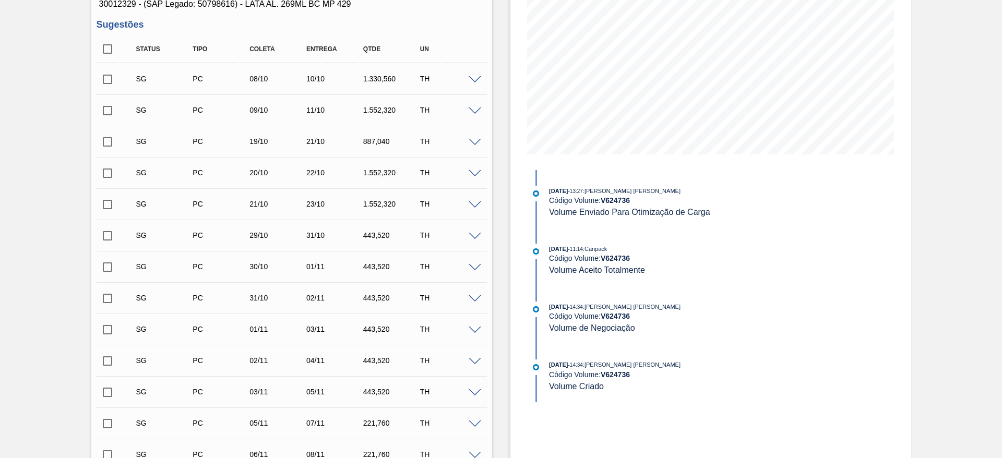
scroll to position [0, 0]
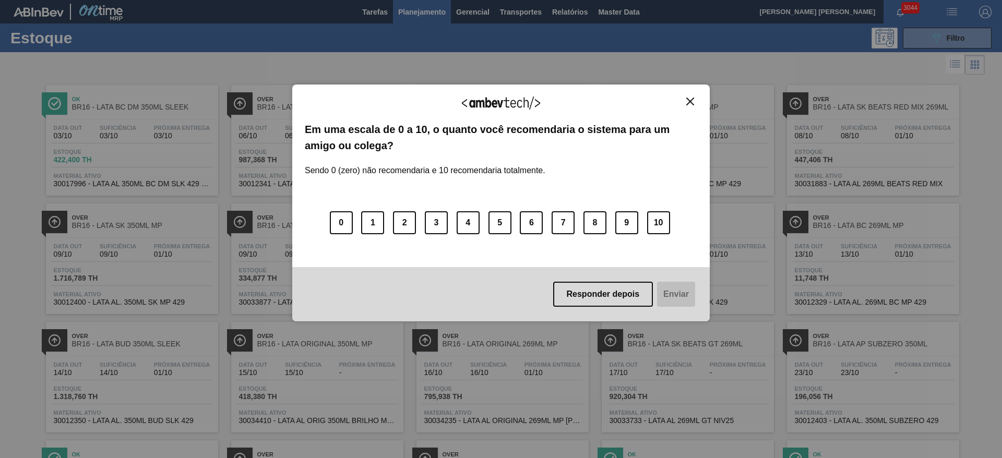
click at [690, 100] on img "Close" at bounding box center [690, 102] width 8 height 8
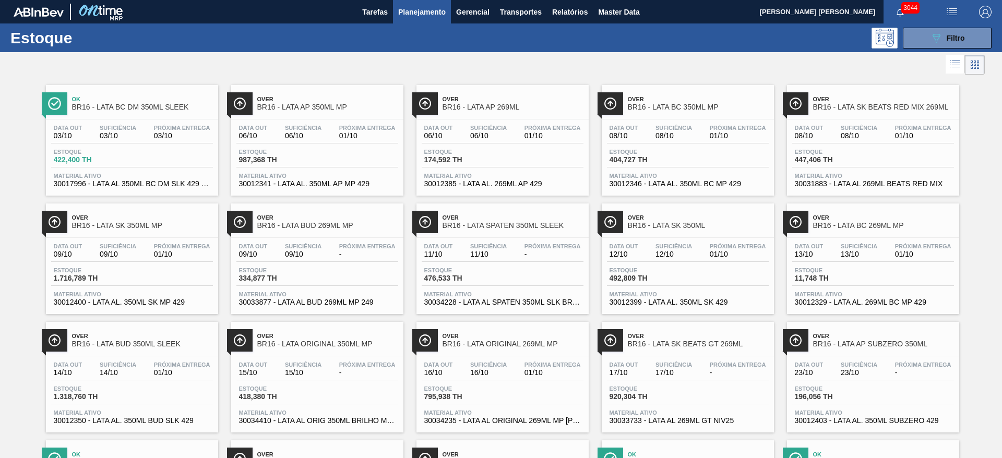
drag, startPoint x: 699, startPoint y: 52, endPoint x: 671, endPoint y: 28, distance: 37.1
click at [671, 28] on div "089F7B8B-B2A5-4AFE-B5C0-19BA573D28AC Filtro" at bounding box center [581, 38] width 830 height 21
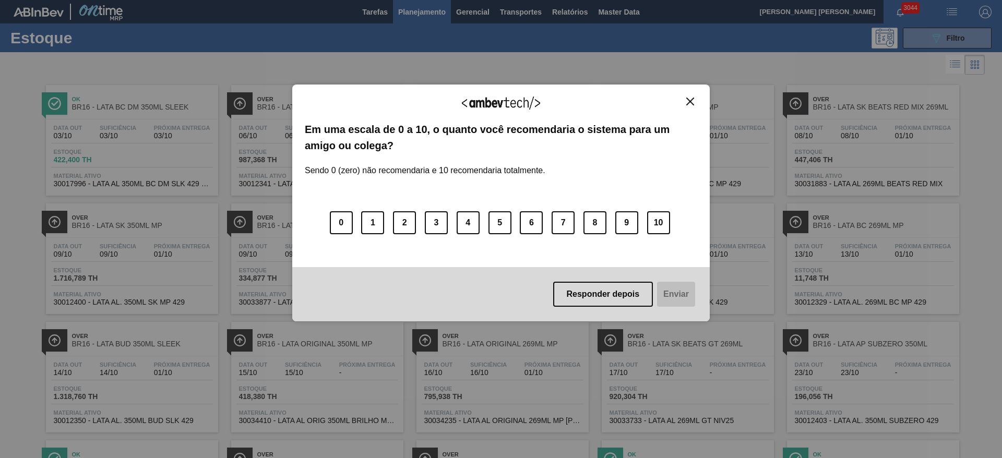
click at [685, 101] on button "Close" at bounding box center [690, 101] width 14 height 9
click at [688, 101] on img "Close" at bounding box center [690, 102] width 8 height 8
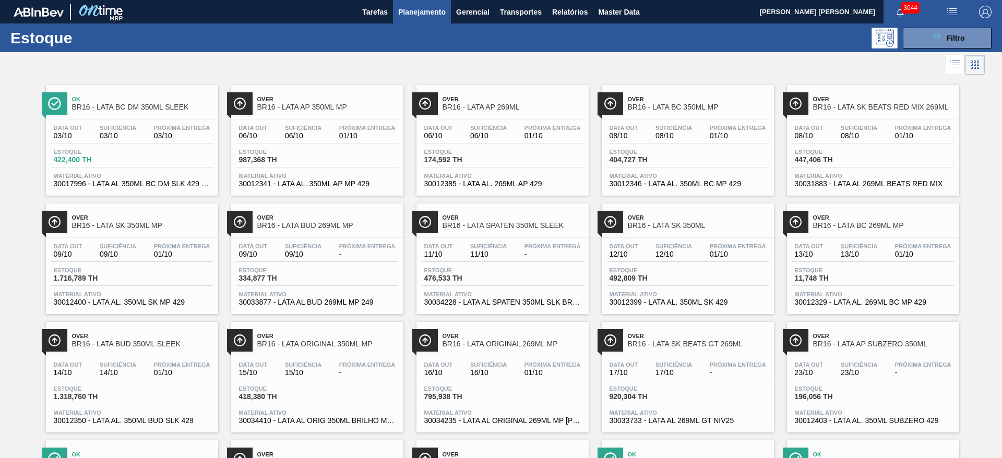
click at [660, 71] on div at bounding box center [492, 64] width 985 height 25
click at [528, 24] on div "Estoque 089F7B8B-B2A5-4AFE-B5C0-19BA573D28AC Filtro" at bounding box center [501, 37] width 1002 height 29
click at [522, 16] on span "Transportes" at bounding box center [521, 12] width 42 height 13
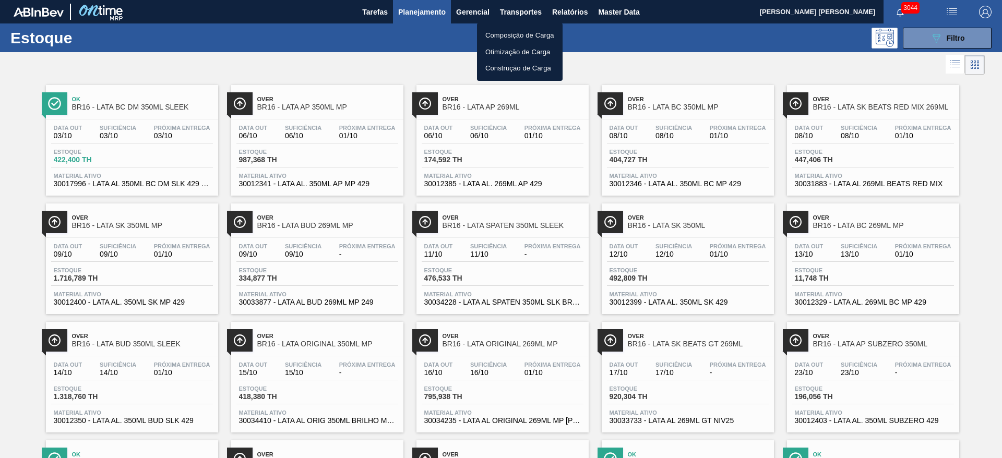
click at [498, 51] on li "Otimização de Carga" at bounding box center [520, 52] width 86 height 17
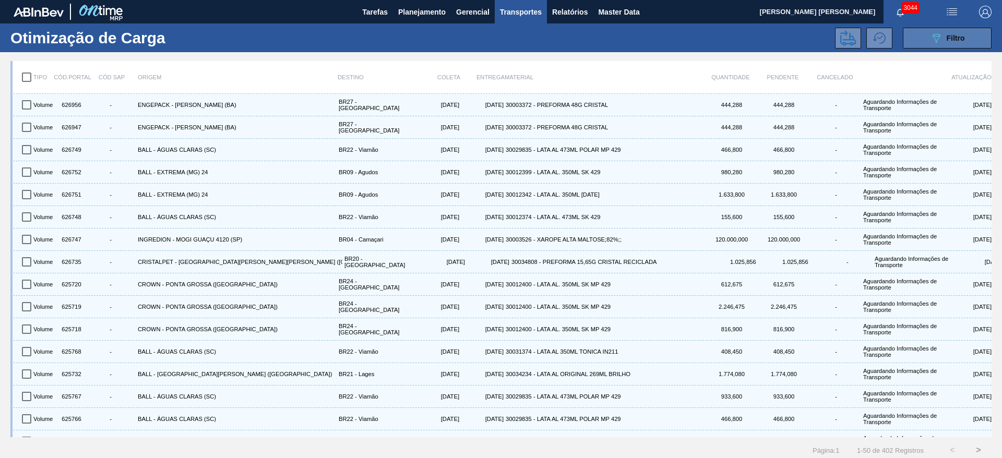
click at [943, 34] on div "089F7B8B-B2A5-4AFE-B5C0-19BA573D28AC Filtro" at bounding box center [947, 38] width 35 height 13
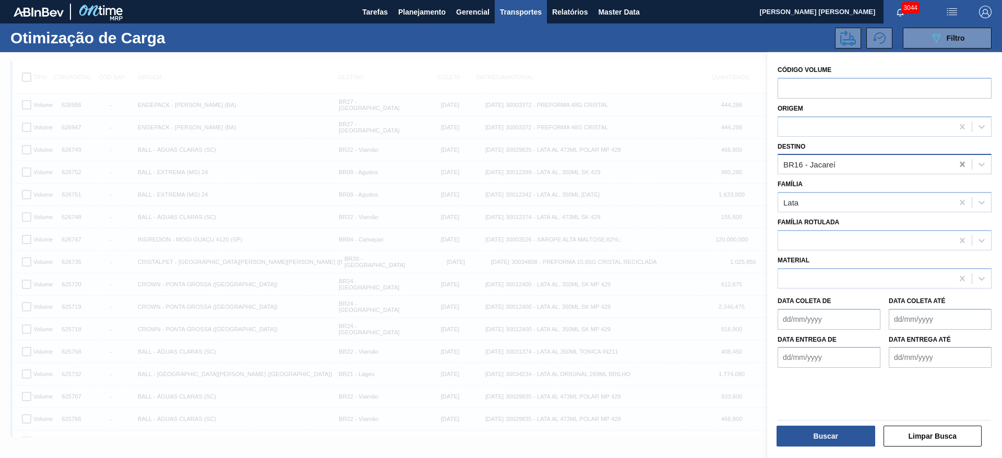
click at [960, 165] on icon at bounding box center [962, 164] width 10 height 10
type input "09"
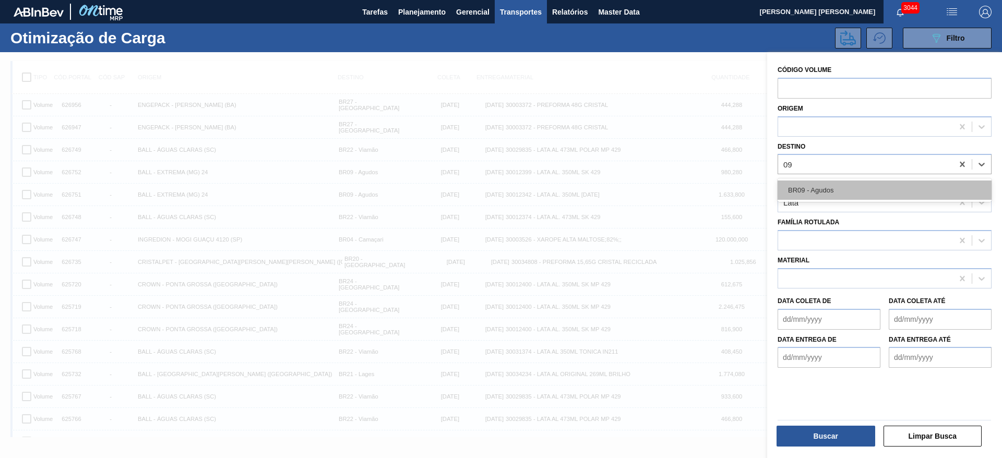
click at [856, 192] on div "BR09 - Agudos" at bounding box center [885, 190] width 214 height 19
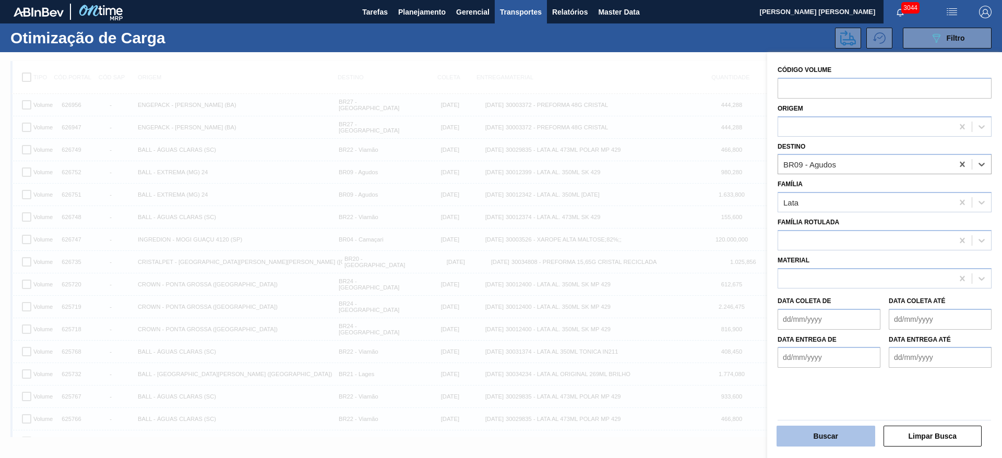
click at [839, 428] on button "Buscar" at bounding box center [826, 436] width 99 height 21
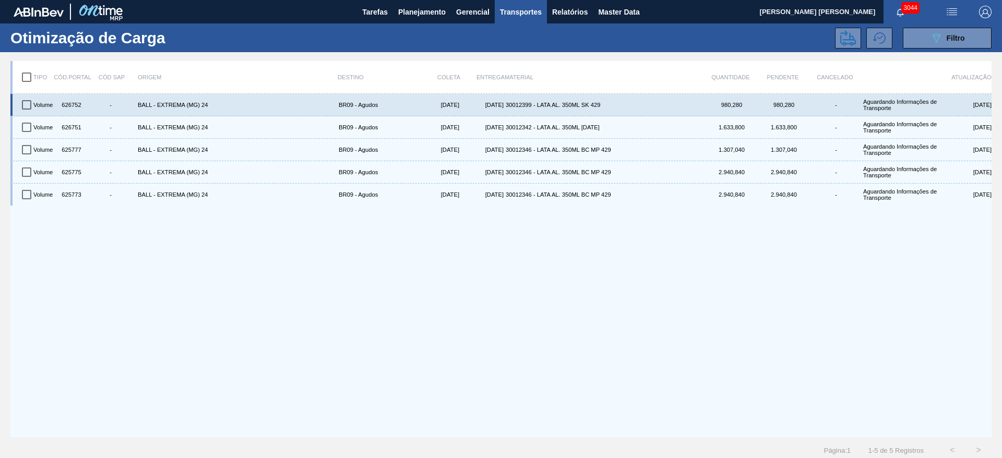
click at [31, 104] on input "checkbox" at bounding box center [27, 105] width 22 height 22
checkbox input "true"
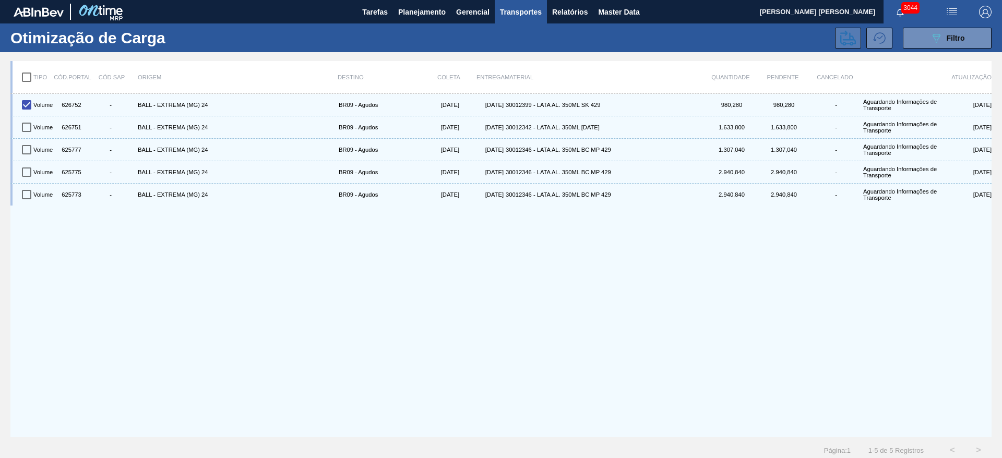
click at [849, 43] on icon at bounding box center [848, 37] width 16 height 15
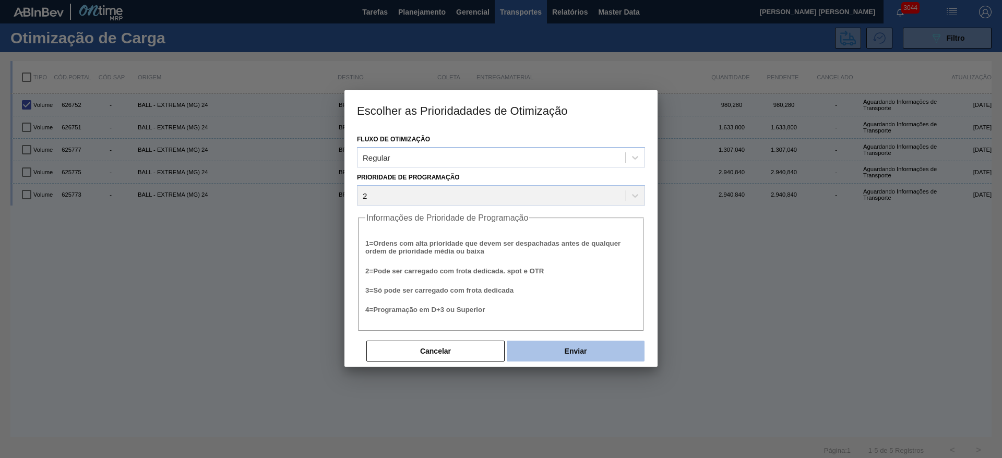
click at [587, 356] on button "Enviar" at bounding box center [576, 351] width 138 height 21
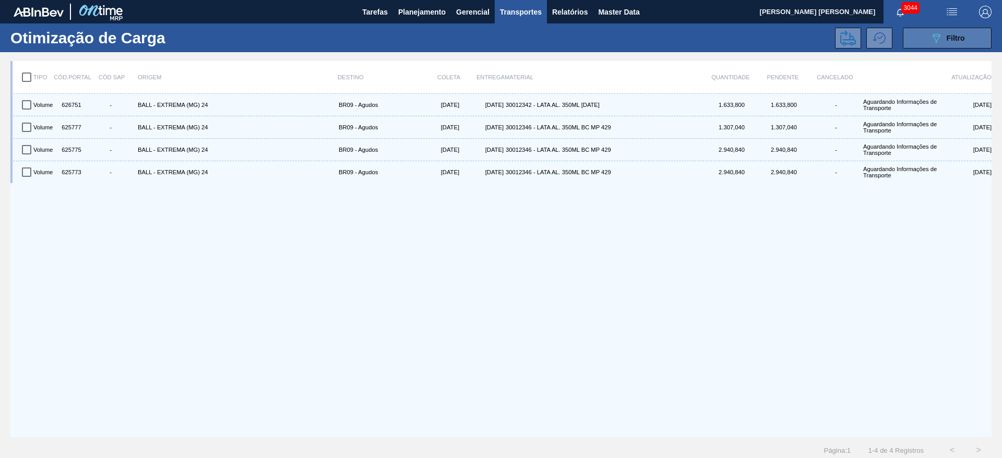
click at [937, 36] on icon "089F7B8B-B2A5-4AFE-B5C0-19BA573D28AC" at bounding box center [936, 38] width 13 height 13
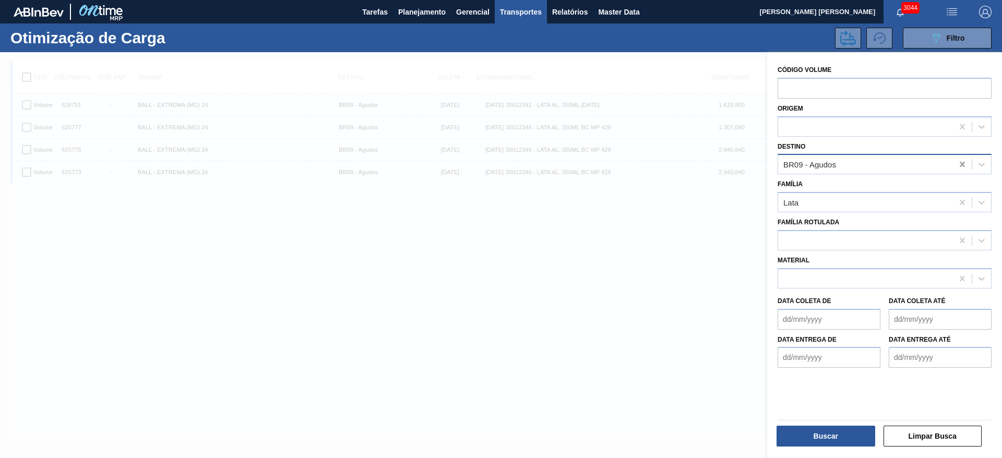
click at [957, 162] on icon at bounding box center [962, 164] width 10 height 10
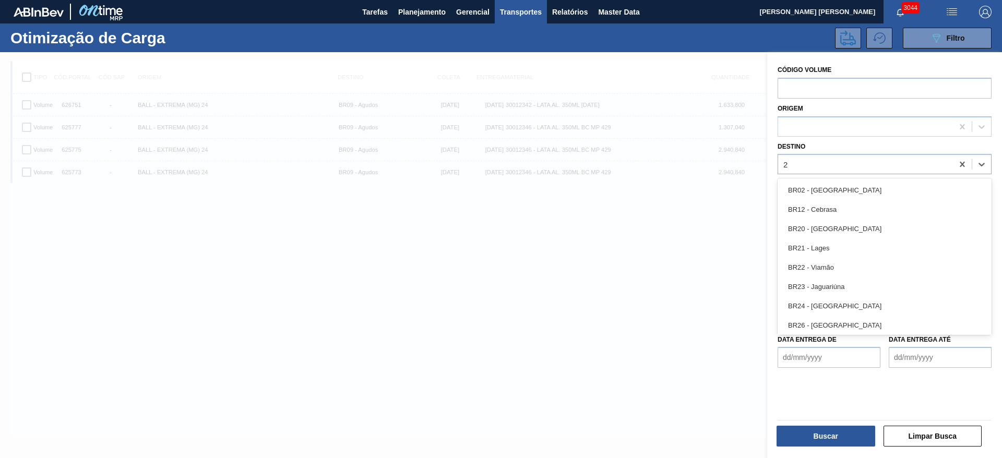
type input "21"
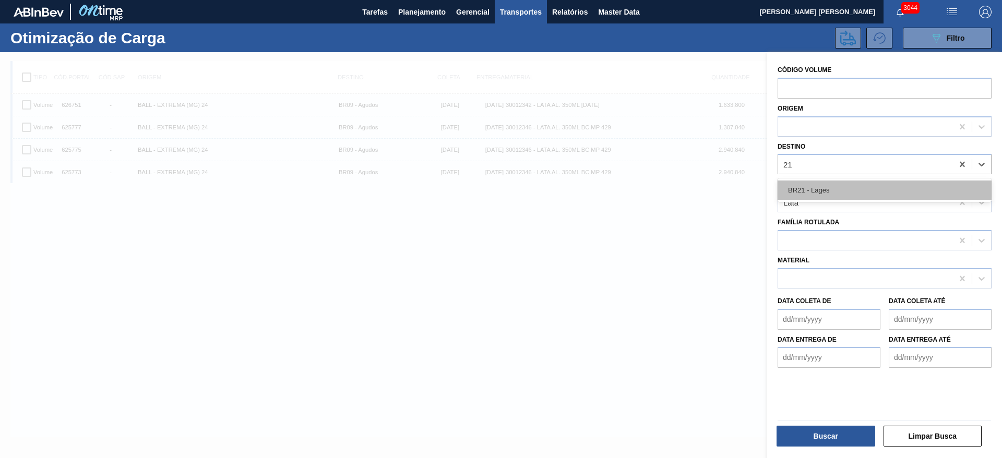
click at [852, 197] on div "BR21 - Lages" at bounding box center [885, 190] width 214 height 19
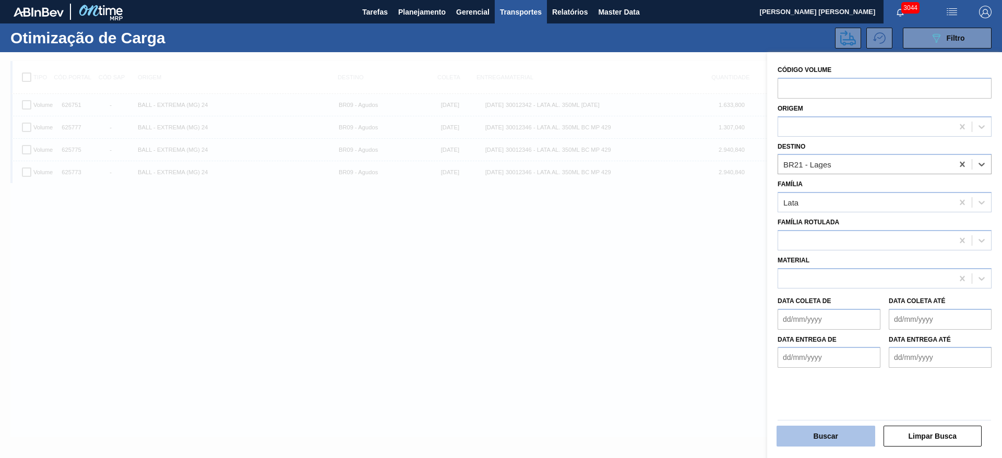
click at [827, 436] on button "Buscar" at bounding box center [826, 436] width 99 height 21
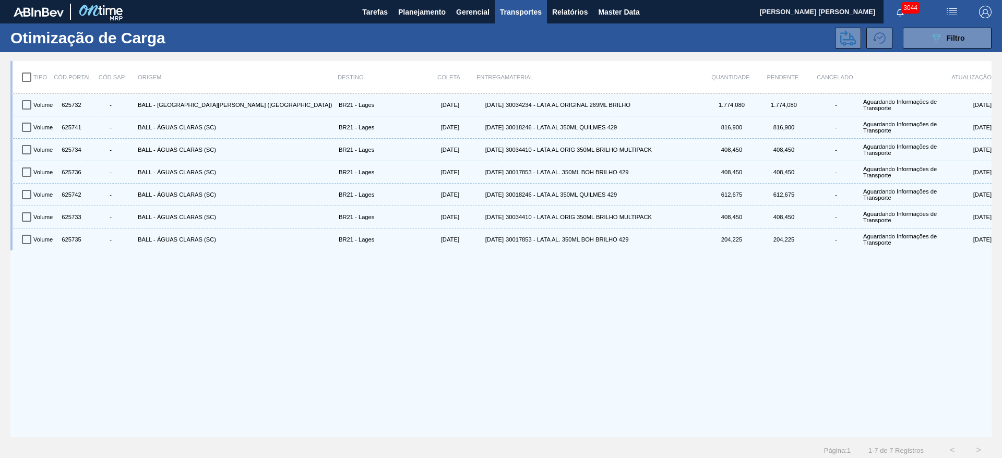
click at [28, 78] on input "checkbox" at bounding box center [27, 77] width 22 height 22
checkbox input "true"
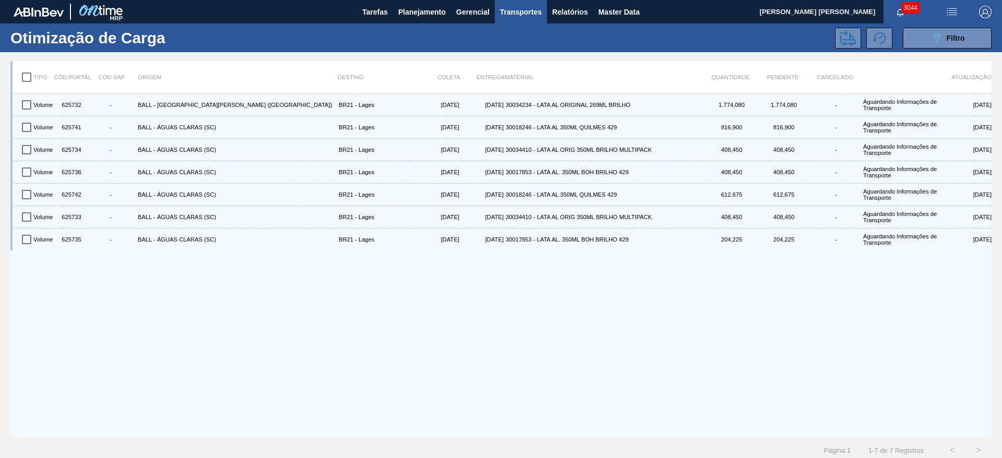
checkbox input "true"
click at [841, 40] on icon at bounding box center [848, 38] width 16 height 16
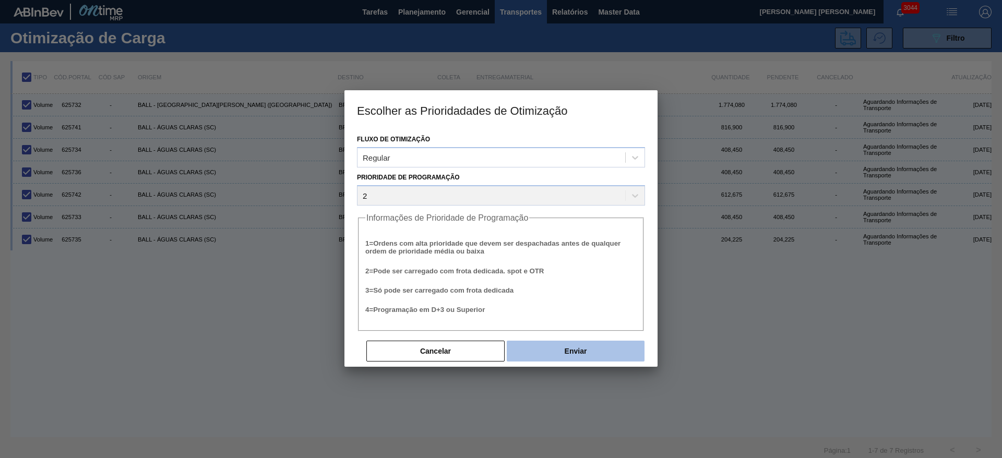
click at [561, 353] on button "Enviar" at bounding box center [576, 351] width 138 height 21
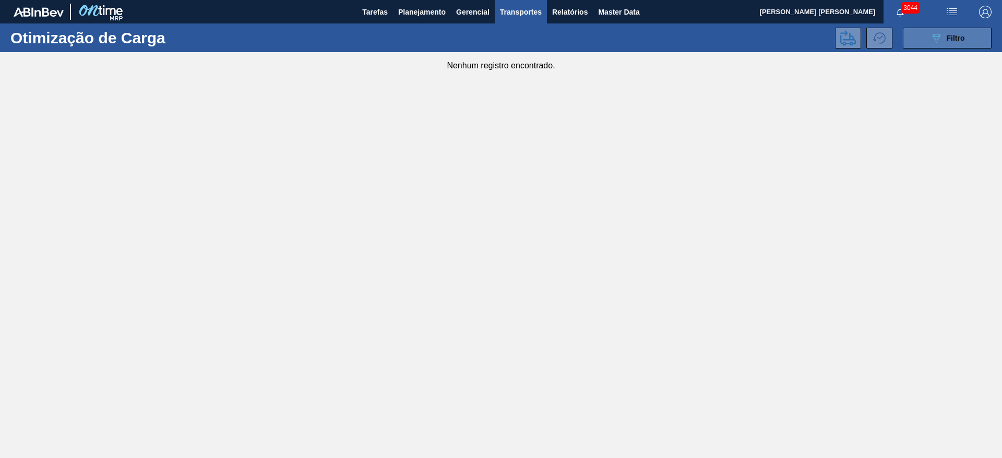
click at [958, 31] on button "089F7B8B-B2A5-4AFE-B5C0-19BA573D28AC Filtro" at bounding box center [947, 38] width 89 height 21
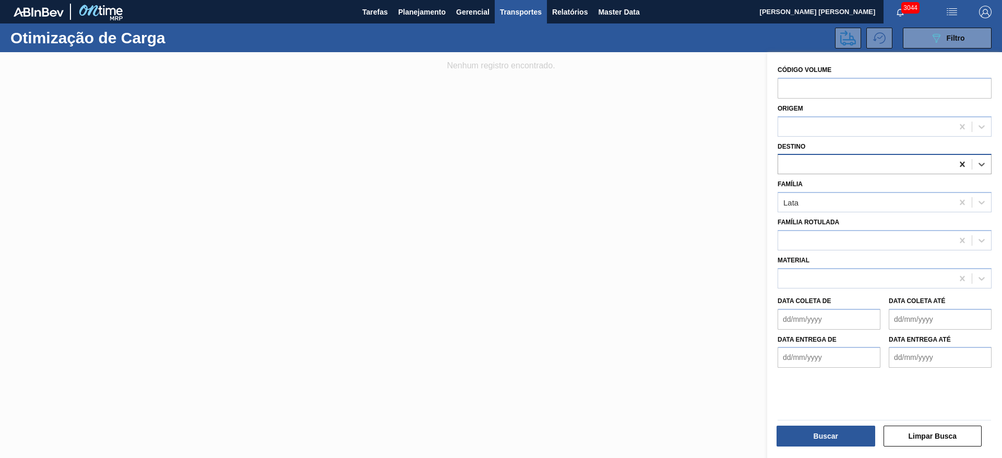
click at [961, 166] on icon at bounding box center [962, 164] width 10 height 10
type input "22"
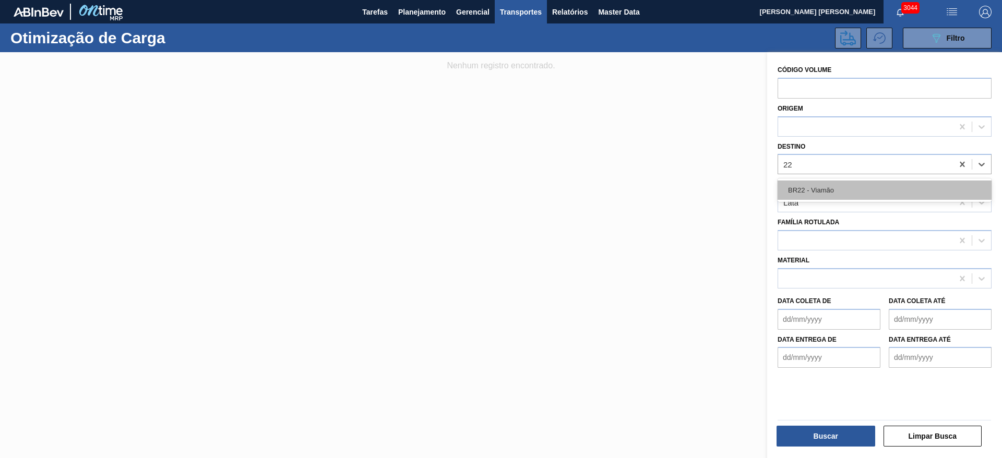
click at [829, 190] on div "BR22 - Viamão" at bounding box center [885, 190] width 214 height 19
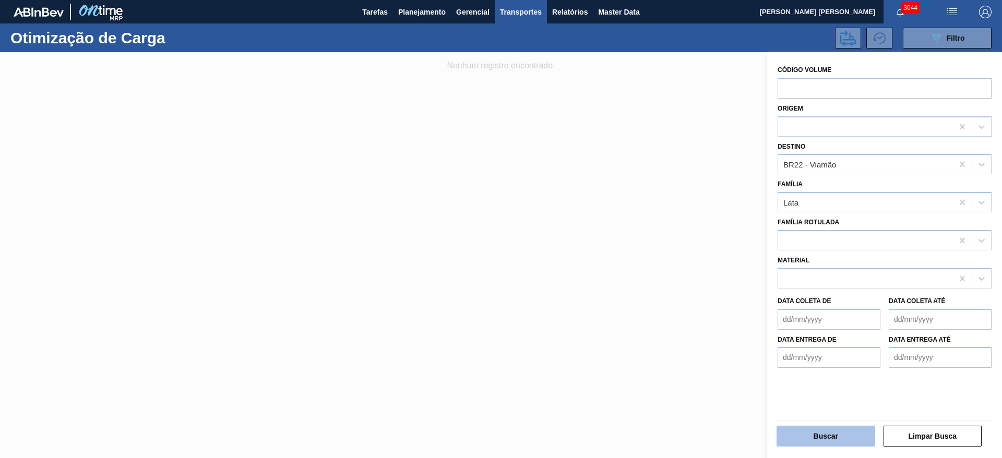
click at [838, 437] on button "Buscar" at bounding box center [826, 436] width 99 height 21
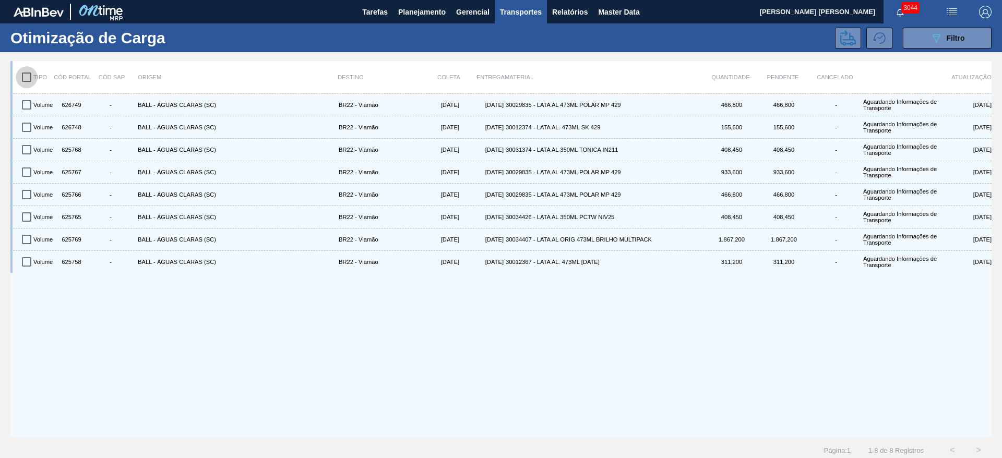
click at [26, 83] on input "checkbox" at bounding box center [27, 77] width 22 height 22
checkbox input "true"
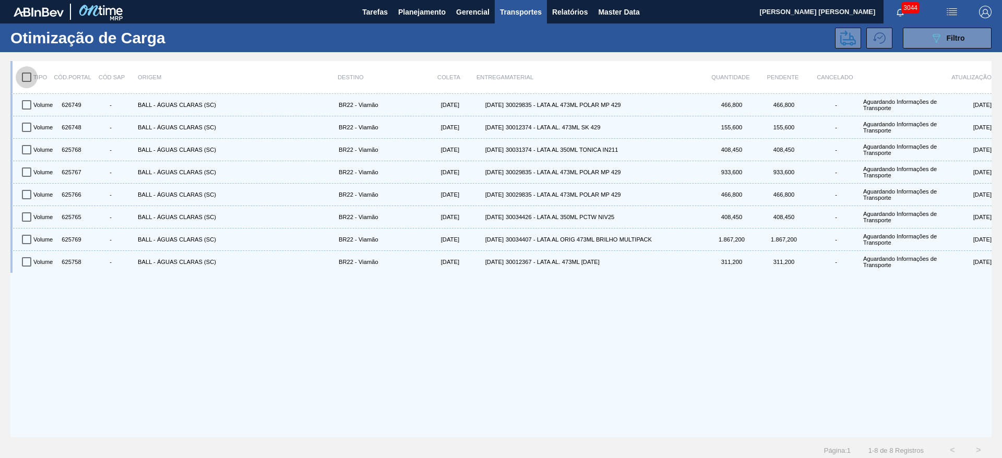
checkbox input "true"
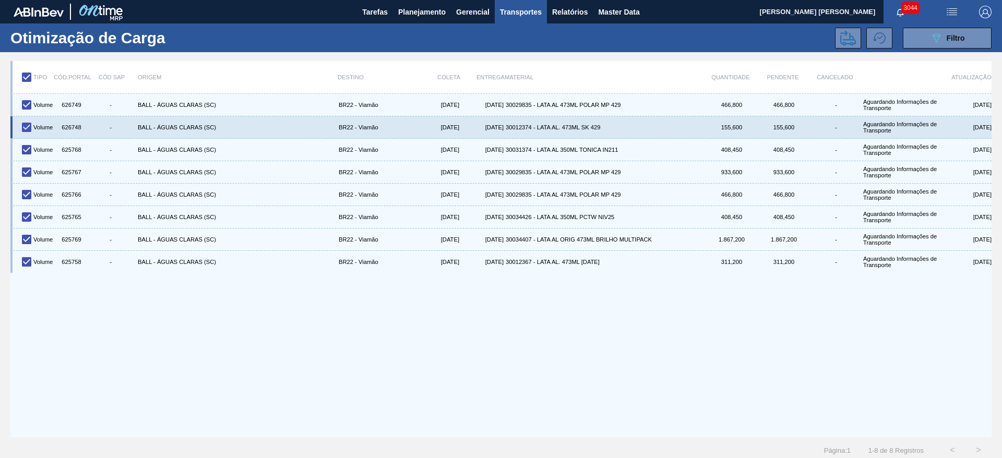
click at [25, 127] on input "checkbox" at bounding box center [27, 127] width 22 height 22
checkbox input "false"
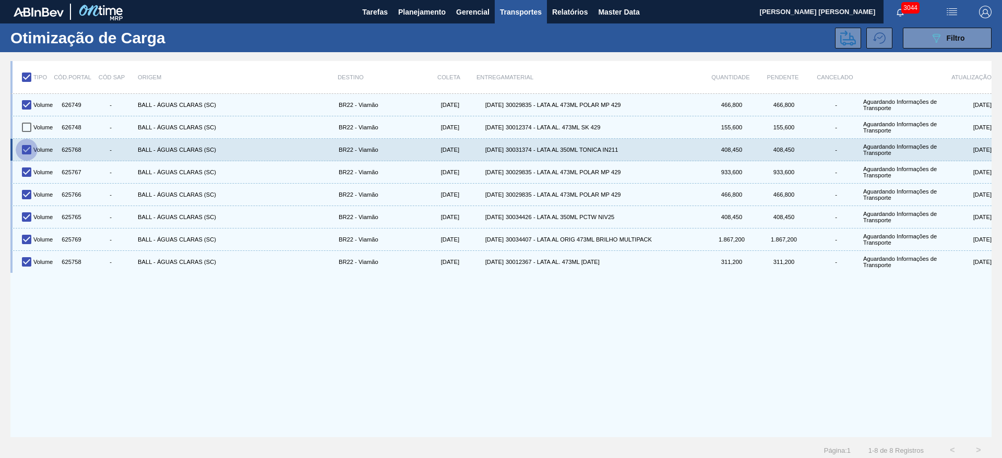
click at [29, 151] on input "checkbox" at bounding box center [27, 150] width 22 height 22
checkbox input "false"
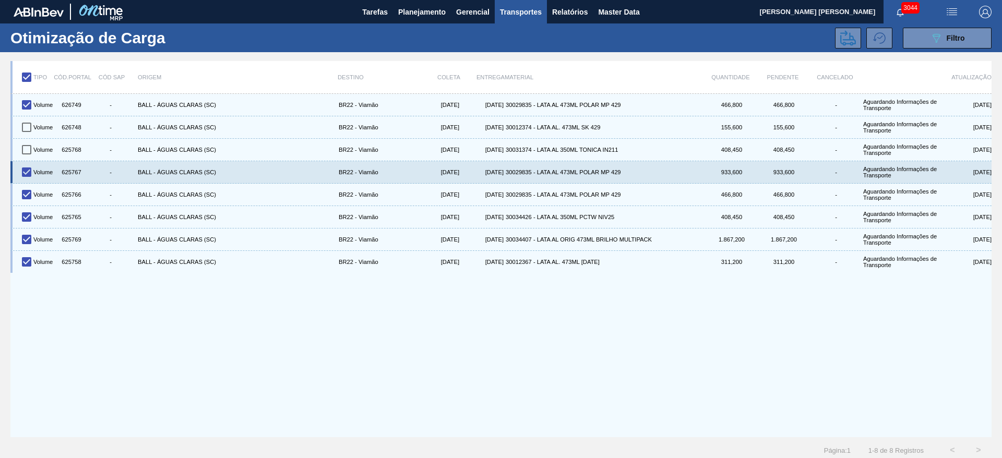
click at [30, 170] on input "checkbox" at bounding box center [27, 172] width 22 height 22
checkbox input "false"
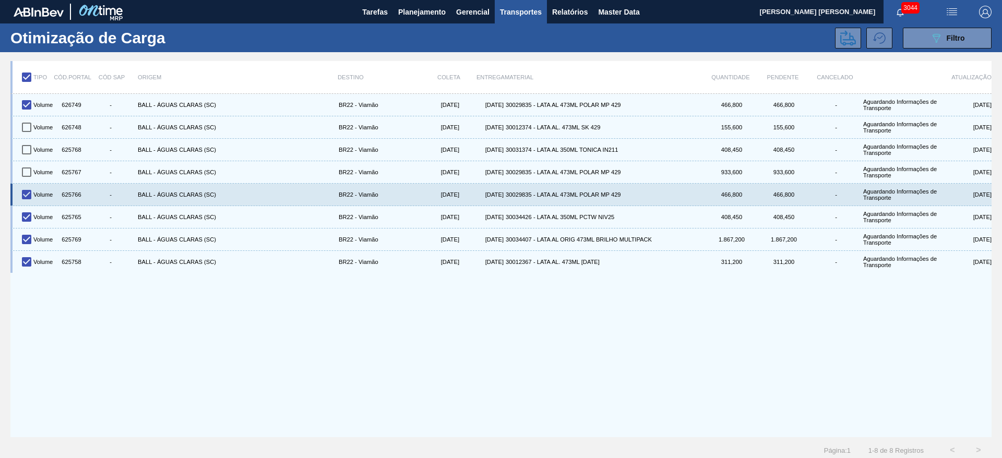
click at [26, 194] on input "checkbox" at bounding box center [27, 195] width 22 height 22
checkbox input "false"
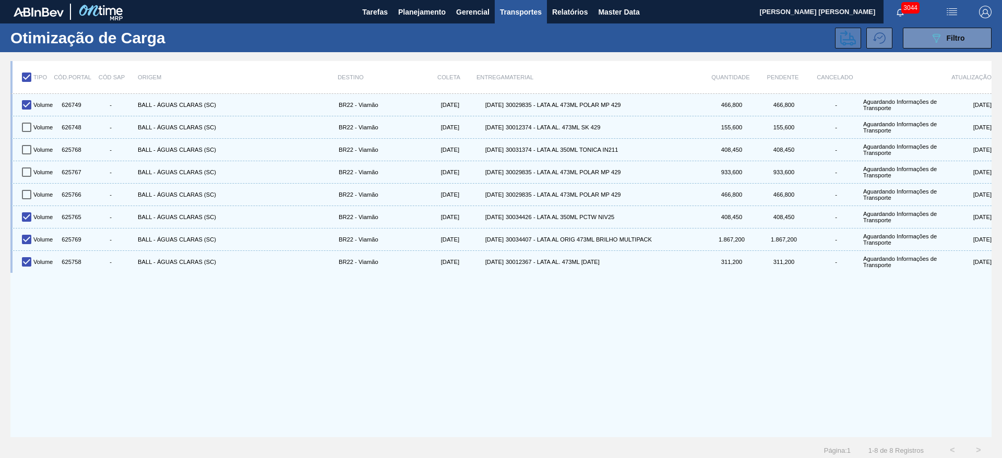
click at [846, 42] on icon at bounding box center [848, 38] width 16 height 16
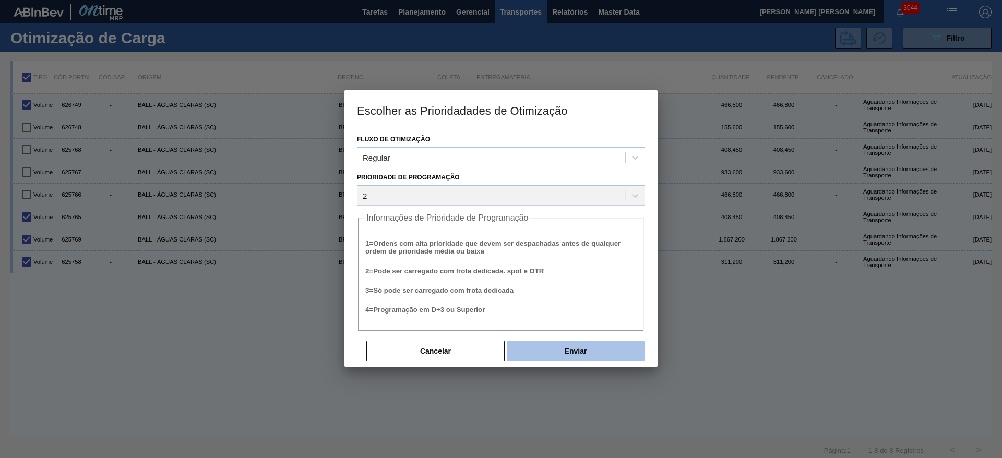
click at [566, 356] on button "Enviar" at bounding box center [576, 351] width 138 height 21
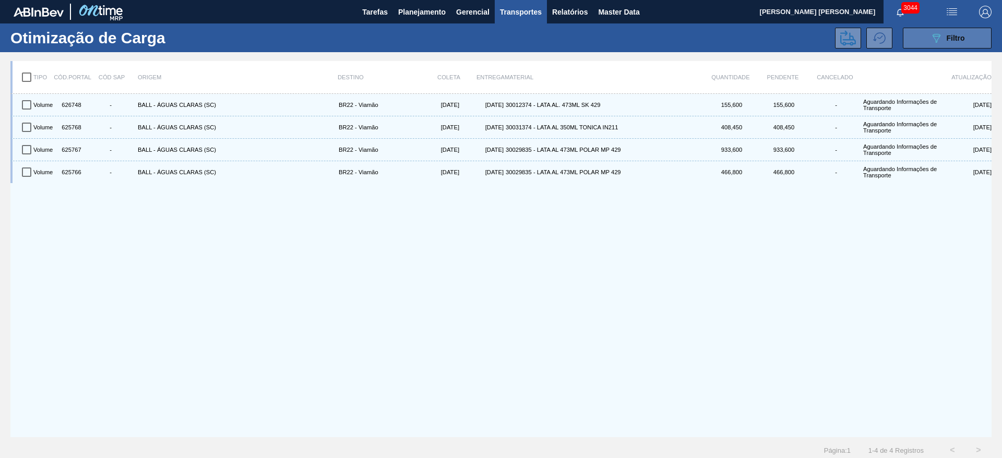
click at [953, 43] on div "089F7B8B-B2A5-4AFE-B5C0-19BA573D28AC Filtro" at bounding box center [947, 38] width 35 height 13
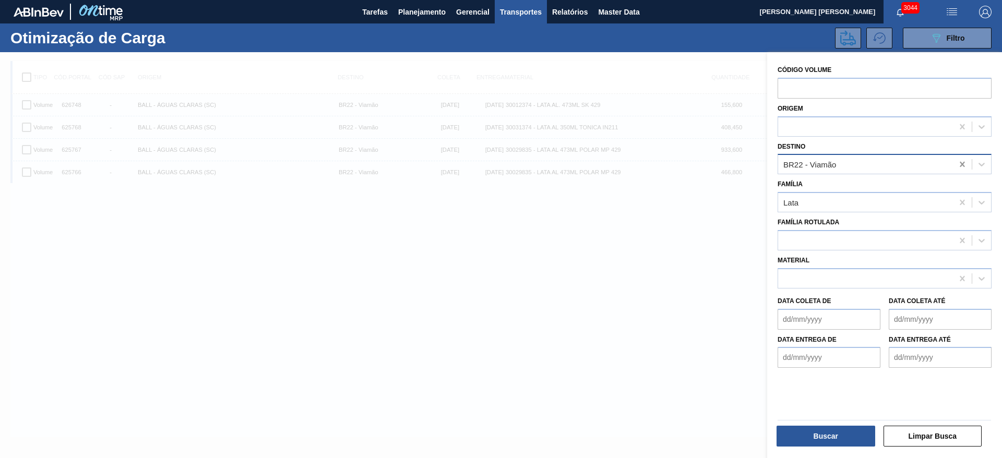
click at [962, 167] on icon at bounding box center [962, 164] width 10 height 10
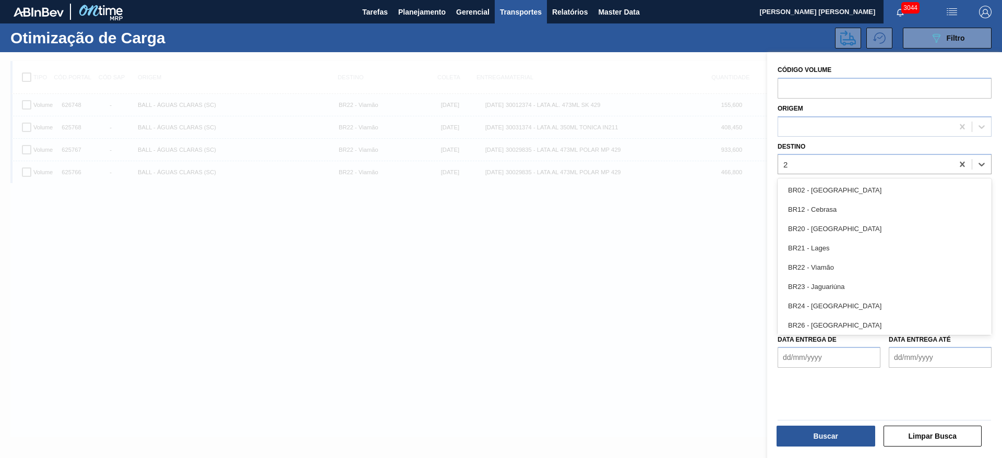
type input "24"
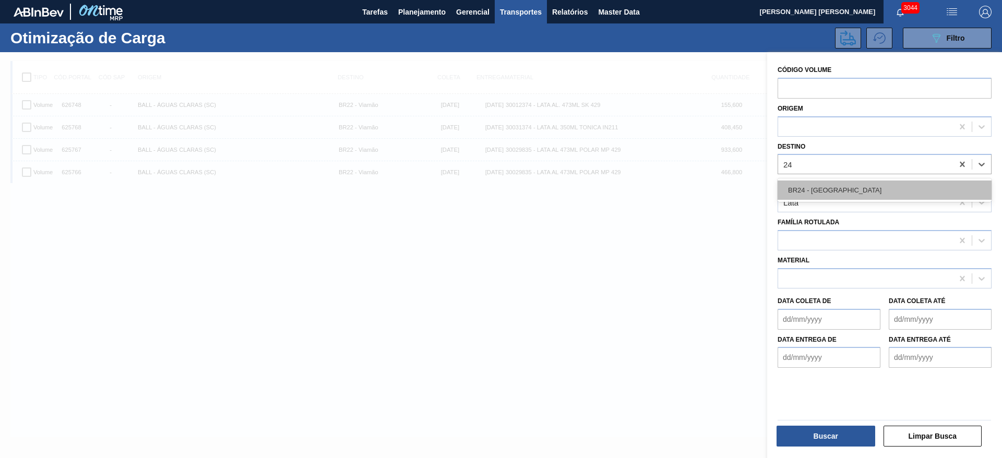
click at [883, 189] on div "BR24 - Ponta Grossa" at bounding box center [885, 190] width 214 height 19
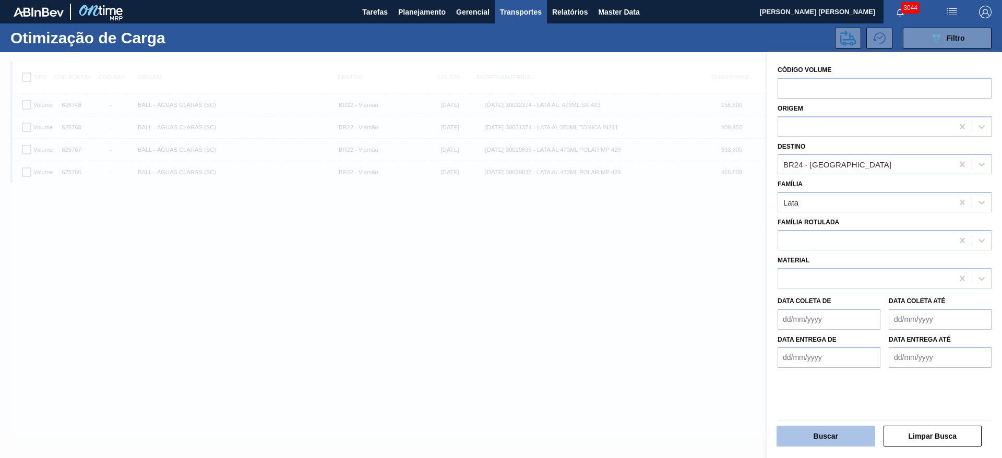
click at [817, 432] on button "Buscar" at bounding box center [826, 436] width 99 height 21
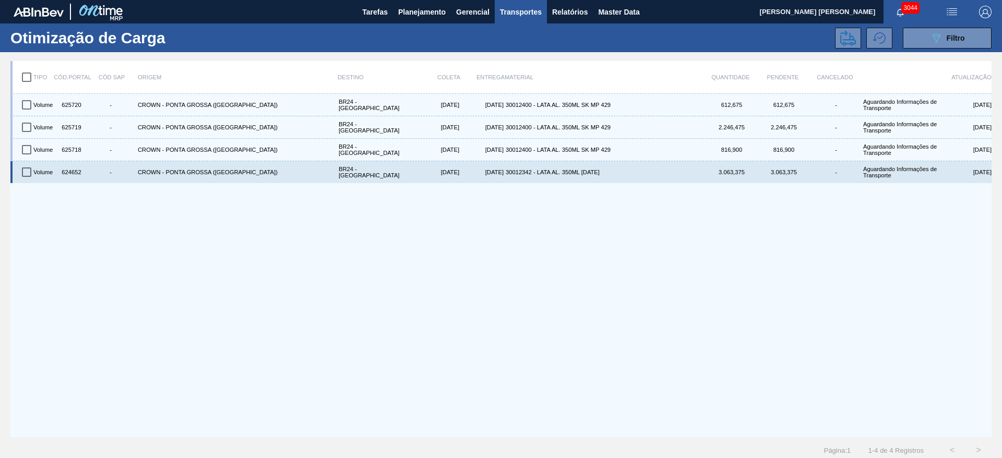
click at [27, 171] on input "checkbox" at bounding box center [27, 172] width 22 height 22
checkbox input "true"
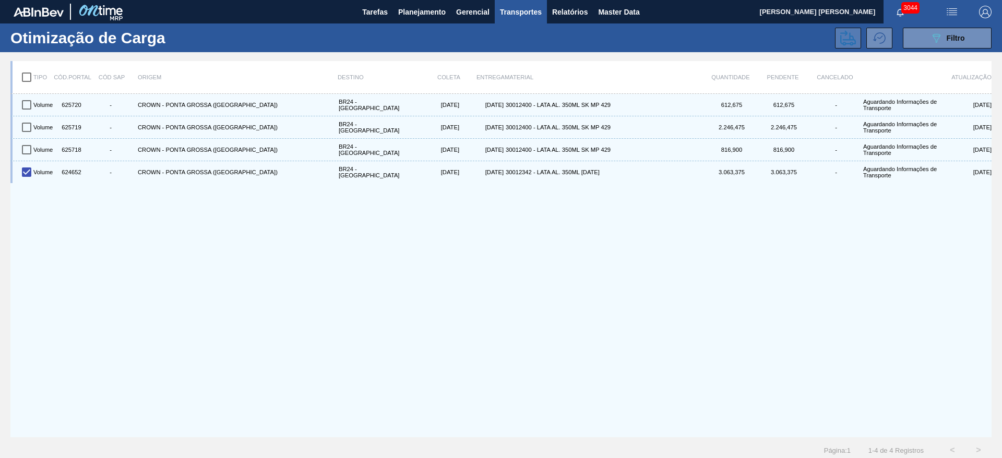
click at [847, 42] on icon at bounding box center [848, 38] width 16 height 16
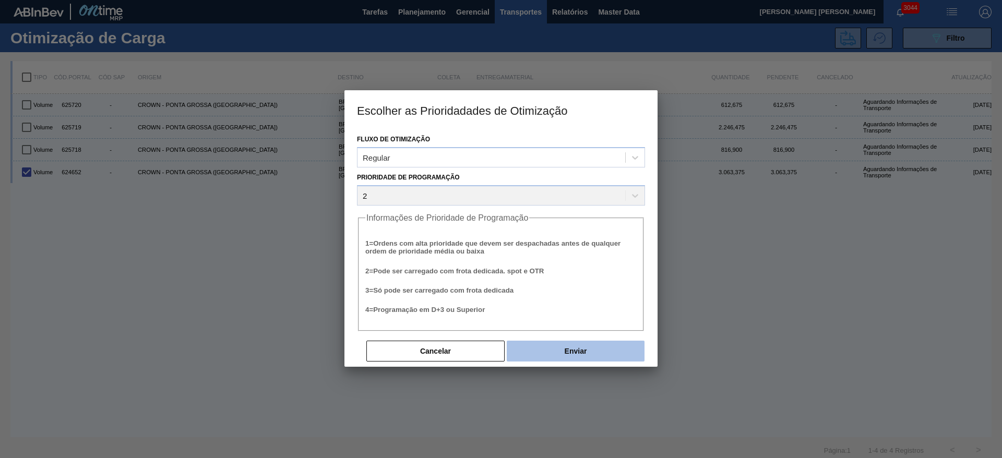
click at [604, 346] on button "Enviar" at bounding box center [576, 351] width 138 height 21
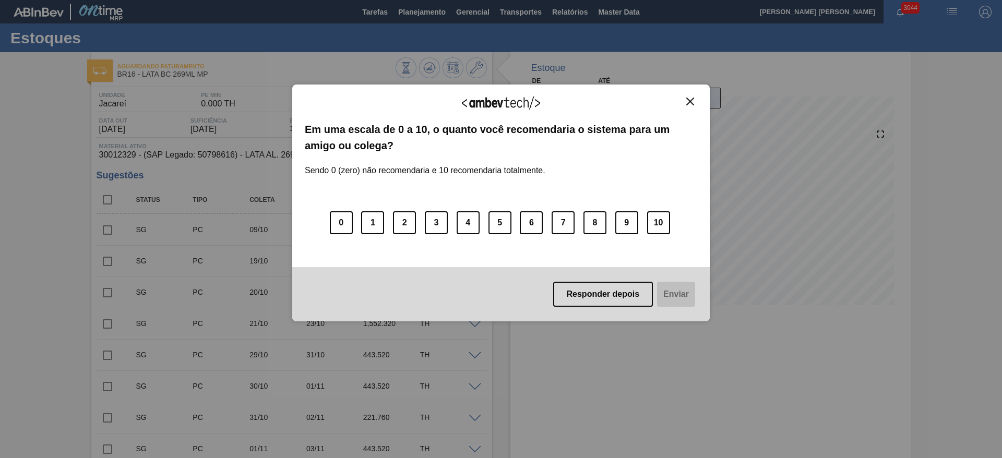
click at [689, 101] on img "Close" at bounding box center [690, 102] width 8 height 8
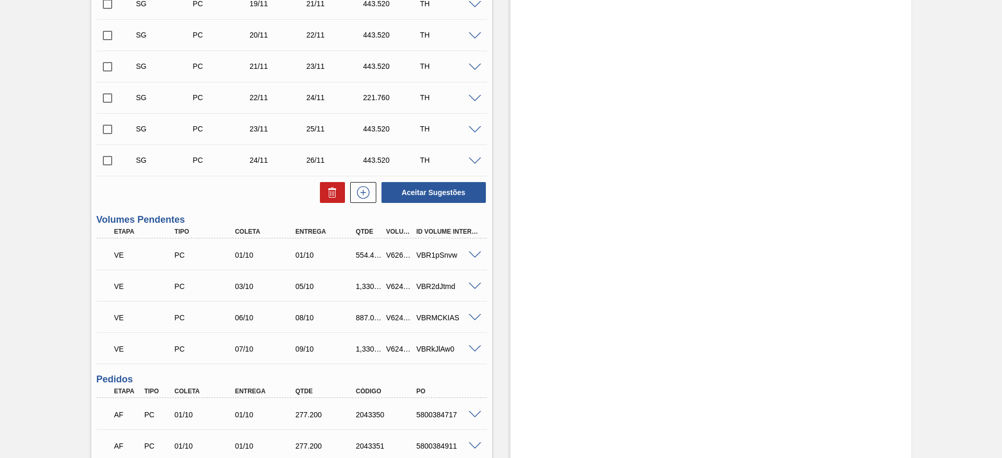
scroll to position [939, 0]
